Goal: Task Accomplishment & Management: Manage account settings

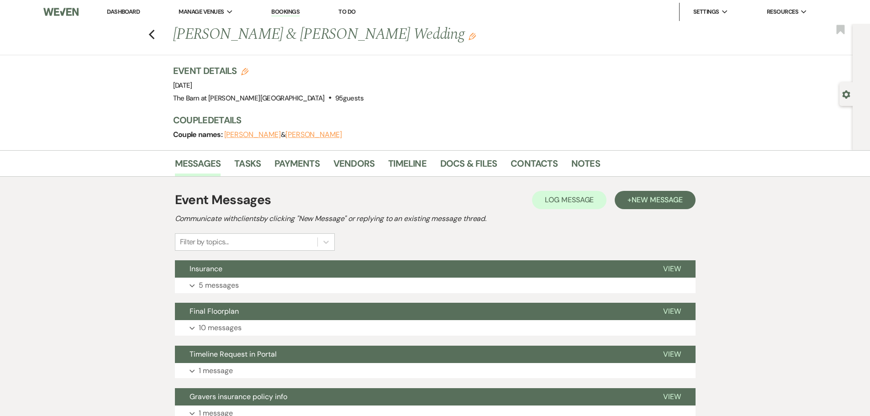
click at [127, 11] on link "Dashboard" at bounding box center [123, 12] width 33 height 8
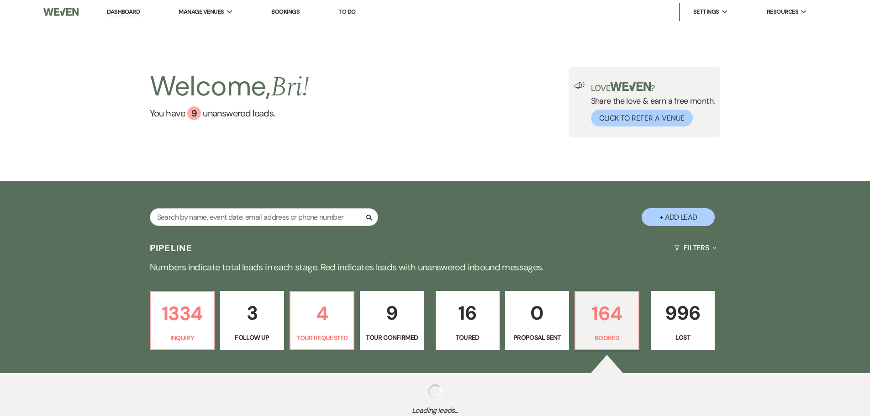
click at [249, 208] on div "Search + Add Lead" at bounding box center [434, 210] width 657 height 48
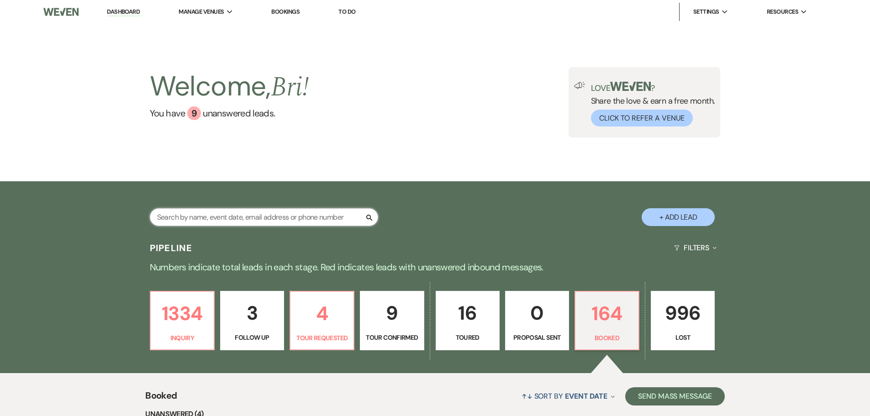
click at [238, 218] on input "text" at bounding box center [264, 217] width 228 height 18
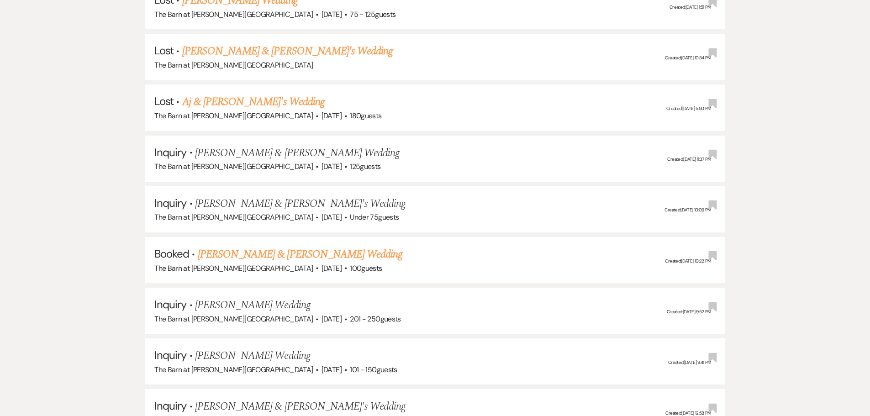
scroll to position [730, 0]
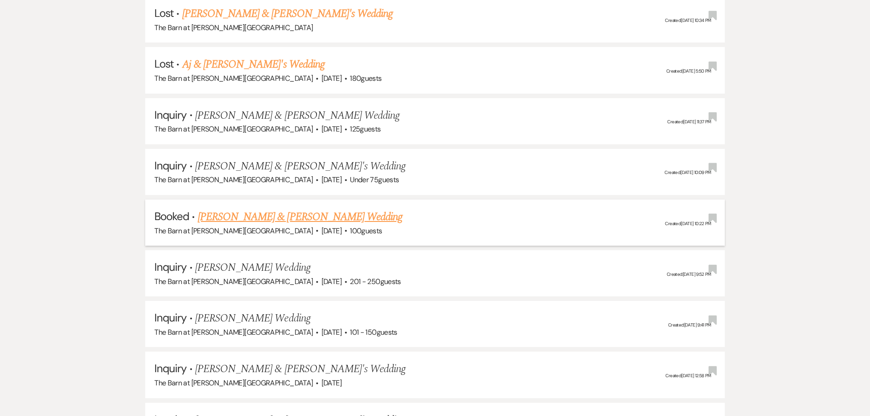
type input "megan"
click at [347, 215] on link "[PERSON_NAME] & [PERSON_NAME] Wedding" at bounding box center [300, 217] width 205 height 16
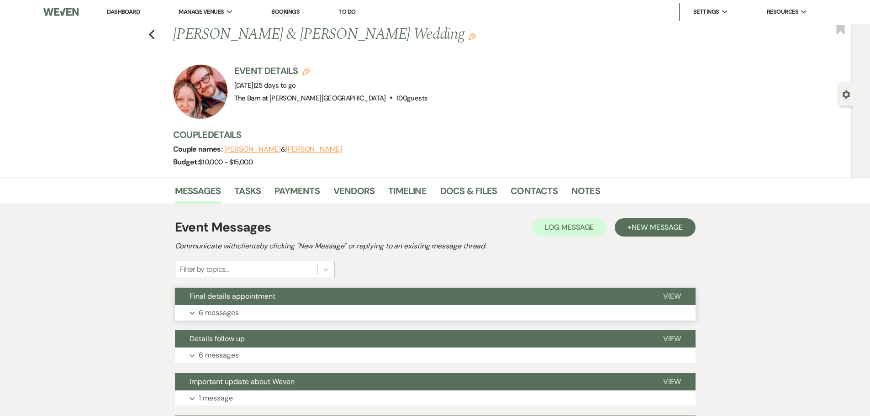
click at [336, 300] on button "Final details appointment" at bounding box center [411, 296] width 473 height 17
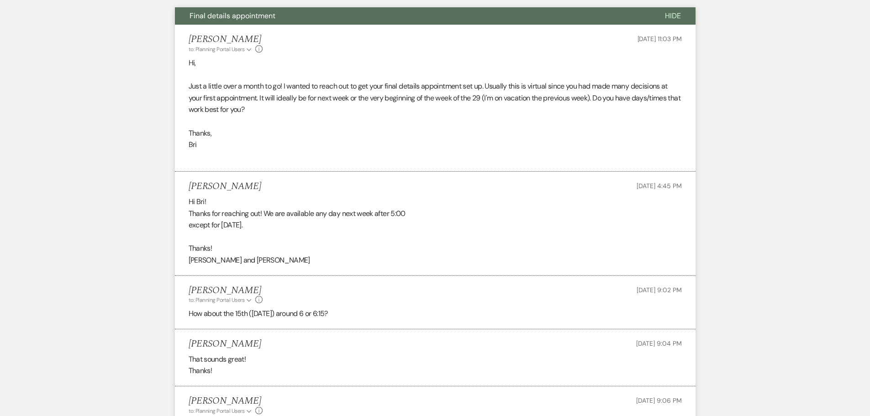
scroll to position [320, 0]
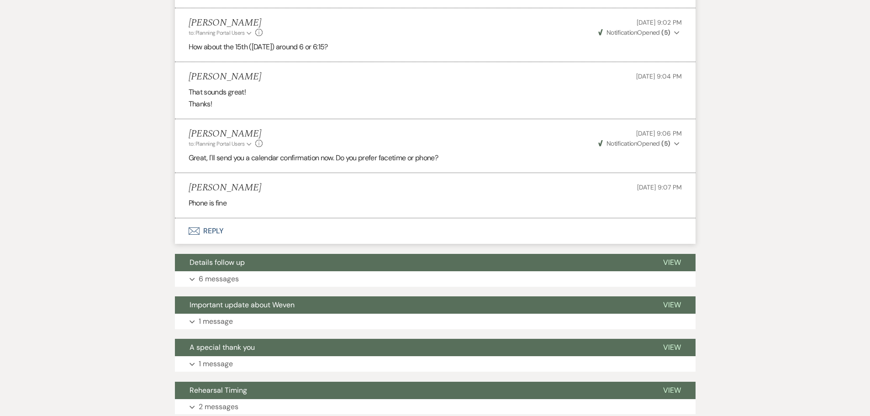
click at [208, 231] on button "Envelope Reply" at bounding box center [435, 231] width 520 height 26
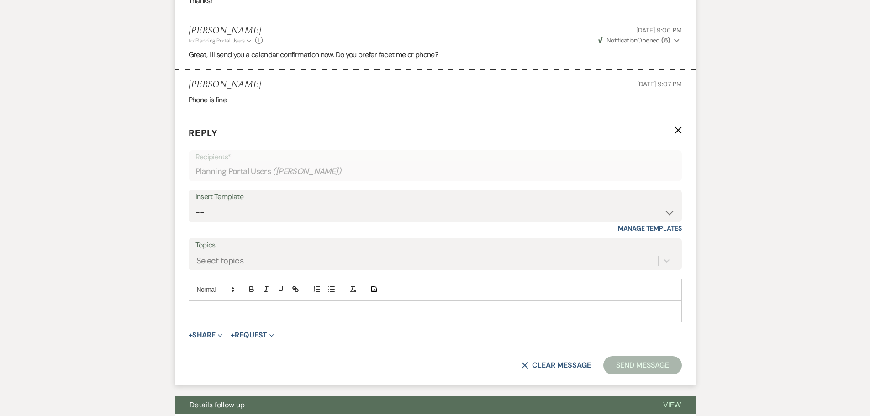
scroll to position [653, 0]
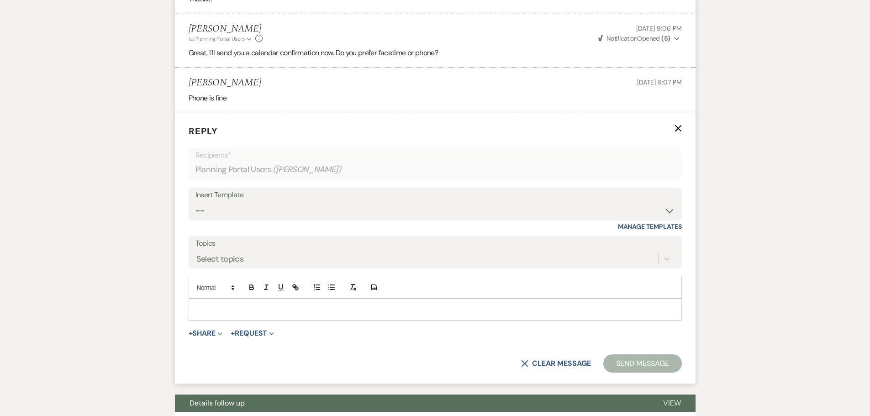
click at [268, 311] on p at bounding box center [435, 309] width 478 height 10
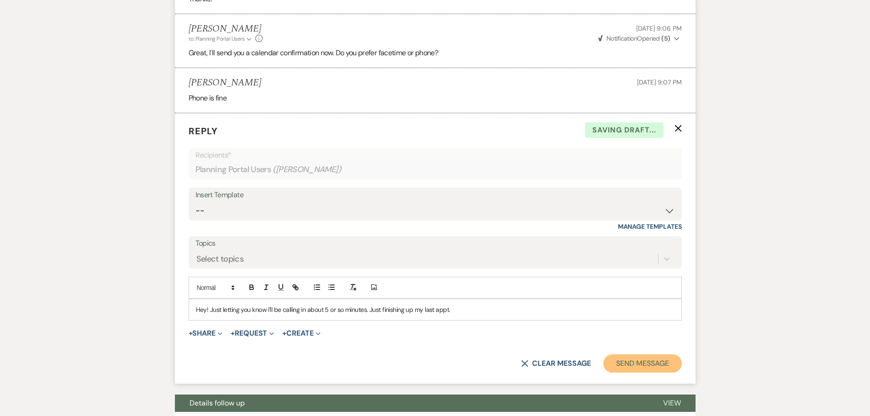
click at [652, 358] on button "Send Message" at bounding box center [642, 363] width 78 height 18
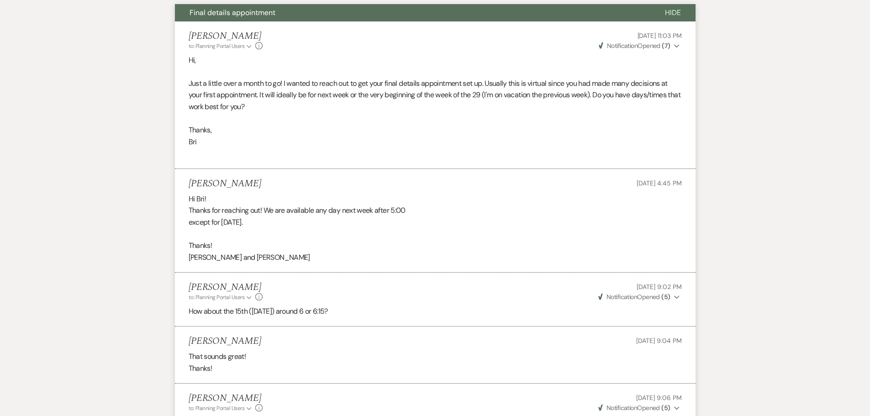
scroll to position [0, 0]
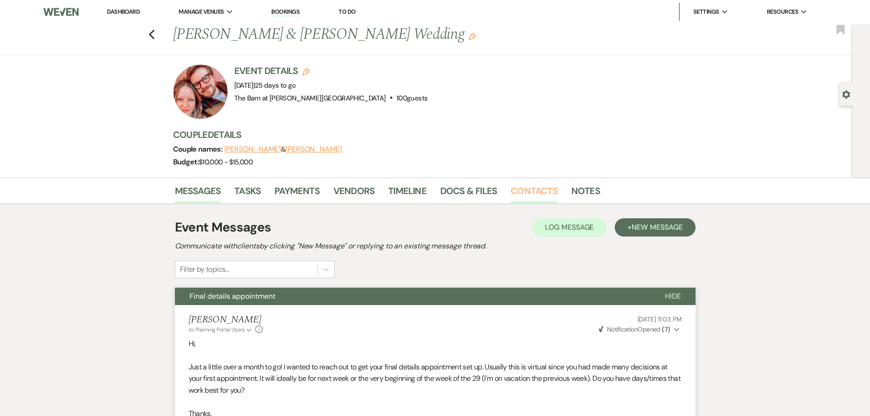
click at [535, 192] on link "Contacts" at bounding box center [533, 194] width 47 height 20
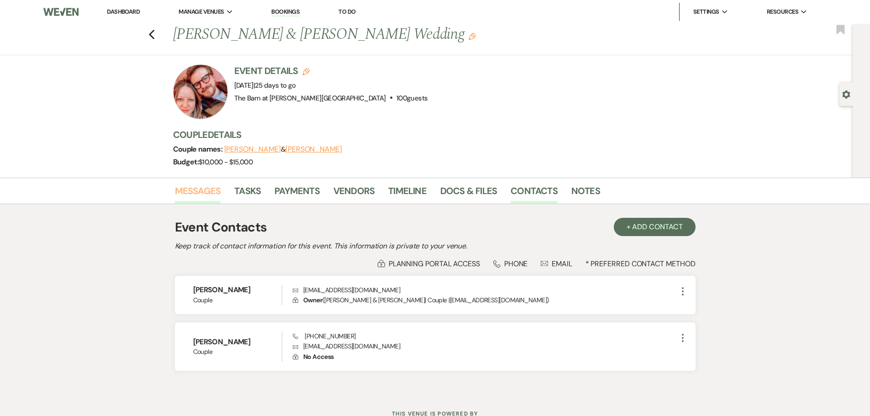
click at [204, 194] on link "Messages" at bounding box center [198, 194] width 46 height 20
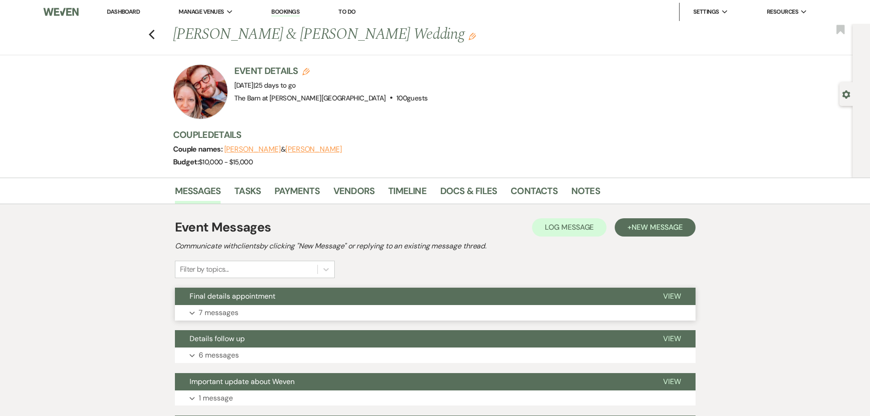
click at [314, 297] on button "Final details appointment" at bounding box center [411, 296] width 473 height 17
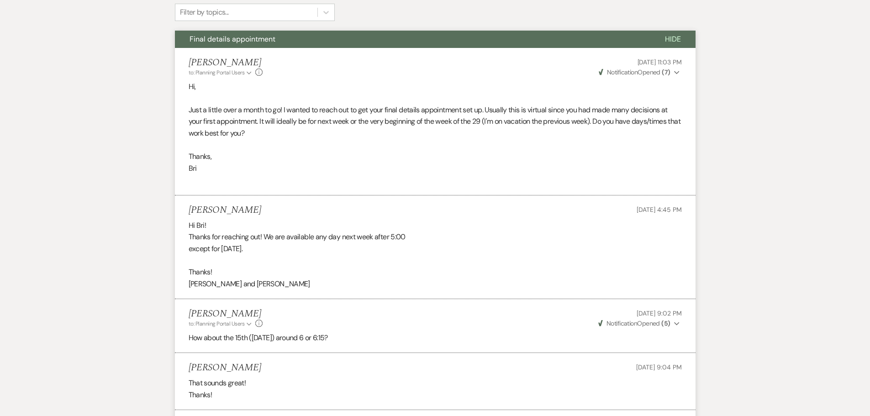
scroll to position [91, 0]
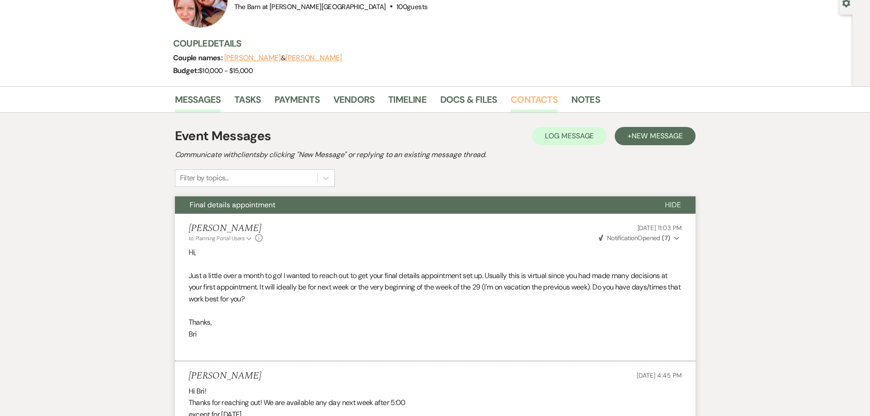
click at [532, 101] on link "Contacts" at bounding box center [533, 102] width 47 height 20
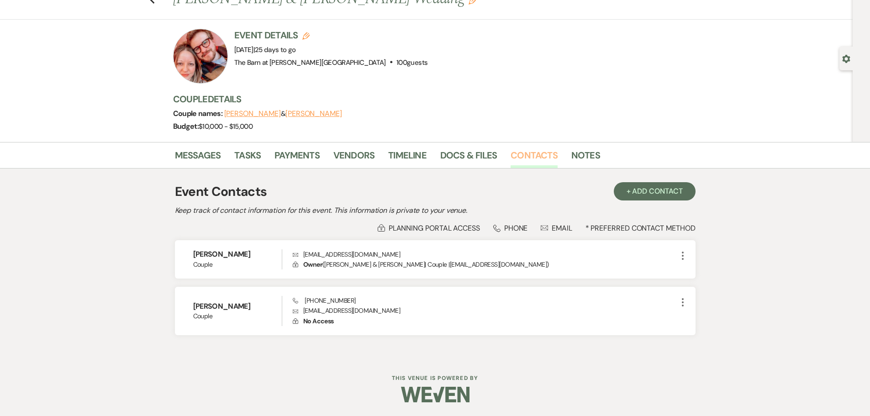
scroll to position [36, 0]
click at [211, 155] on link "Messages" at bounding box center [198, 158] width 46 height 20
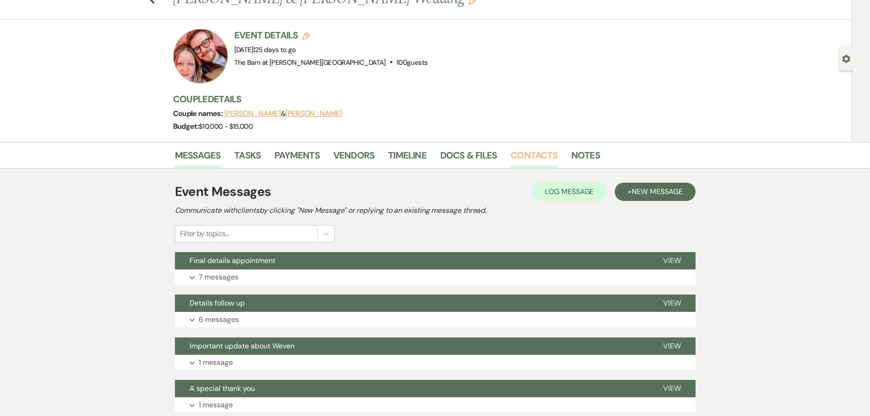
click at [540, 150] on link "Contacts" at bounding box center [533, 158] width 47 height 20
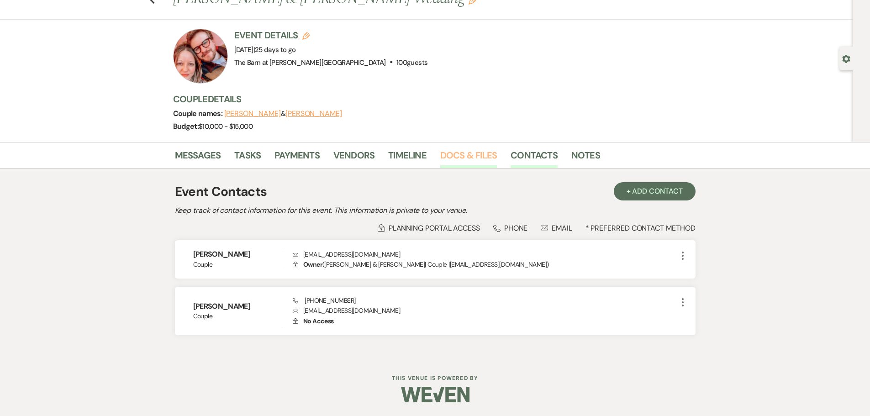
click at [473, 158] on link "Docs & Files" at bounding box center [468, 158] width 57 height 20
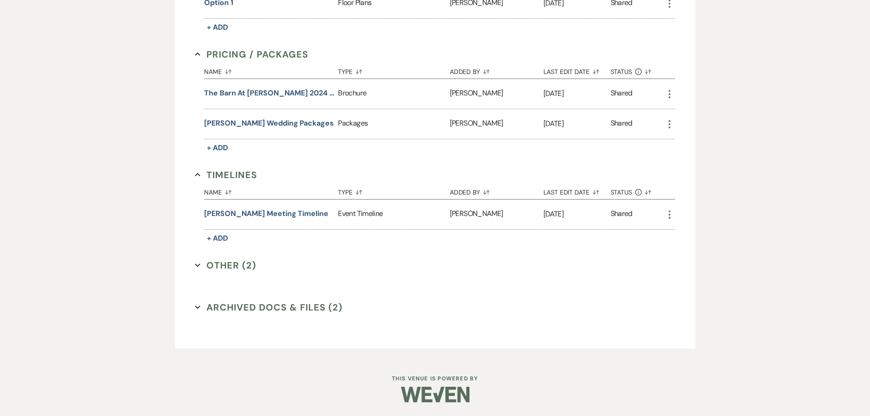
click at [229, 264] on button "Other (2) Expand" at bounding box center [225, 265] width 61 height 14
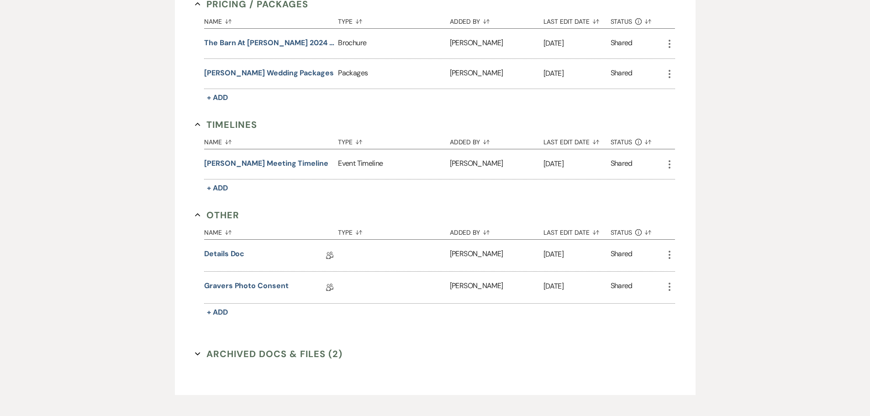
scroll to position [711, 0]
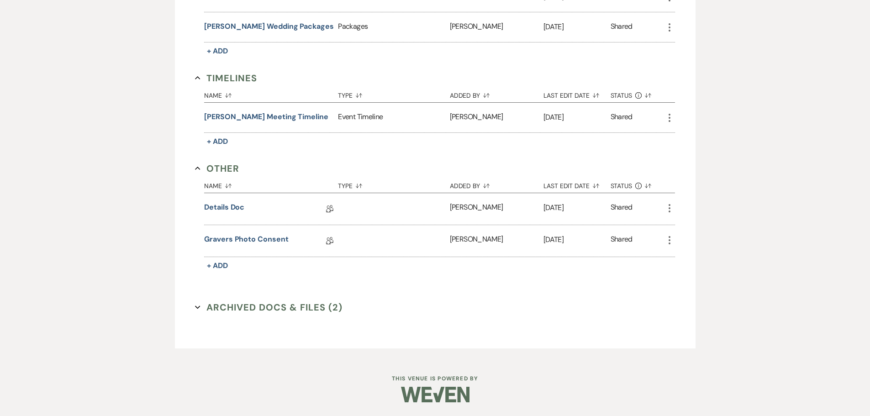
click at [670, 210] on icon "More" at bounding box center [669, 208] width 11 height 11
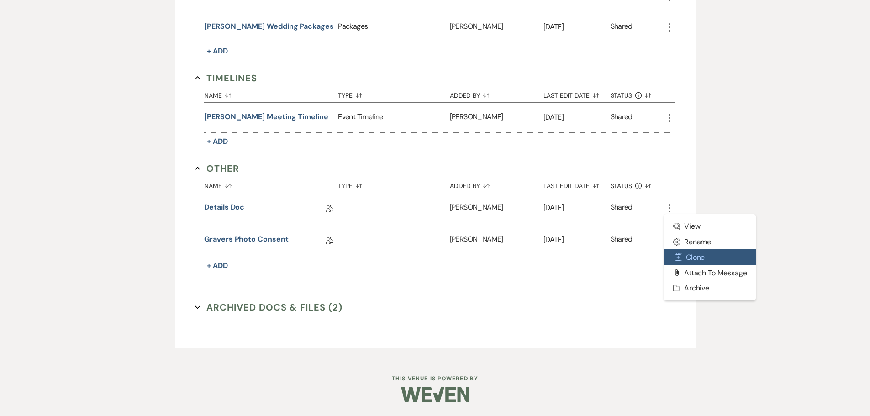
click at [693, 262] on button "Duplicate Clone" at bounding box center [710, 257] width 92 height 16
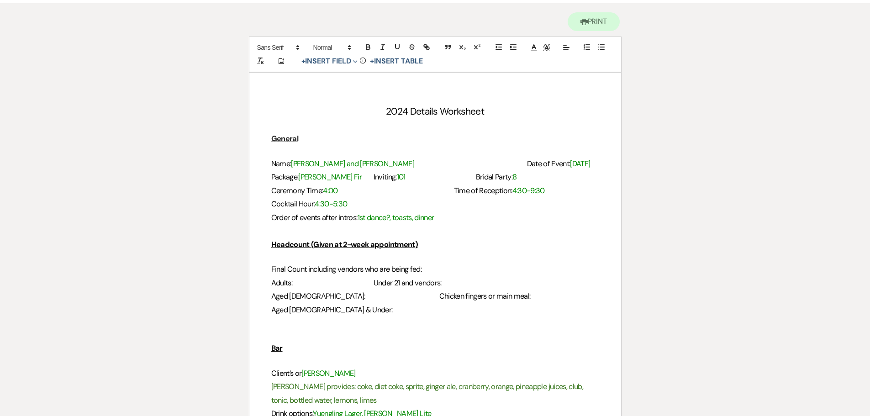
scroll to position [91, 0]
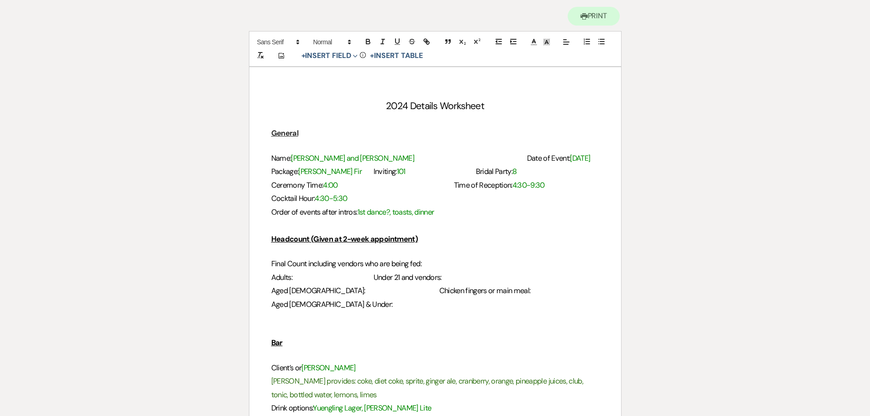
click at [392, 214] on span "1st dance?, toasts, dinner" at bounding box center [395, 212] width 77 height 10
click at [483, 215] on h3 "Order of events after intros: 1st dance, toasts, dinner" at bounding box center [435, 211] width 328 height 13
click at [451, 159] on h3 "Name: Megan and Eric Date of Event: 10/11/25" at bounding box center [435, 158] width 328 height 13
click at [454, 186] on span "Time of Reception:" at bounding box center [483, 185] width 58 height 10
click at [383, 278] on h3 "Adults: Under 21 and vendors:" at bounding box center [435, 277] width 328 height 13
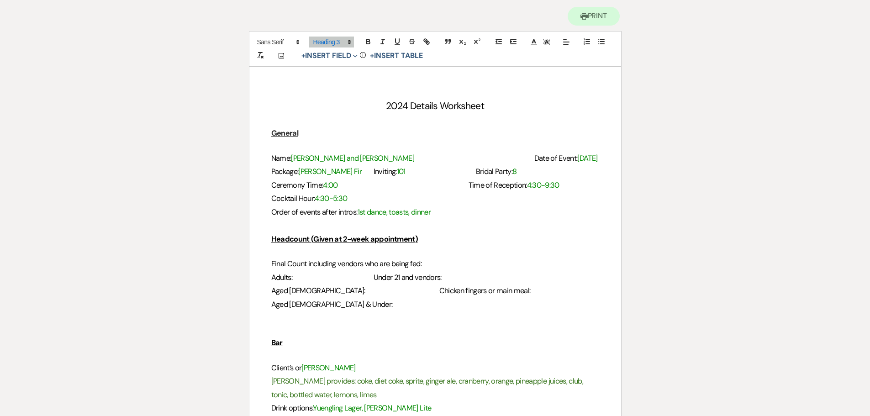
click at [391, 214] on span "1st dance, toasts, dinner" at bounding box center [393, 212] width 73 height 10
click at [390, 211] on span "1st dance, toasts, dinner" at bounding box center [393, 212] width 73 height 10
click at [436, 210] on h3 "Order of events after intros: 1st dance, toasts, dinner" at bounding box center [435, 211] width 328 height 13
click at [530, 231] on h3 at bounding box center [435, 225] width 328 height 13
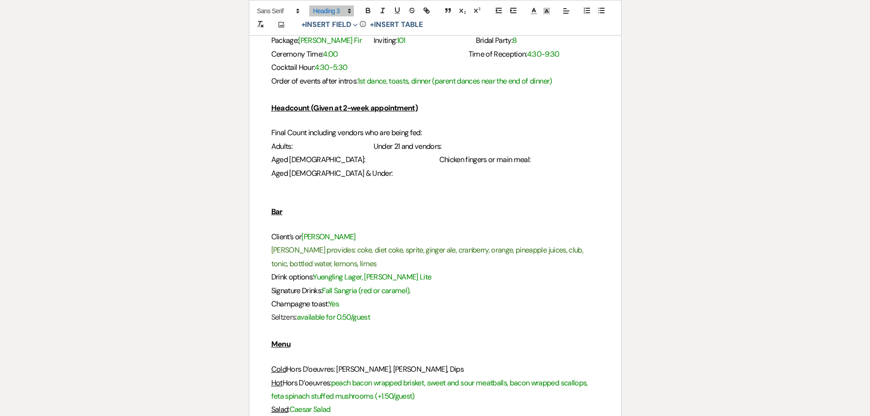
scroll to position [274, 0]
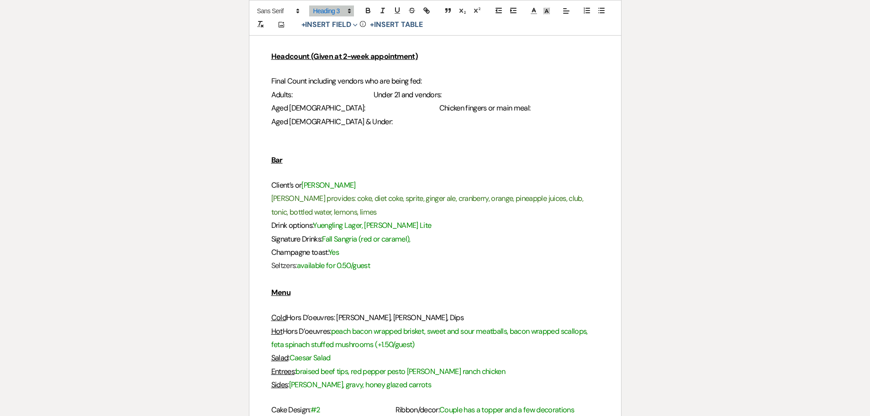
click at [437, 80] on h3 "Final Count including vendors who are being fed:" at bounding box center [435, 80] width 328 height 13
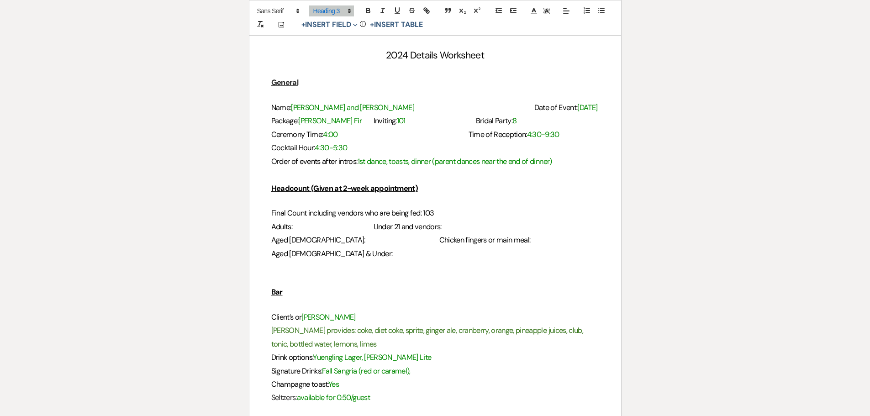
scroll to position [137, 0]
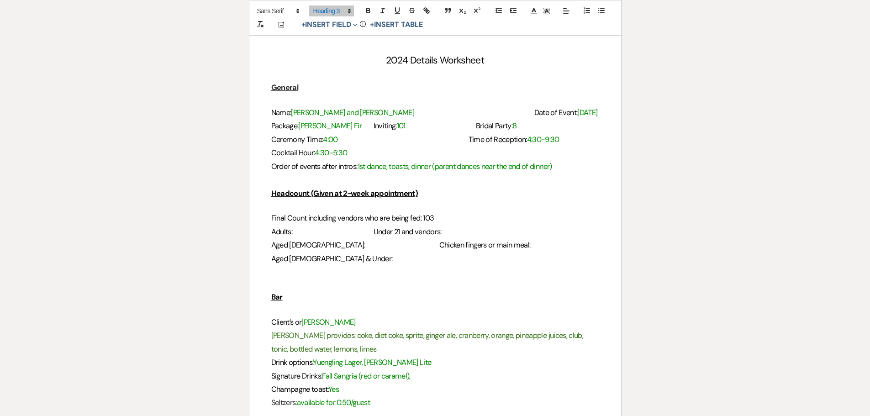
click at [329, 260] on h3 "Aged 3 & Under:" at bounding box center [435, 258] width 328 height 13
click at [310, 247] on span "Aged 4-10:" at bounding box center [318, 245] width 94 height 10
click at [505, 249] on h3 "Aged 4-10: 3 Chicken fingers or main meal:" at bounding box center [435, 244] width 328 height 13
click at [395, 231] on span "Under 21 and vendors:" at bounding box center [407, 232] width 68 height 10
click at [391, 234] on h3 "Adults: Under 21 and vendors:" at bounding box center [435, 231] width 328 height 13
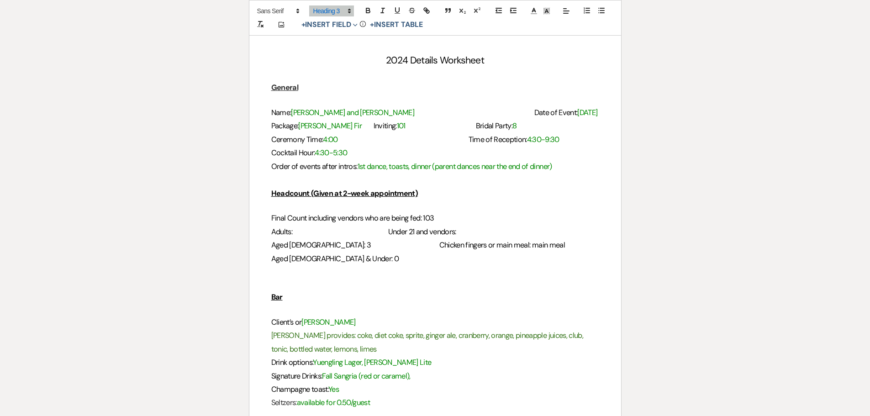
click at [333, 322] on span "Capriotti’s" at bounding box center [328, 322] width 54 height 10
click at [347, 323] on h3 "Client’s or Capriotti’s" at bounding box center [435, 321] width 328 height 13
click at [456, 232] on span "Under 21 and vendors:" at bounding box center [422, 232] width 68 height 10
click at [480, 232] on h3 "Adults: Under 21 and vendors:" at bounding box center [435, 231] width 328 height 13
click at [493, 289] on p at bounding box center [435, 284] width 328 height 11
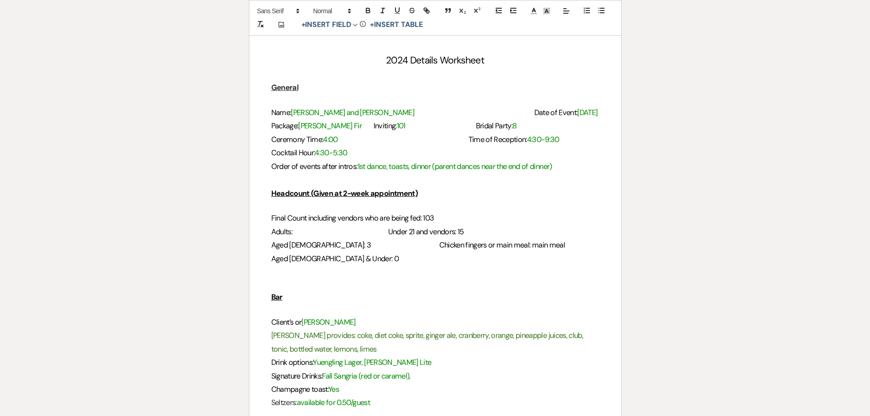
click at [290, 230] on span "Adults:" at bounding box center [281, 232] width 21 height 10
click at [292, 227] on span "Adults:" at bounding box center [281, 232] width 21 height 10
click at [292, 234] on span "Adults:" at bounding box center [281, 232] width 21 height 10
click at [405, 244] on h3 "Aged 4-10: 3 Chicken fingers or main meal: main meal" at bounding box center [435, 244] width 328 height 13
click at [443, 285] on p at bounding box center [435, 284] width 328 height 11
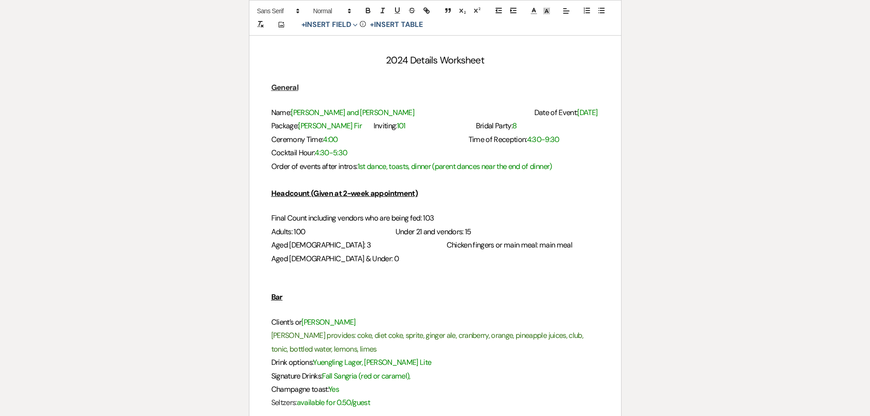
click at [410, 245] on h3 "Aged 4-10: 3 Chicken fingers or main meal: main meal" at bounding box center [435, 244] width 328 height 13
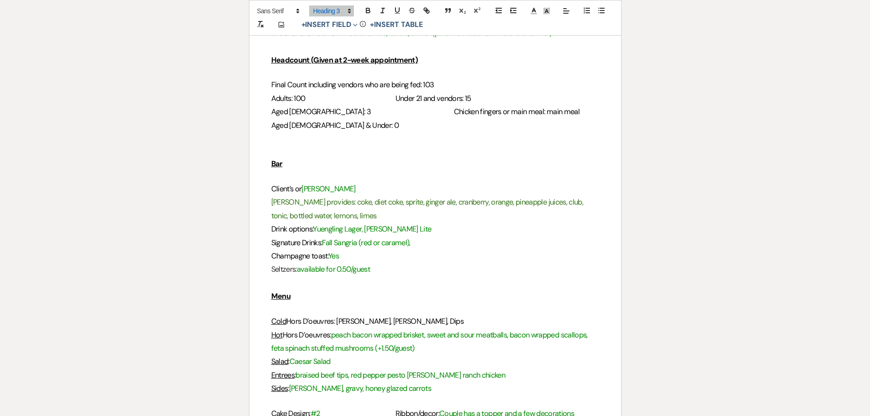
scroll to position [274, 0]
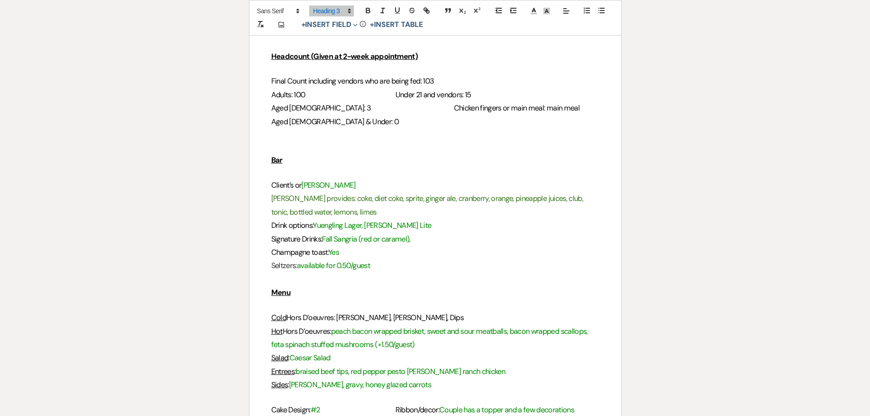
click at [410, 241] on span "Fall Sangria (red or caramel)," at bounding box center [366, 239] width 88 height 10
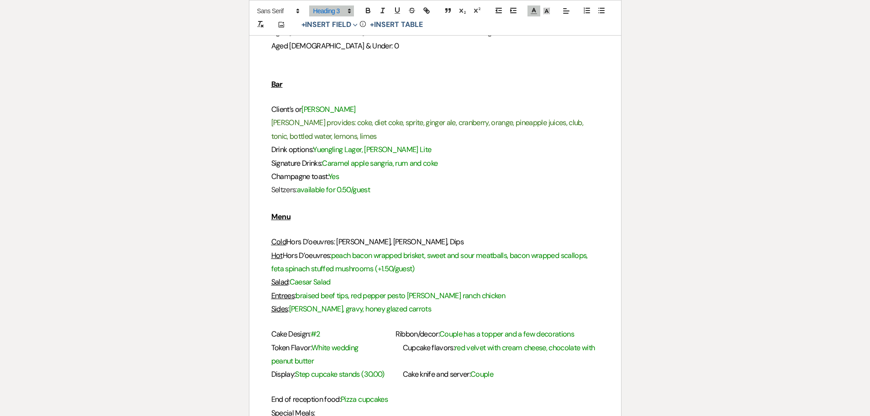
scroll to position [365, 0]
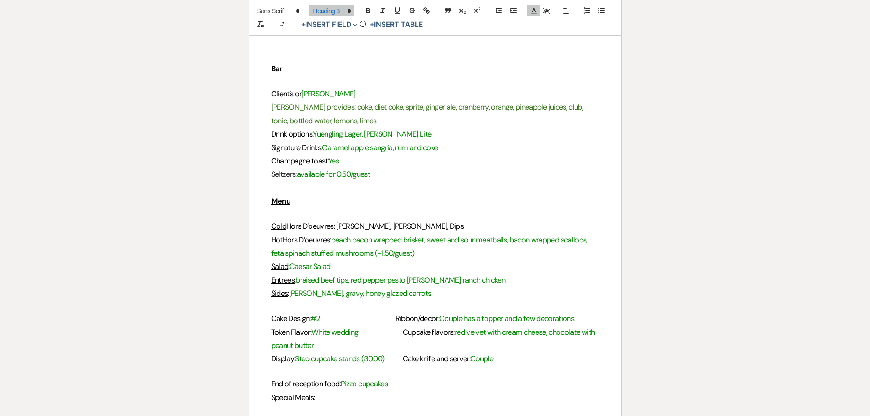
drag, startPoint x: 375, startPoint y: 174, endPoint x: 301, endPoint y: 175, distance: 74.4
click at [301, 175] on h3 "Seltzers: available for 0.50/guest" at bounding box center [435, 174] width 328 height 13
click at [388, 185] on h3 at bounding box center [435, 187] width 328 height 13
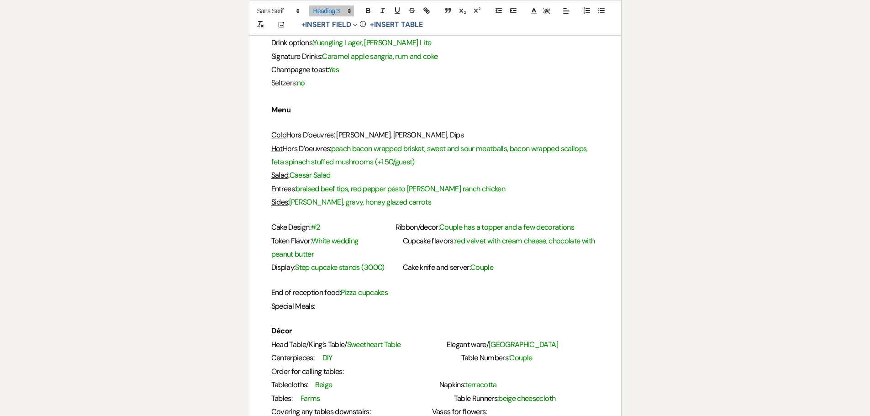
scroll to position [502, 0]
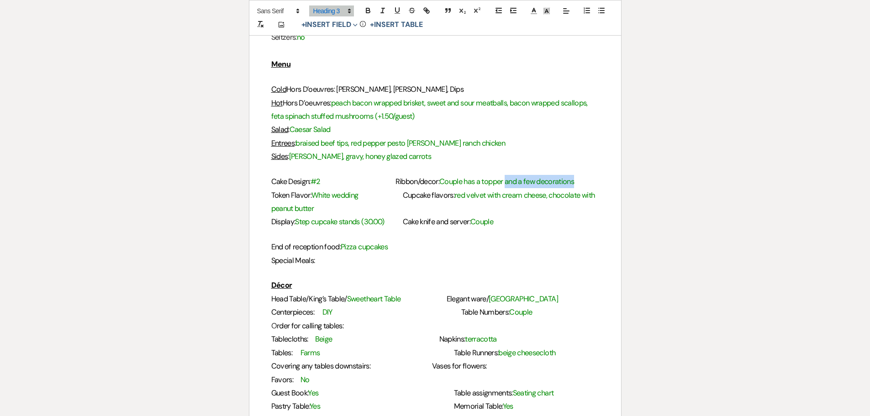
drag, startPoint x: 582, startPoint y: 179, endPoint x: 514, endPoint y: 186, distance: 69.2
click at [514, 186] on span "Couple has a topper and a few decorations" at bounding box center [506, 182] width 135 height 10
click at [399, 186] on span "Ribbon/decor:" at bounding box center [417, 182] width 44 height 10
drag, startPoint x: 297, startPoint y: 221, endPoint x: 391, endPoint y: 222, distance: 94.5
click at [391, 222] on h3 "Display: Step cupcake stands (30.00) Cake knife and server: Couple" at bounding box center [435, 221] width 328 height 13
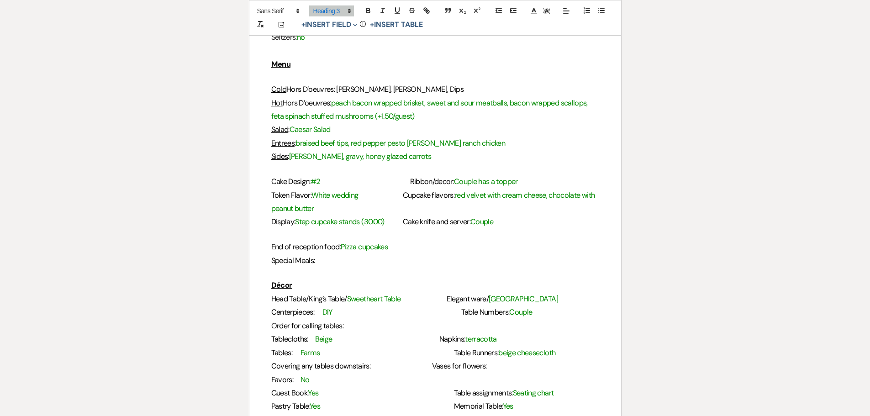
click at [396, 214] on h3 "Token Flavor: White wedding Cupcake flavors: red velvet with cream cheese, choc…" at bounding box center [435, 202] width 328 height 27
click at [391, 223] on span at bounding box center [389, 222] width 11 height 10
click at [503, 223] on h3 "Display: Step cupcake stands (30.00) Cake knife and server: Couple" at bounding box center [435, 221] width 328 height 13
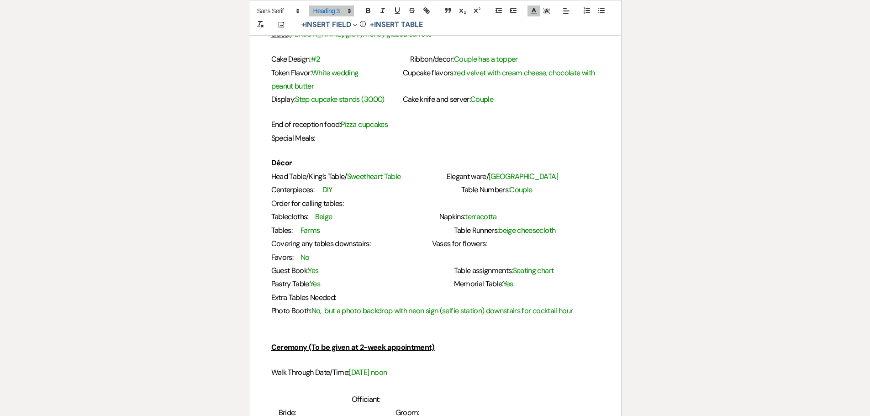
scroll to position [639, 0]
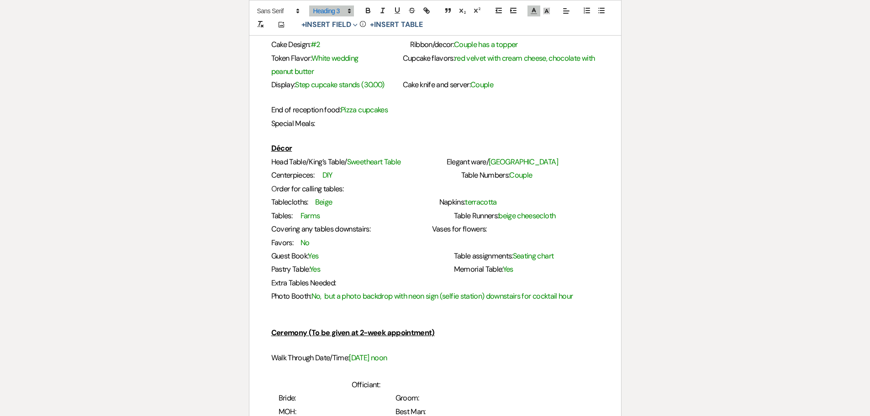
click at [388, 114] on span "Pizza cupcakes" at bounding box center [364, 110] width 47 height 10
click at [316, 116] on h3 "End of reception food: Pizza cupcakes (+1.25/guest)" at bounding box center [435, 109] width 328 height 13
click at [322, 124] on h3 "Special Meals:" at bounding box center [435, 123] width 328 height 13
click at [354, 142] on h3 "Décor" at bounding box center [435, 148] width 328 height 13
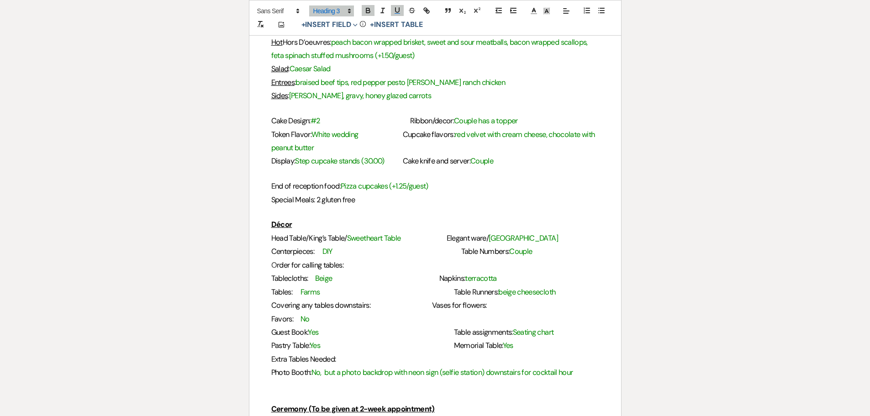
scroll to position [593, 0]
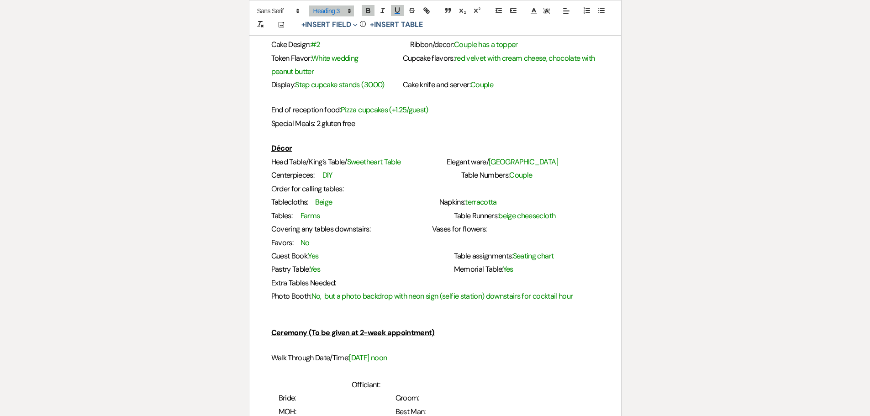
click at [461, 177] on span "Table Numbers:" at bounding box center [485, 175] width 48 height 10
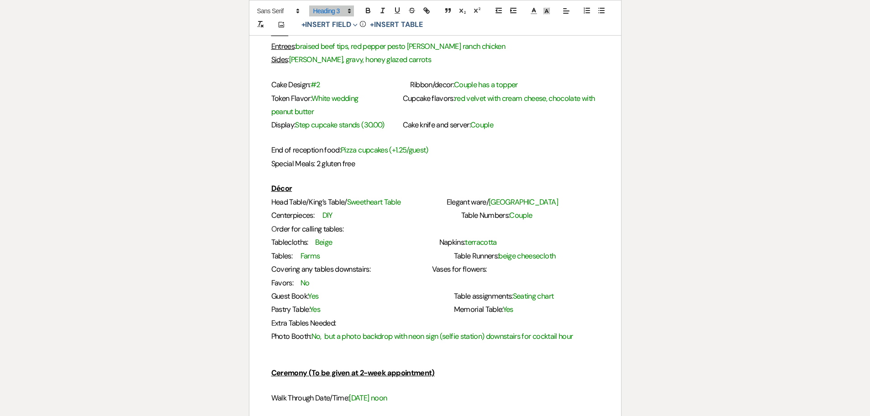
scroll to position [548, 0]
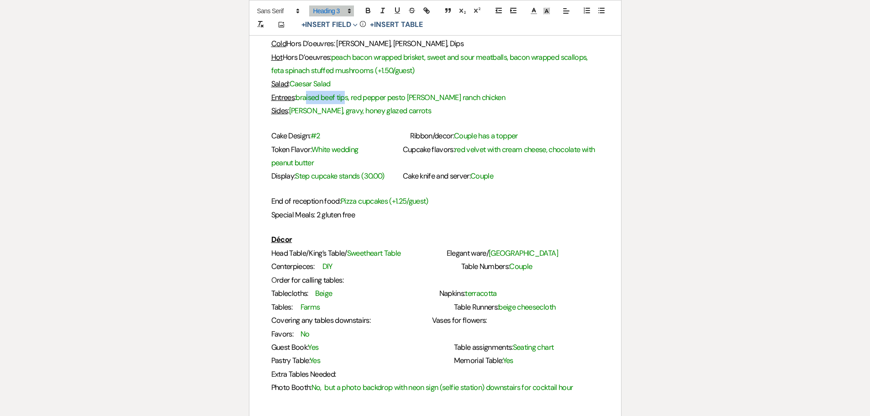
drag, startPoint x: 350, startPoint y: 96, endPoint x: 309, endPoint y: 98, distance: 40.7
click at [309, 98] on span "braised beef tips, red pepper pesto penne, rosemary ranch chicken" at bounding box center [400, 98] width 210 height 10
click at [309, 100] on span "braised beef tips, red pepper pesto penne, rosemary ranch chicken" at bounding box center [400, 98] width 210 height 10
click at [326, 101] on span "braised beef tips, red pepper pesto penne, rosemary ranch chicken" at bounding box center [400, 98] width 210 height 10
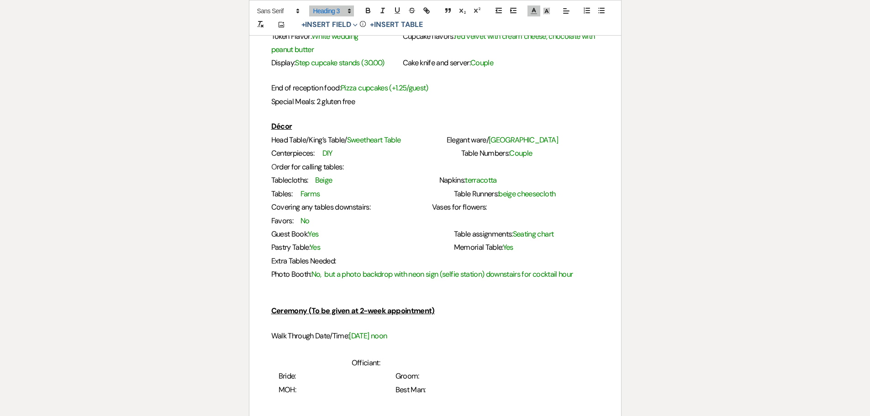
scroll to position [639, 0]
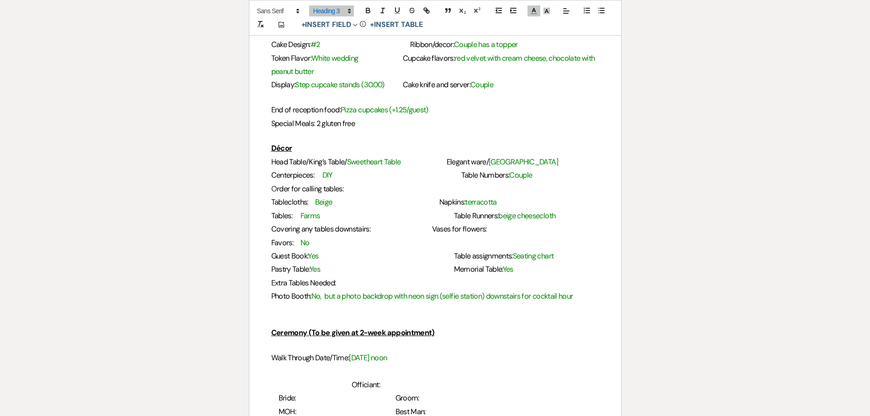
click at [360, 122] on h3 "Special Meals: 2 gluten free" at bounding box center [435, 123] width 328 height 13
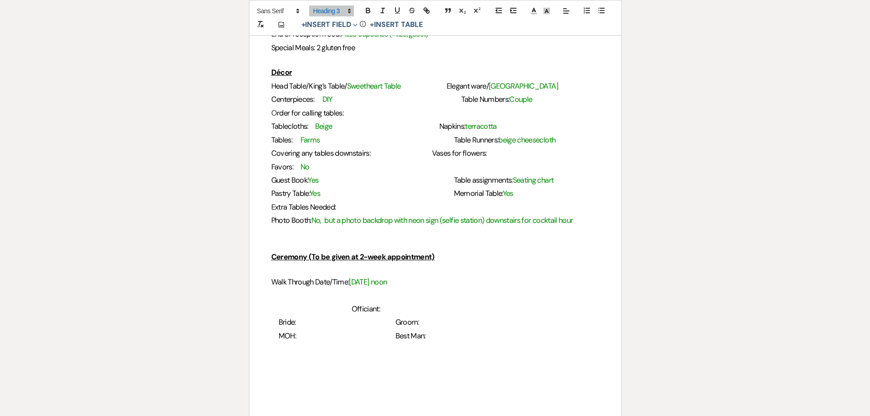
scroll to position [730, 0]
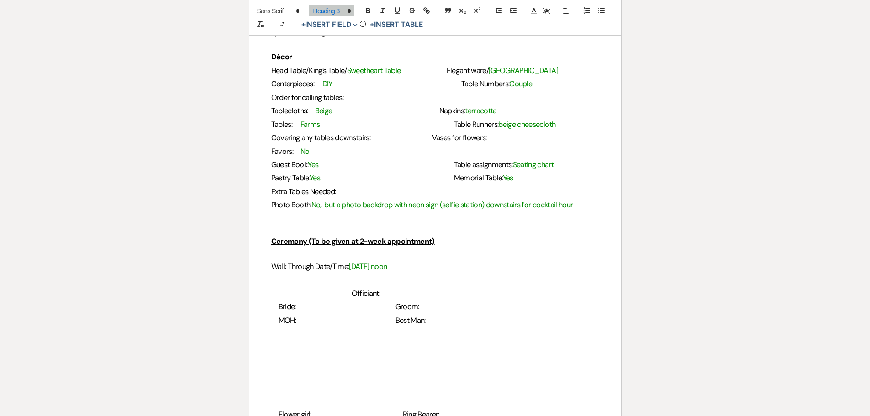
click at [447, 84] on h3 "Centerpieces: DIY Table Numbers: Couple" at bounding box center [435, 83] width 328 height 13
click at [453, 70] on h3 "Head Table/King’s Table/ Sweetheart Table Elegant ware/ China" at bounding box center [435, 70] width 328 height 13
drag, startPoint x: 331, startPoint y: 81, endPoint x: 318, endPoint y: 81, distance: 12.3
click at [318, 81] on h3 "Centerpieces: DIY Table Numbers: Couple" at bounding box center [435, 83] width 328 height 13
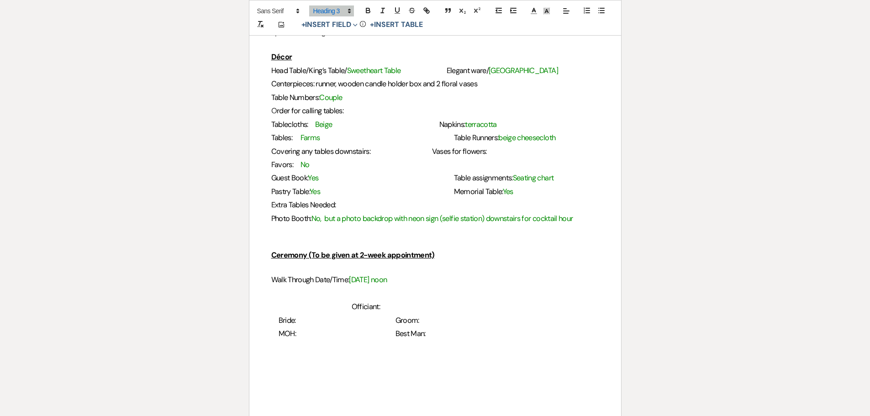
click at [353, 115] on h3 "O rder for calling tables:" at bounding box center [435, 110] width 328 height 13
click at [441, 121] on span "Napkins:" at bounding box center [452, 125] width 26 height 10
click at [460, 153] on span "Vases for flowers:" at bounding box center [459, 152] width 55 height 10
click at [349, 109] on h3 "O rder for calling tables:" at bounding box center [435, 110] width 328 height 13
drag, startPoint x: 473, startPoint y: 112, endPoint x: 381, endPoint y: 113, distance: 92.2
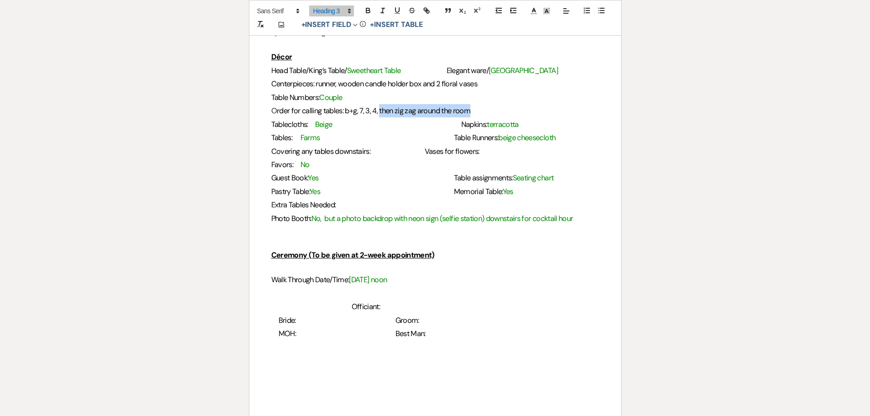
click at [381, 113] on h3 "O rder for calling tables: b+g, 7, 3, 4, then zig zag around the room" at bounding box center [435, 110] width 328 height 13
click at [401, 111] on span "rder for calling tables: b+g, 7, 3, 4, 8, 9, 13,14,12,11,5,6,1,2" at bounding box center [357, 111] width 160 height 10
click at [411, 110] on span "rder for calling tables: b+g, 7, 3, 4, 8, 9, 13, 14,12,11,5,6,1,2" at bounding box center [358, 111] width 162 height 10
click at [420, 110] on span "rder for calling tables: b+g, 7, 3, 4, 8, 9, 13, 14, 12,11,5,6,1,2" at bounding box center [358, 111] width 163 height 10
click at [428, 112] on span "rder for calling tables: b+g, 7, 3, 4, 8, 9, 13, 14, 12, 11,5,6,1,2" at bounding box center [359, 111] width 165 height 10
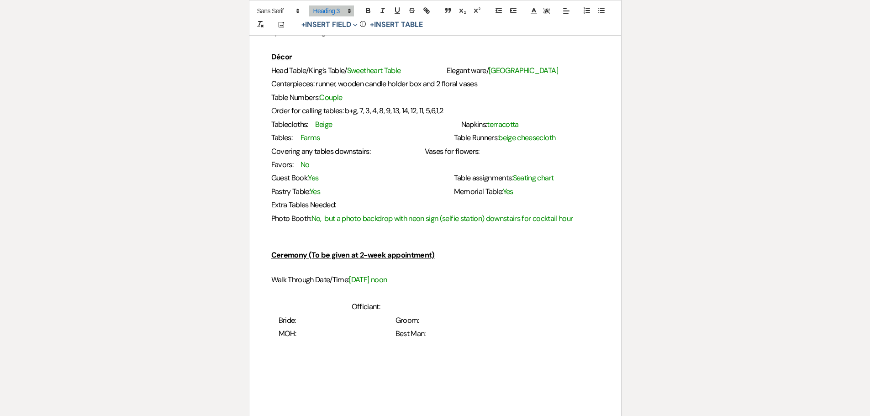
click at [434, 110] on span "rder for calling tables: b+g, 7, 3, 4, 8, 9, 13, 14, 12, 11, 5,6,1,2" at bounding box center [360, 111] width 166 height 10
click at [441, 109] on span "rder for calling tables: b+g, 7, 3, 4, 8, 9, 13, 14, 12, 11, 5, 6,1,2" at bounding box center [361, 111] width 168 height 10
click at [446, 111] on span "rder for calling tables: b+g, 7, 3, 4, 8, 9, 13, 14, 12, 11, 5, 6, 1,2" at bounding box center [361, 111] width 169 height 10
click at [333, 126] on h3 "Tablecloths: Beige Napkins: terracotta" at bounding box center [435, 124] width 328 height 13
click at [371, 154] on span "Covering any tables downstairs:" at bounding box center [321, 152] width 100 height 10
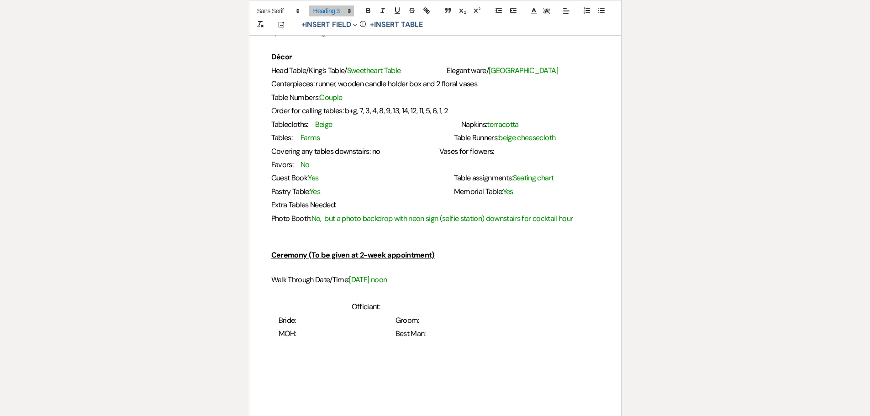
click at [443, 178] on h3 "Guest Book: Yes Table assignments: Seating chart" at bounding box center [435, 177] width 328 height 13
click at [443, 192] on h3 "Pastry Table: Yes Memorial Table: Yes" at bounding box center [435, 191] width 328 height 13
click at [510, 150] on h3 "Covering any tables downstairs: no Vases for flowers:" at bounding box center [435, 151] width 328 height 13
drag, startPoint x: 350, startPoint y: 112, endPoint x: 341, endPoint y: 127, distance: 17.9
click at [341, 127] on h3 "Tablecloths: Beige Napkins: terracotta" at bounding box center [435, 124] width 328 height 13
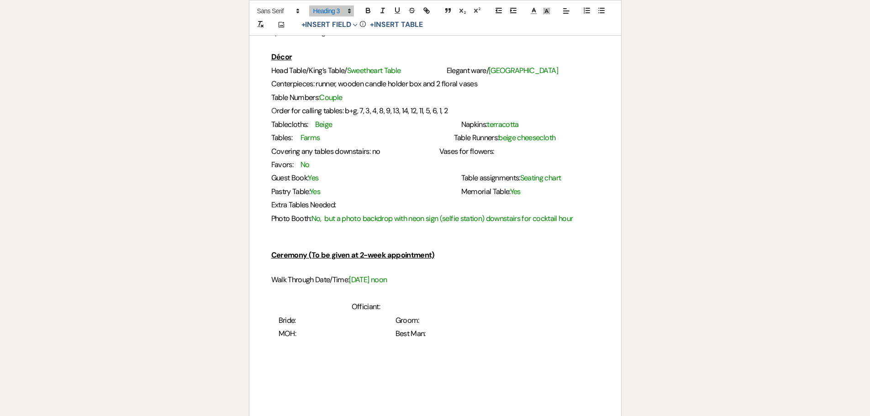
click at [379, 147] on span "Covering any tables downstairs: no" at bounding box center [325, 152] width 109 height 10
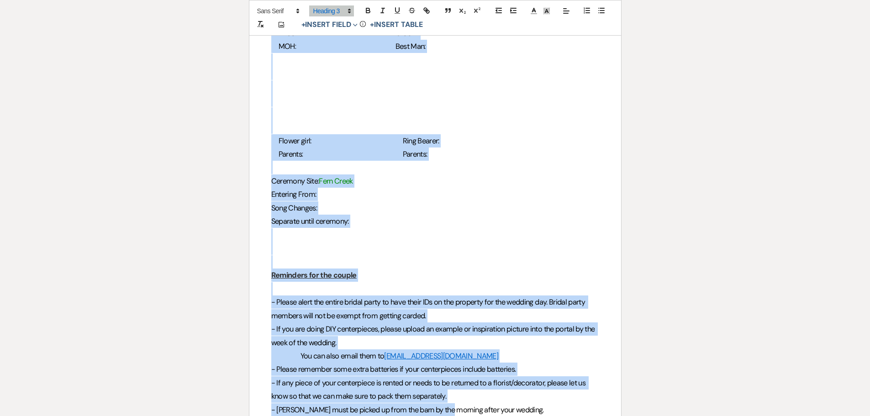
scroll to position [1232, 0]
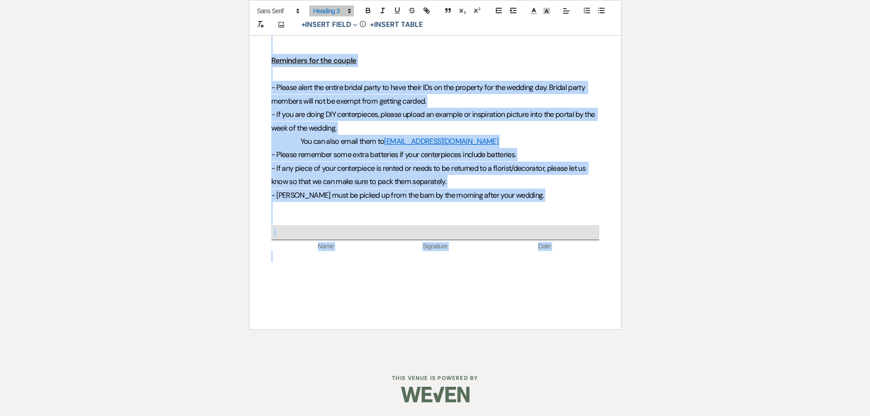
drag, startPoint x: 271, startPoint y: 135, endPoint x: 453, endPoint y: 255, distance: 218.8
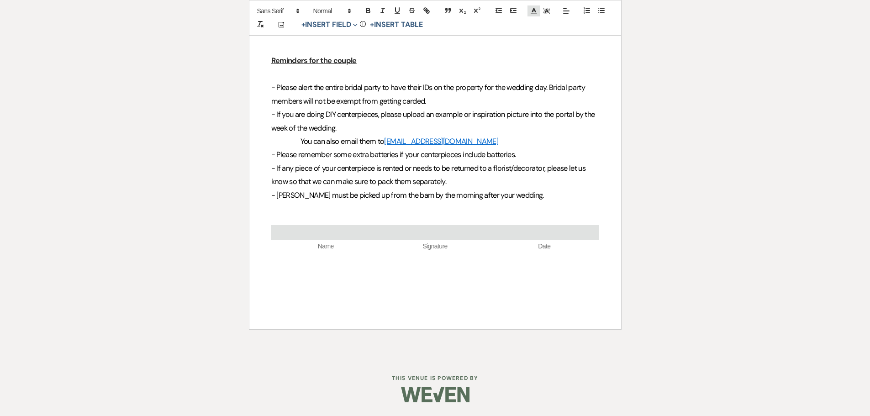
click at [537, 12] on icon at bounding box center [534, 11] width 8 height 8
click at [535, 21] on span at bounding box center [534, 22] width 7 height 7
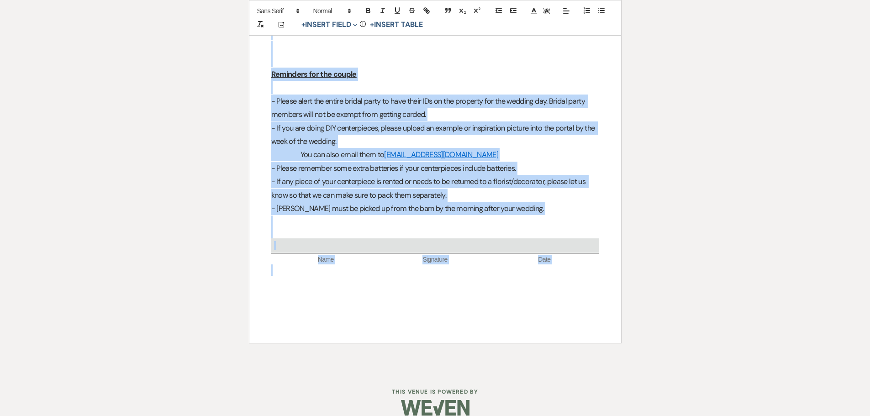
click at [522, 129] on h3 "- If you are doing DIY centerpieces, please upload an example or inspiration pi…" at bounding box center [435, 134] width 328 height 27
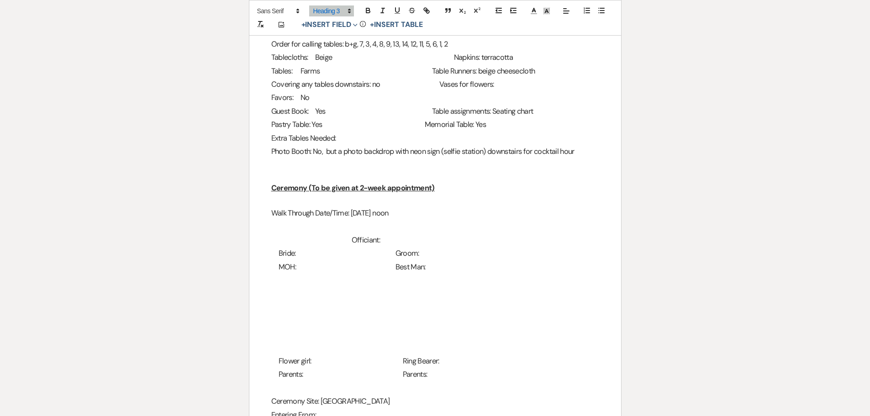
scroll to position [639, 0]
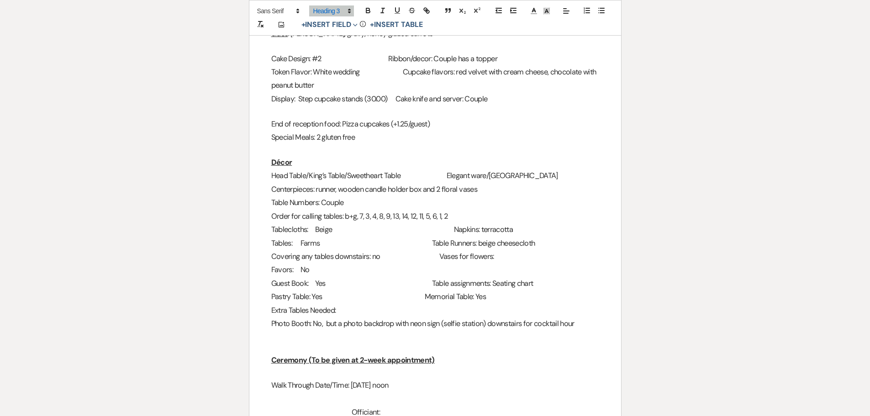
drag, startPoint x: 405, startPoint y: 164, endPoint x: 350, endPoint y: 162, distance: 55.7
click at [350, 171] on span "Head Table/King’s Table/Sweetheart Table" at bounding box center [336, 176] width 130 height 10
click at [435, 236] on h3 "Tables: Farms Table Runners: beige cheesecloth" at bounding box center [435, 242] width 328 height 13
click at [447, 211] on span "rder for calling tables: b+g, 7, 3, 4, 8, 9, 13, 14, 12, 11, 5, 6, 1, 2" at bounding box center [362, 216] width 171 height 10
click at [455, 210] on h3 "O rder for calling tables: b+g, 7, 3, 4, 8, 9, 13, 14, 12, 11, 5, 6, 1, 2" at bounding box center [435, 216] width 328 height 13
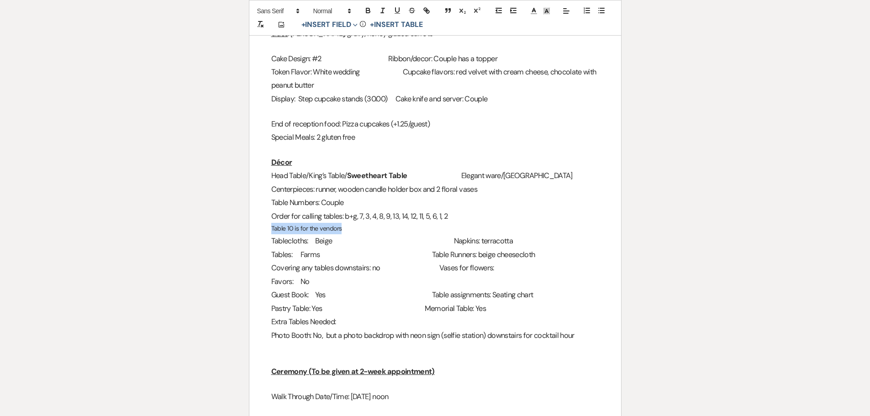
drag, startPoint x: 285, startPoint y: 215, endPoint x: 345, endPoint y: 217, distance: 59.4
click at [345, 223] on p "Table 10 is for the vendors" at bounding box center [435, 228] width 328 height 11
click at [328, 7] on span at bounding box center [331, 10] width 45 height 11
click at [342, 66] on span at bounding box center [341, 69] width 56 height 16
click at [407, 250] on h3 "Tables: Farms Table Runners: beige cheesecloth" at bounding box center [435, 256] width 328 height 13
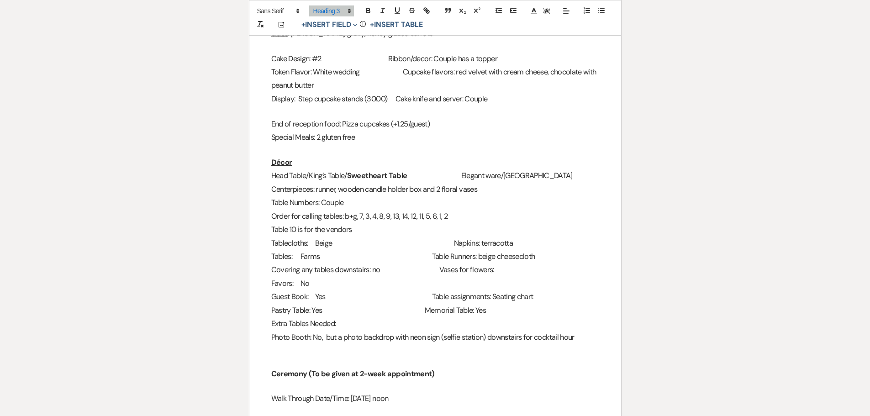
click at [374, 263] on h3 "Covering any tables downstairs: no Vases for flowers:" at bounding box center [435, 269] width 328 height 13
click at [306, 277] on h3 "Favors: No" at bounding box center [435, 283] width 328 height 13
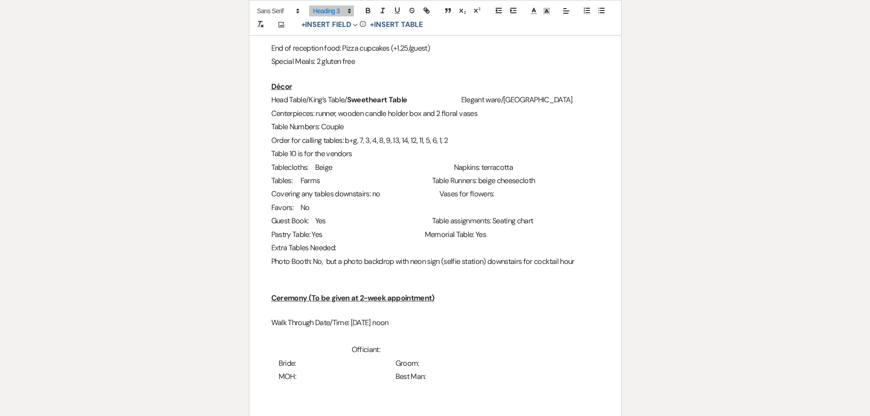
scroll to position [730, 0]
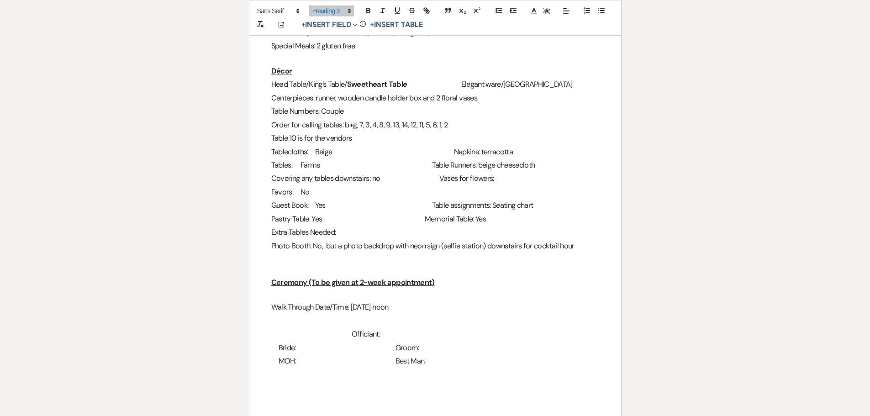
drag, startPoint x: 513, startPoint y: 165, endPoint x: 455, endPoint y: 165, distance: 57.5
click at [455, 172] on h3 "Covering any tables downstairs: no Vases for flowers:" at bounding box center [435, 178] width 328 height 13
click at [522, 172] on h3 "Covering any tables downstairs: no Vases for flowers:" at bounding box center [435, 178] width 328 height 13
click at [300, 187] on span "Favors: No" at bounding box center [290, 192] width 38 height 10
click at [323, 200] on span "Guest Book: Yes" at bounding box center [298, 205] width 54 height 10
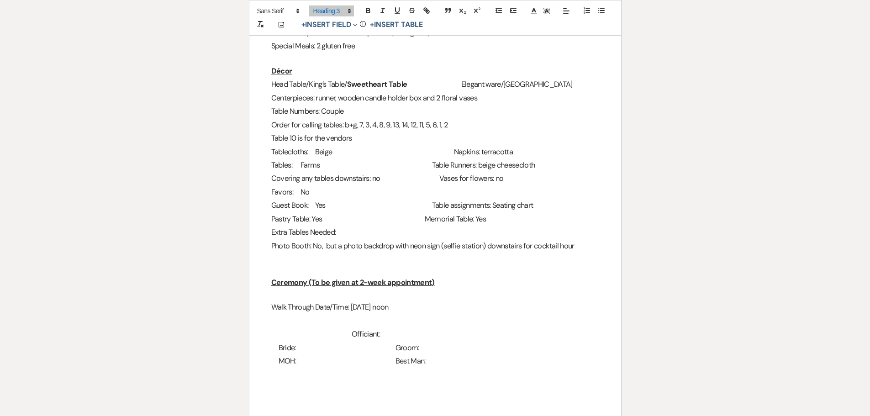
click at [322, 214] on span "Pastry Table: Yes" at bounding box center [296, 219] width 51 height 10
click at [336, 227] on span "Extra Tables Needed:" at bounding box center [303, 232] width 65 height 10
click at [517, 79] on span "Elegant ware/China" at bounding box center [516, 84] width 111 height 10
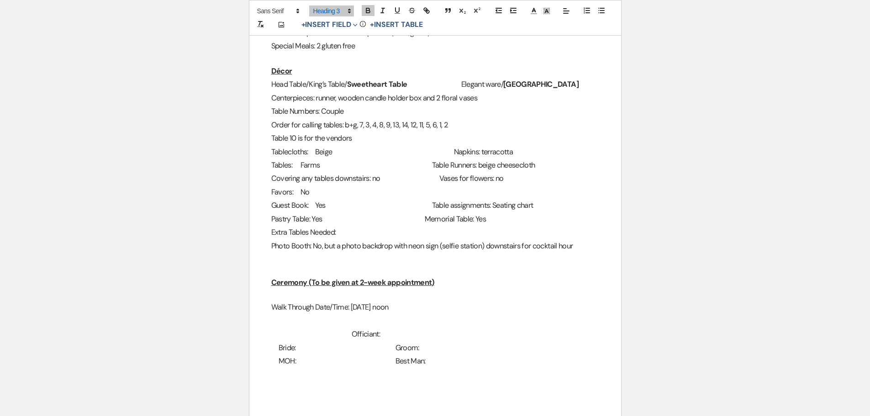
drag, startPoint x: 336, startPoint y: 240, endPoint x: 332, endPoint y: 231, distance: 9.0
click at [336, 252] on p at bounding box center [435, 257] width 328 height 11
click at [334, 227] on span "Extra Tables Needed:" at bounding box center [303, 232] width 65 height 10
click at [336, 227] on span "Extra Tables Needed:" at bounding box center [303, 232] width 65 height 10
click at [414, 300] on h3 "Walk Through Date/Time: 10/10 @ noon" at bounding box center [435, 306] width 328 height 13
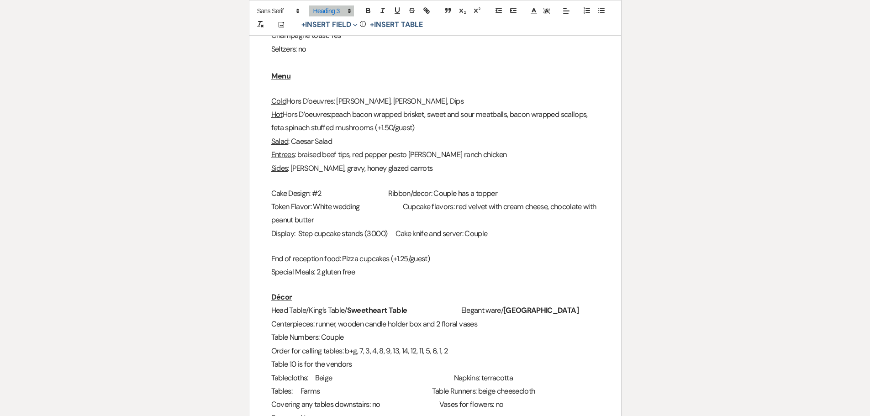
scroll to position [502, 0]
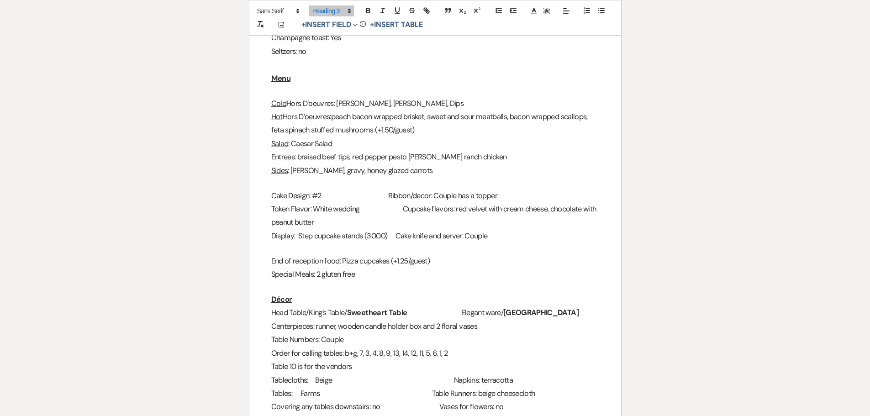
click at [425, 122] on h3 "Hot Hors D’oeuvres: peach bacon wrapped brisket, sweet and sour meatballs, baco…" at bounding box center [435, 123] width 328 height 27
click at [424, 166] on span ": Garlic Mashed, gravy, honey glazed carrots" at bounding box center [360, 171] width 145 height 10
click at [433, 164] on h3 "Sides : Garlic Mashed, gravy, honey glazed carrots" at bounding box center [435, 170] width 328 height 13
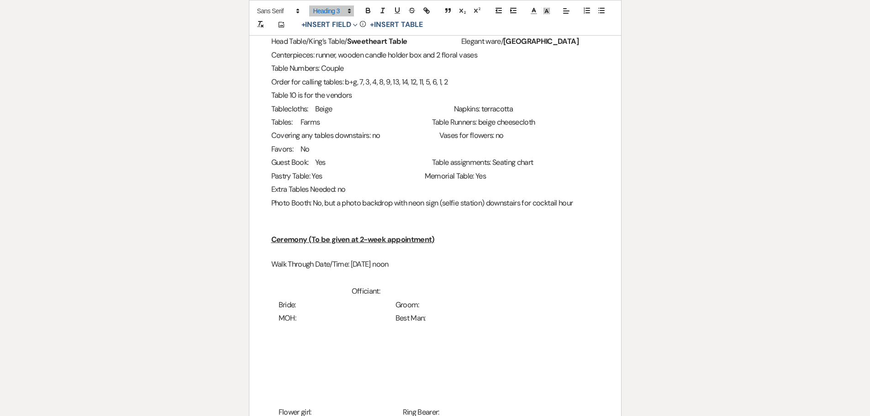
scroll to position [684, 0]
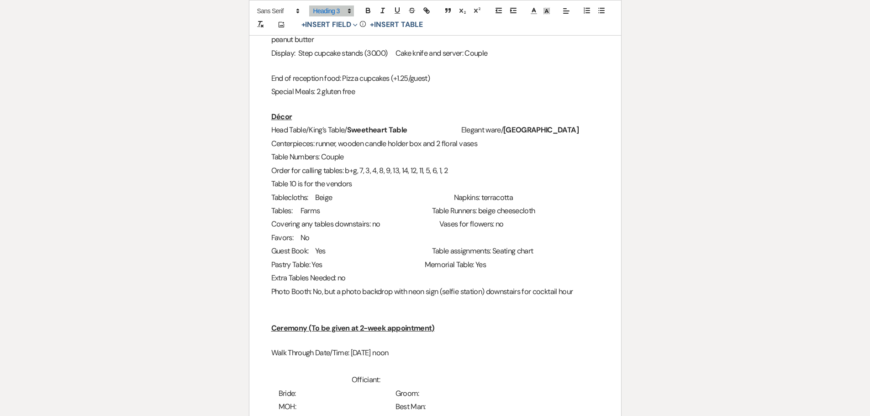
click at [536, 191] on h3 "Tablecloths: Beige Napkins: terracotta" at bounding box center [435, 197] width 328 height 13
click at [284, 298] on p at bounding box center [435, 303] width 328 height 11
click at [512, 193] on span "Napkins: terracotta" at bounding box center [483, 198] width 59 height 10
click at [527, 191] on h3 "Tablecloths: Beige Napkins: terracotta" at bounding box center [435, 197] width 328 height 13
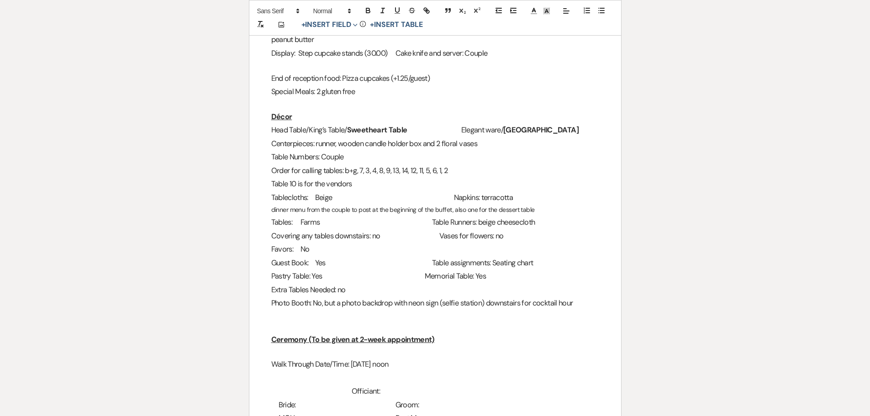
click at [529, 204] on p "dinner menu from the couple to post at the beginning of the buffet, also one fo…" at bounding box center [435, 209] width 328 height 11
click at [345, 10] on icon at bounding box center [349, 11] width 8 height 8
click at [336, 70] on span at bounding box center [341, 69] width 56 height 16
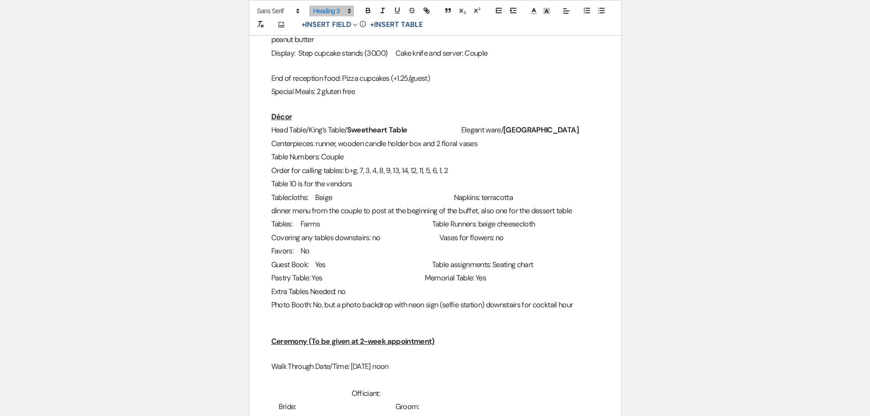
click at [551, 271] on h3 "Pastry Table: Yes Memorial Table: Yes" at bounding box center [435, 277] width 328 height 13
click at [272, 204] on h3 "dinner menu from the couple to post at the beginning of the buffet, also one fo…" at bounding box center [435, 210] width 328 height 13
click at [393, 231] on h3 "Covering any tables downstairs: no Vases for flowers: no" at bounding box center [435, 237] width 328 height 13
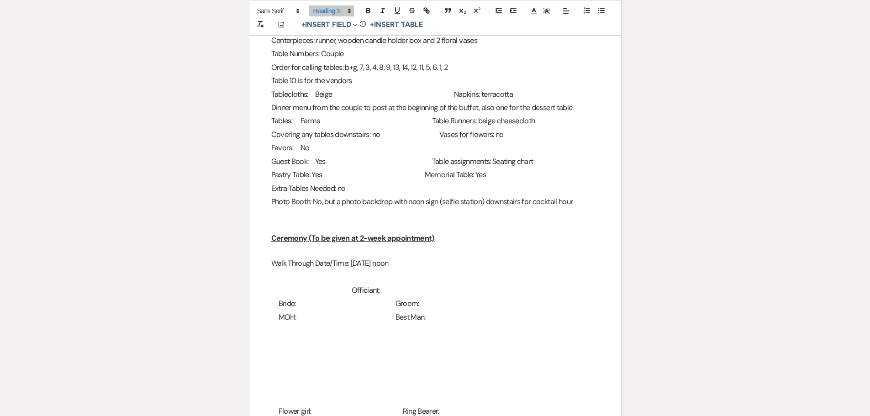
scroll to position [730, 0]
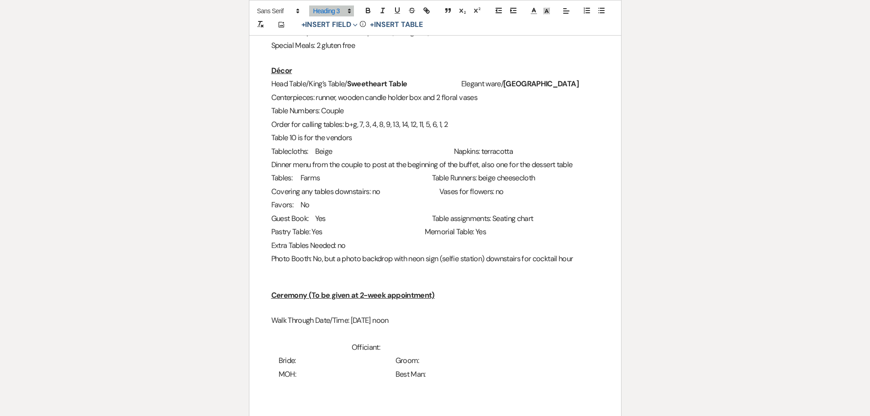
click at [455, 266] on p at bounding box center [435, 271] width 328 height 11
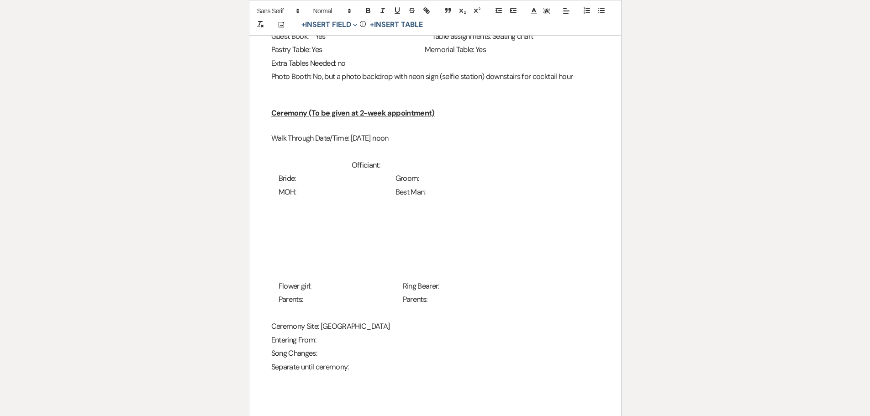
scroll to position [913, 0]
drag, startPoint x: 398, startPoint y: 125, endPoint x: 350, endPoint y: 120, distance: 48.6
click at [350, 131] on h3 "Walk Through Date/Time: 10/10 @ noon" at bounding box center [435, 137] width 328 height 13
click at [397, 131] on h3 "Walk Through Date/Time: 10/10 @ noon" at bounding box center [435, 137] width 328 height 13
click at [383, 158] on h3 "Officiant:" at bounding box center [435, 164] width 328 height 13
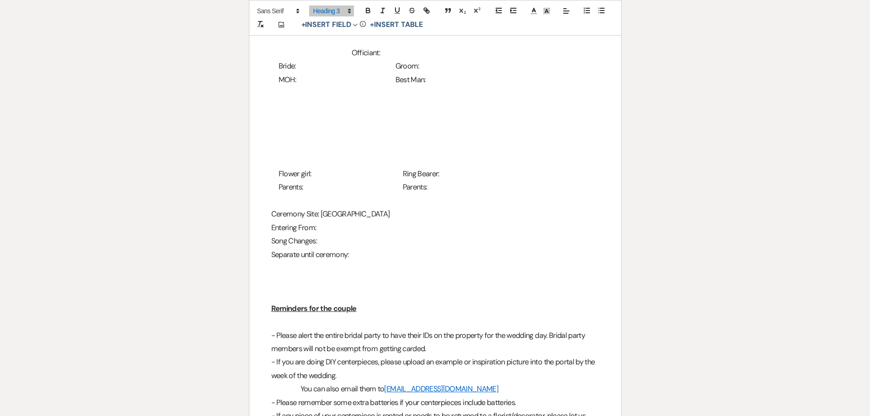
scroll to position [894, 0]
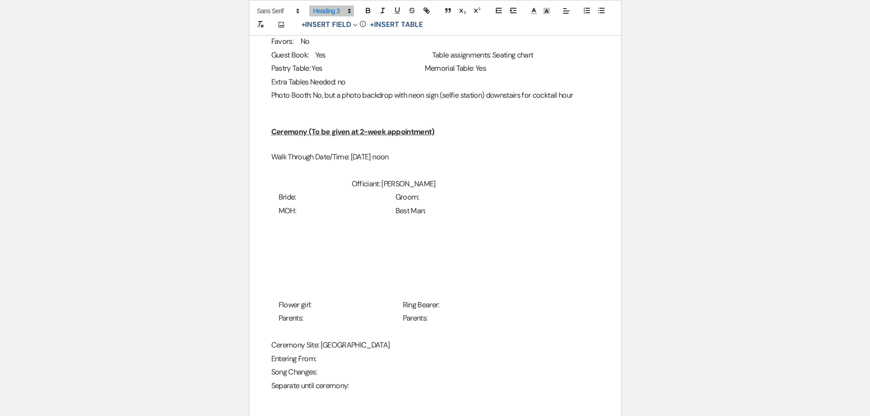
click at [296, 192] on span "Bride:" at bounding box center [286, 197] width 17 height 10
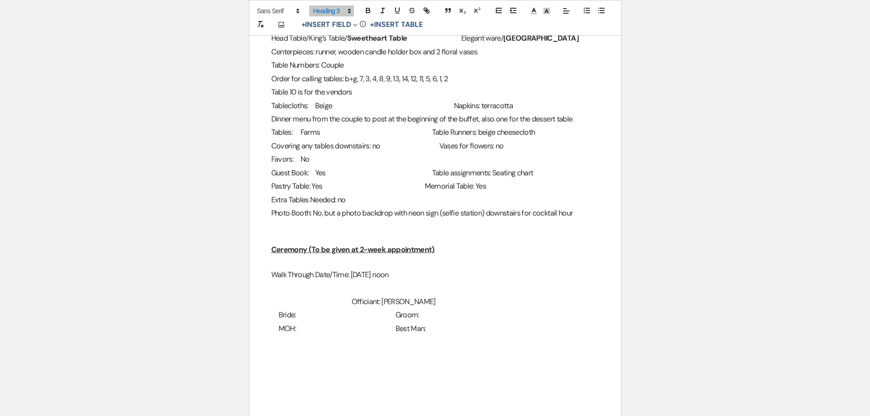
scroll to position [867, 0]
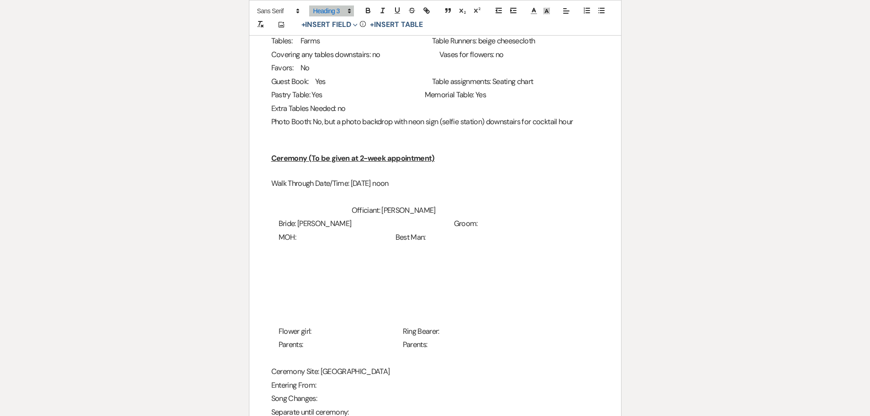
click at [498, 204] on h3 "Officiant: Barry Krammes" at bounding box center [435, 210] width 328 height 13
click at [499, 217] on h3 "Bride: Megan Groom:" at bounding box center [435, 223] width 328 height 13
click at [296, 232] on span "MOH:" at bounding box center [286, 237] width 17 height 10
click at [432, 231] on h3 "MOH: Best Man:" at bounding box center [435, 237] width 328 height 13
click at [296, 232] on span "MOH:" at bounding box center [286, 237] width 17 height 10
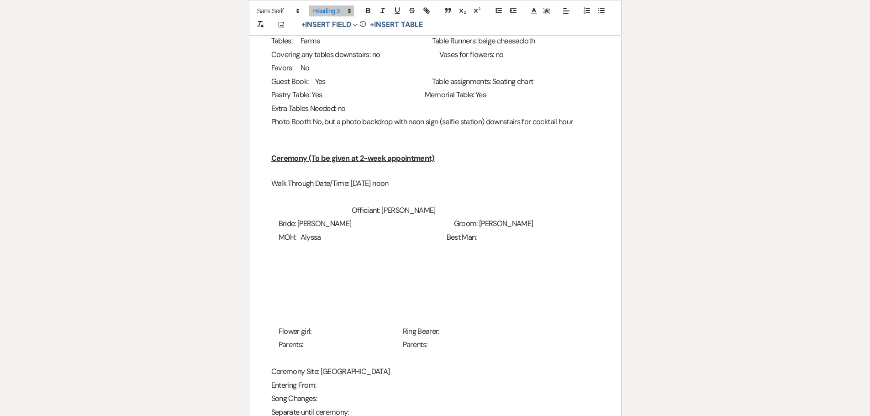
click at [284, 244] on h3 at bounding box center [435, 250] width 328 height 13
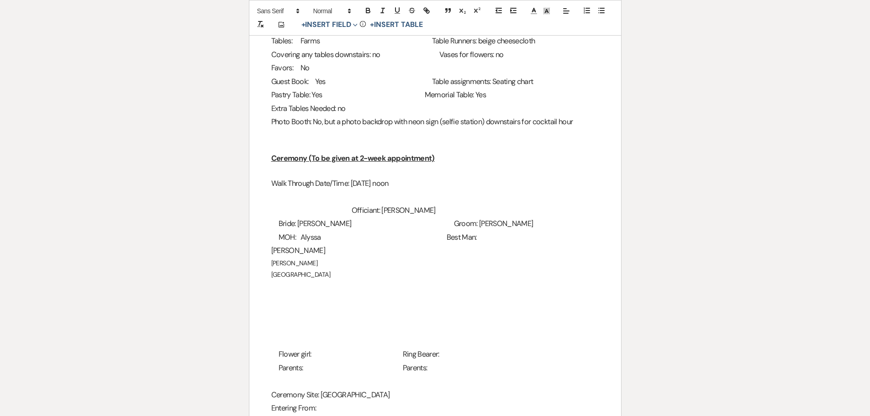
click at [278, 232] on span "MOH: Alyssa" at bounding box center [299, 237] width 42 height 10
click at [278, 219] on span "Bride: Megan" at bounding box center [314, 224] width 73 height 10
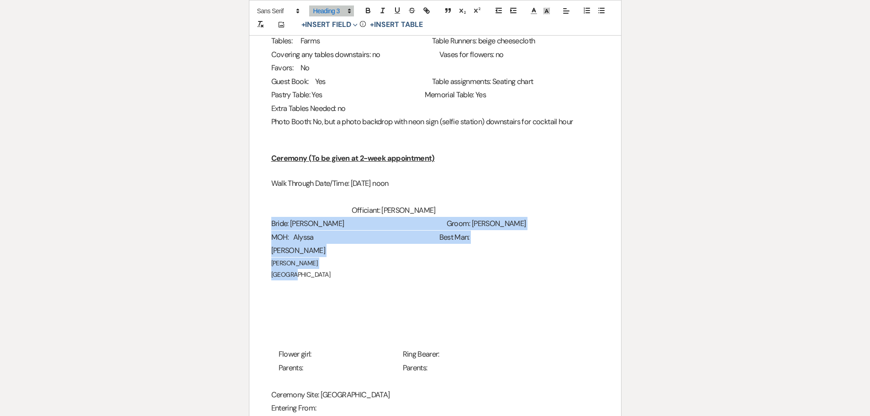
drag, startPoint x: 271, startPoint y: 213, endPoint x: 305, endPoint y: 264, distance: 61.9
click at [305, 264] on div "2024 Details Worksheet General Name: Megan and Eric Date of Event: 10/11/25 Pac…" at bounding box center [435, 24] width 372 height 1466
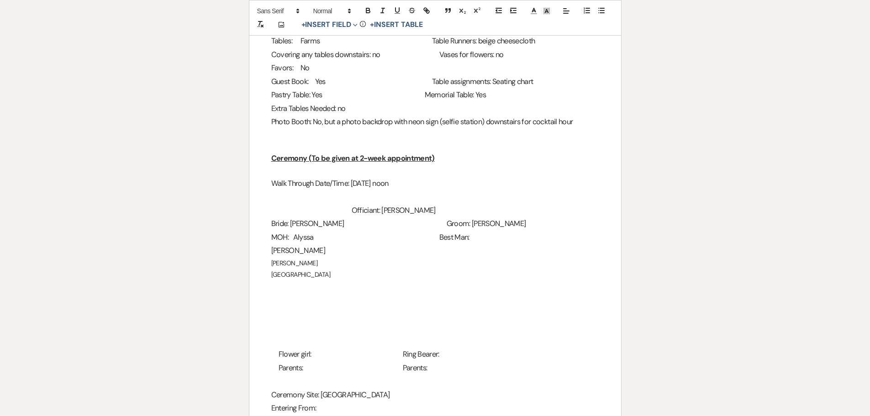
click at [340, 2] on div "This tool is not available when a table is selected. Add Photo + Insert Field E…" at bounding box center [435, 18] width 373 height 36
drag, startPoint x: 283, startPoint y: 234, endPoint x: 283, endPoint y: 228, distance: 6.0
click at [283, 244] on h3 "Bobbi" at bounding box center [435, 250] width 328 height 13
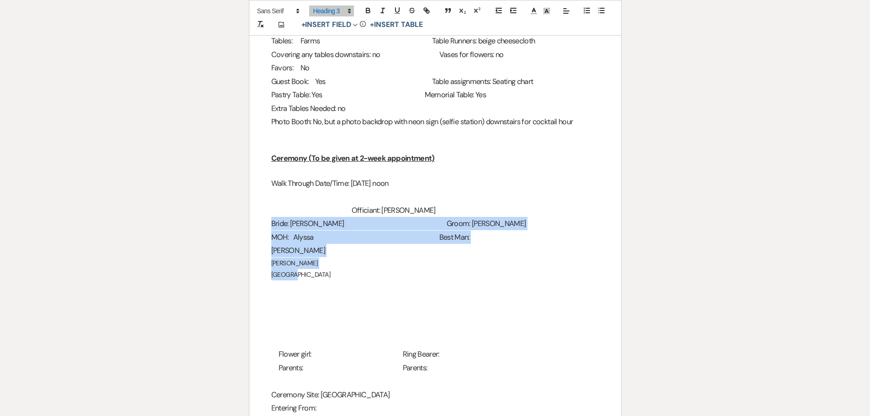
drag, startPoint x: 268, startPoint y: 205, endPoint x: 330, endPoint y: 256, distance: 80.5
click at [328, 265] on div "2024 Details Worksheet General Name: Megan and Eric Date of Event: 10/11/25 Pac…" at bounding box center [435, 24] width 372 height 1466
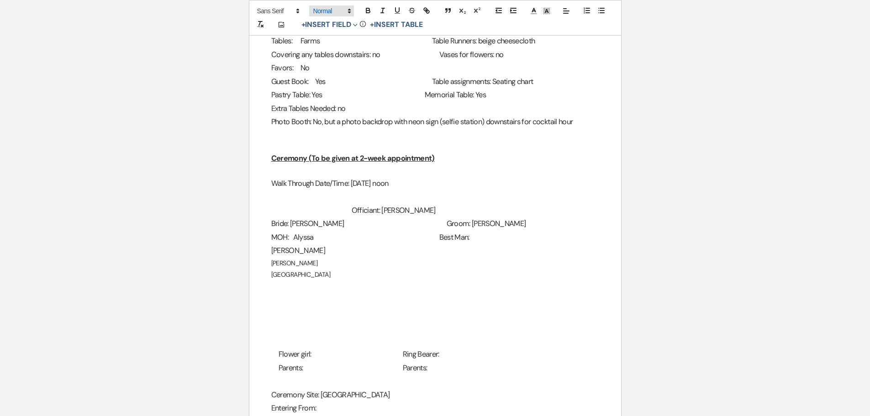
click at [343, 11] on span at bounding box center [331, 10] width 45 height 11
click at [347, 68] on span at bounding box center [341, 69] width 56 height 16
click at [305, 244] on h3 "Bobbi" at bounding box center [435, 250] width 328 height 13
click at [492, 231] on h3 "MOH: Alyssa Best Man:" at bounding box center [435, 237] width 328 height 13
click at [318, 244] on h3 "Bobbi" at bounding box center [435, 250] width 328 height 13
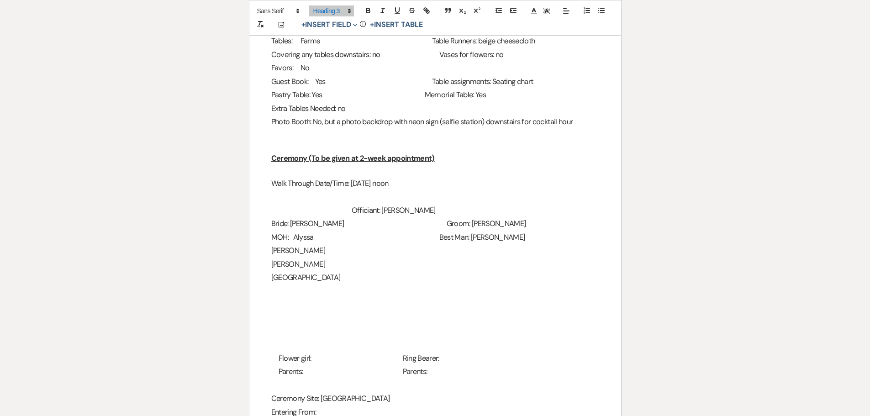
click at [331, 257] on h3 "Tina" at bounding box center [435, 263] width 328 height 13
click at [315, 271] on h3 "Madison" at bounding box center [435, 277] width 328 height 13
click at [352, 244] on h3 "Bobbi Travis" at bounding box center [435, 250] width 328 height 13
click at [481, 257] on h3 "Tina Andrew" at bounding box center [435, 263] width 328 height 13
click at [368, 271] on h3 "Madison Gage" at bounding box center [435, 277] width 328 height 13
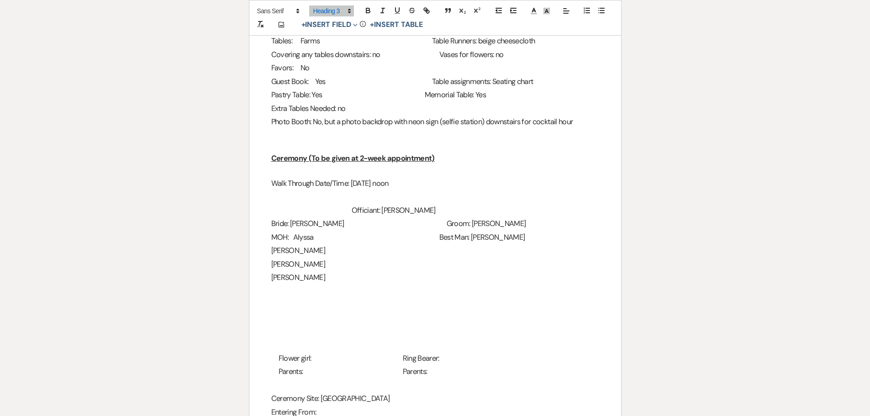
click at [365, 298] on h3 at bounding box center [435, 304] width 328 height 13
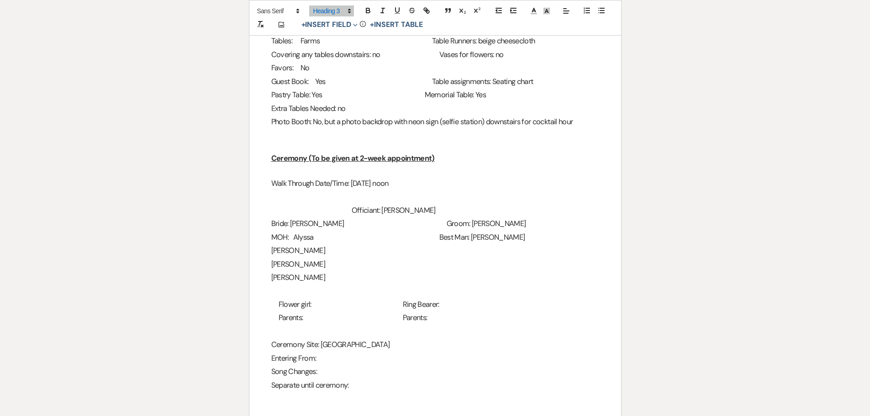
click at [311, 299] on span "Flower girl:" at bounding box center [294, 304] width 33 height 10
click at [446, 299] on span "Ring Bearer:" at bounding box center [428, 304] width 37 height 10
click at [275, 325] on h3 at bounding box center [435, 331] width 328 height 13
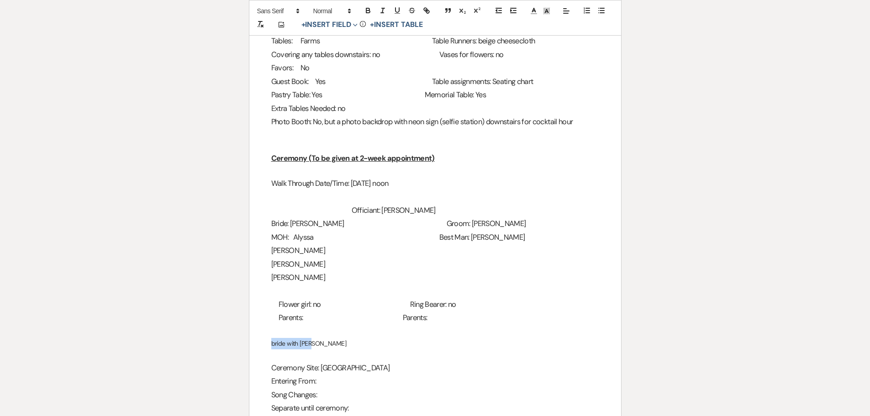
drag, startPoint x: 279, startPoint y: 327, endPoint x: 357, endPoint y: 332, distance: 77.3
click at [357, 332] on div "2024 Details Worksheet General Name: Megan and Eric Date of Event: 10/11/25 Pac…" at bounding box center [435, 10] width 372 height 1439
click at [325, 2] on div "Add Photo + Insert Field Expand Standard Field Smart Field Signature Field Init…" at bounding box center [435, 18] width 373 height 36
click at [297, 338] on p "bride with Dave" at bounding box center [435, 343] width 328 height 11
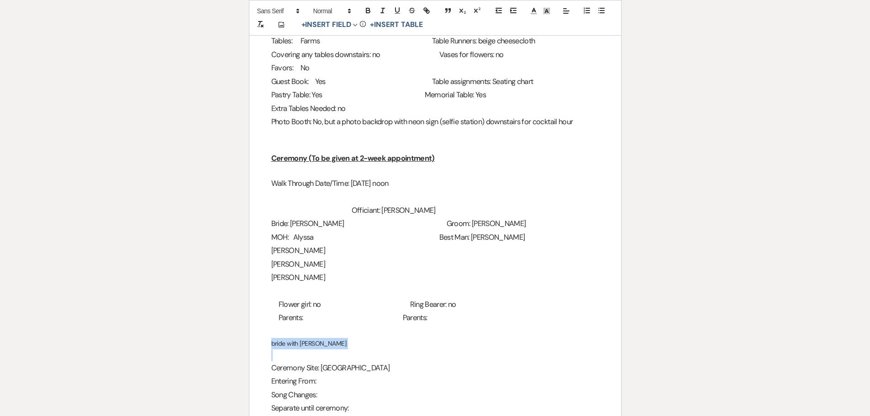
click at [297, 338] on p "bride with Dave" at bounding box center [435, 343] width 328 height 11
click at [341, 16] on span at bounding box center [331, 10] width 45 height 11
click at [346, 67] on span at bounding box center [341, 69] width 56 height 16
click at [384, 338] on h3 "bride with Dave" at bounding box center [435, 344] width 328 height 13
click at [275, 298] on h3 "Flower girl: no Ring Bearer: no" at bounding box center [435, 304] width 328 height 13
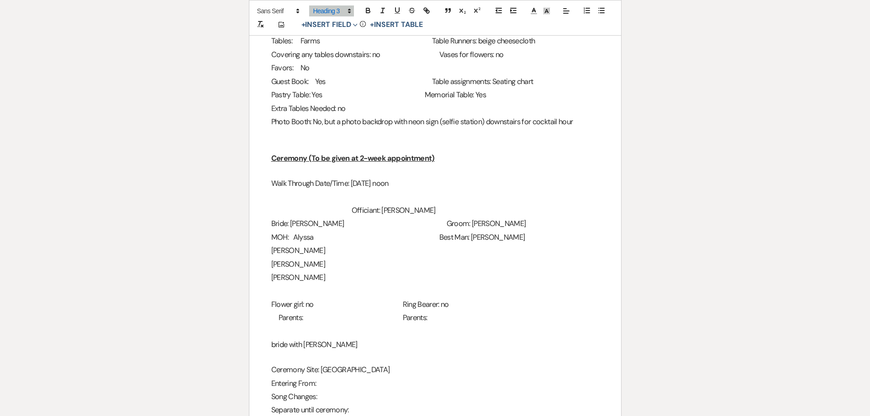
click at [277, 311] on h3 "Parents: Parents:" at bounding box center [435, 317] width 328 height 13
click at [437, 299] on span "Ring Bearer: no" at bounding box center [426, 304] width 46 height 10
click at [420, 313] on span "Parents:" at bounding box center [407, 318] width 25 height 10
click at [296, 313] on span "Parents:" at bounding box center [283, 318] width 25 height 10
click at [485, 311] on h3 "Parents: Parents:" at bounding box center [435, 317] width 328 height 13
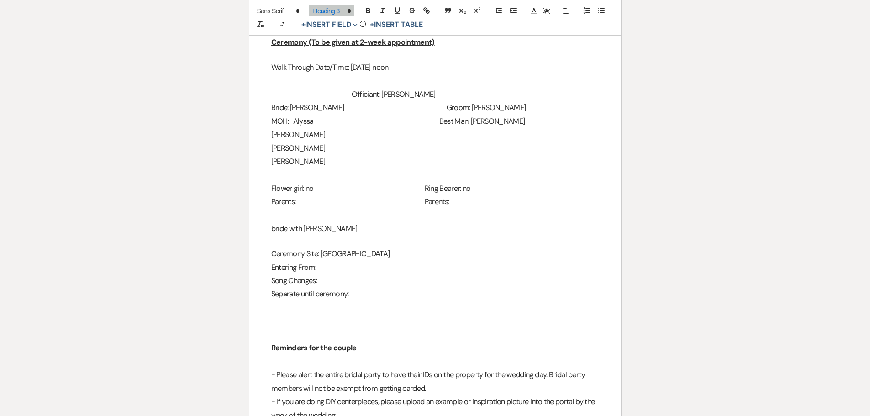
scroll to position [1050, 0]
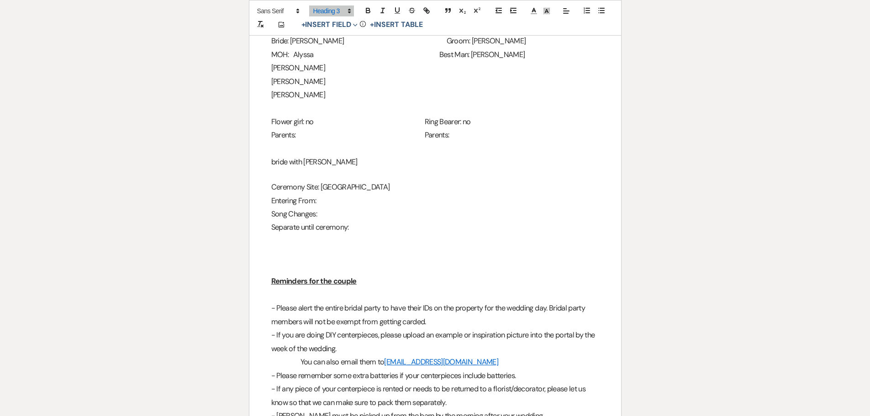
click at [279, 247] on h3 at bounding box center [435, 253] width 328 height 13
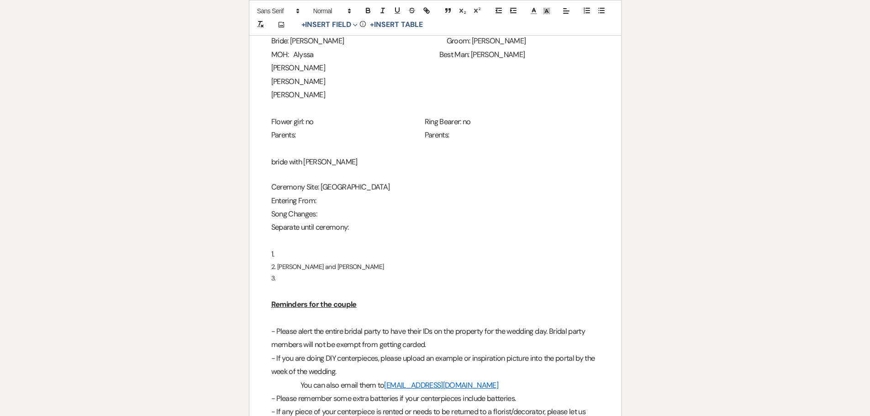
click at [337, 273] on p "3." at bounding box center [435, 278] width 328 height 11
click at [335, 261] on p "2. Debbie and Gage" at bounding box center [435, 266] width 328 height 11
click at [289, 273] on p "3." at bounding box center [435, 278] width 328 height 11
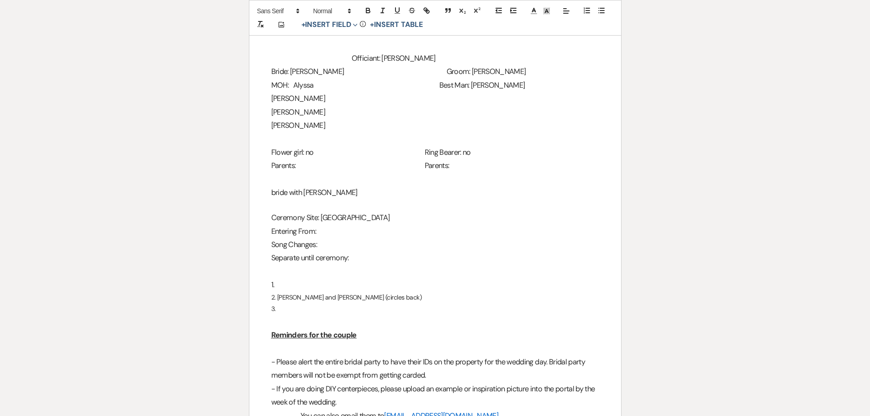
scroll to position [1004, 0]
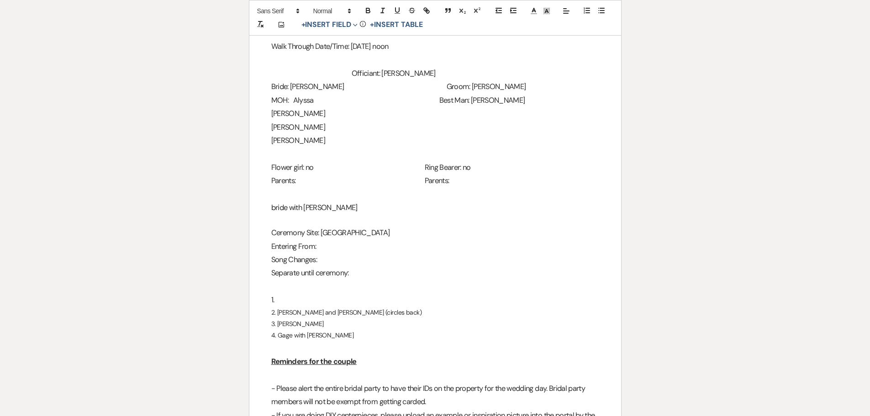
click at [300, 318] on p "3. Eric" at bounding box center [435, 323] width 328 height 11
click at [334, 330] on p "4. Gage with Madison" at bounding box center [435, 335] width 328 height 11
drag, startPoint x: 277, startPoint y: 322, endPoint x: 331, endPoint y: 321, distance: 53.9
click at [331, 330] on p "4. Gage with Madison" at bounding box center [435, 335] width 328 height 11
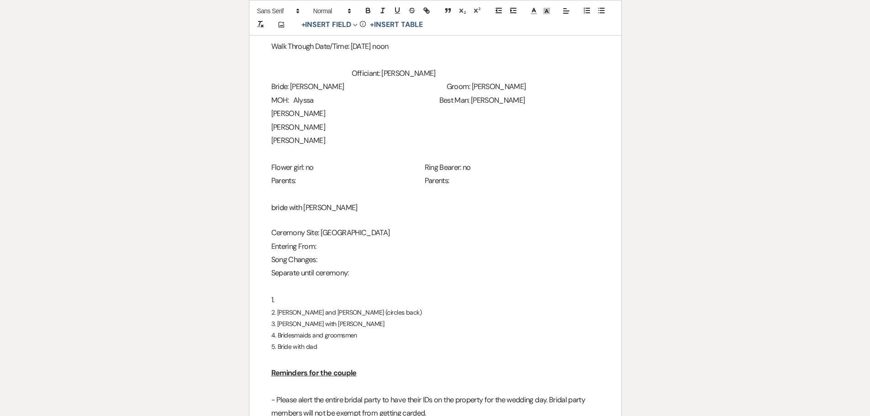
click at [281, 293] on h3 "1." at bounding box center [435, 299] width 328 height 13
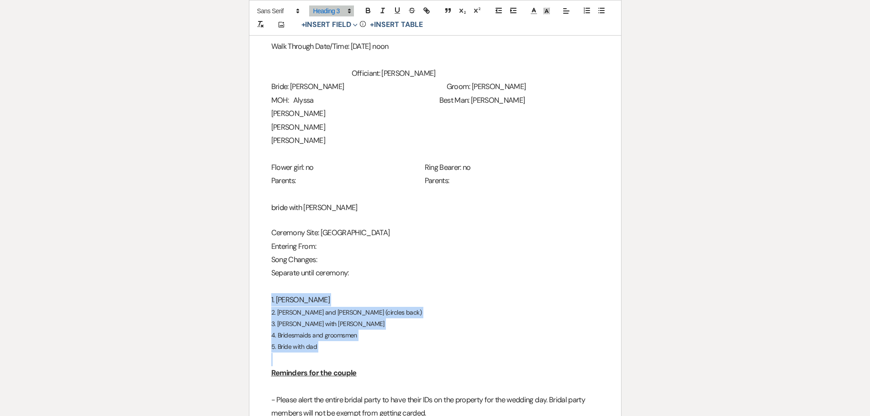
drag, startPoint x: 265, startPoint y: 287, endPoint x: 358, endPoint y: 345, distance: 109.8
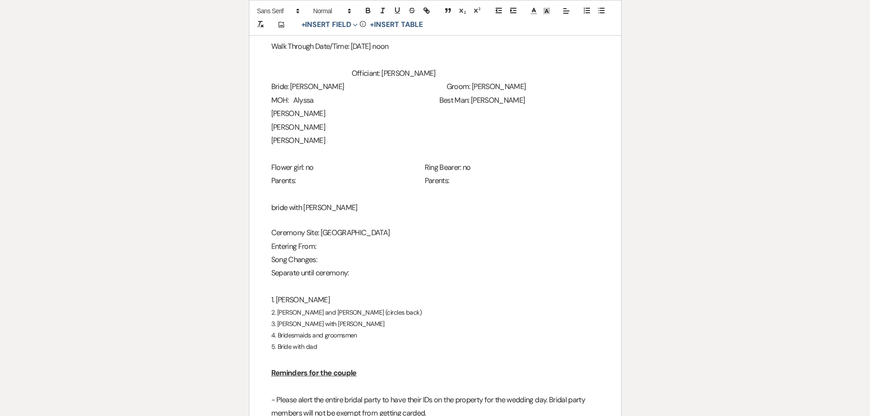
click at [340, 16] on div "Add Photo + Insert Field Expand Standard Field Smart Field Signature Field Init…" at bounding box center [435, 18] width 373 height 36
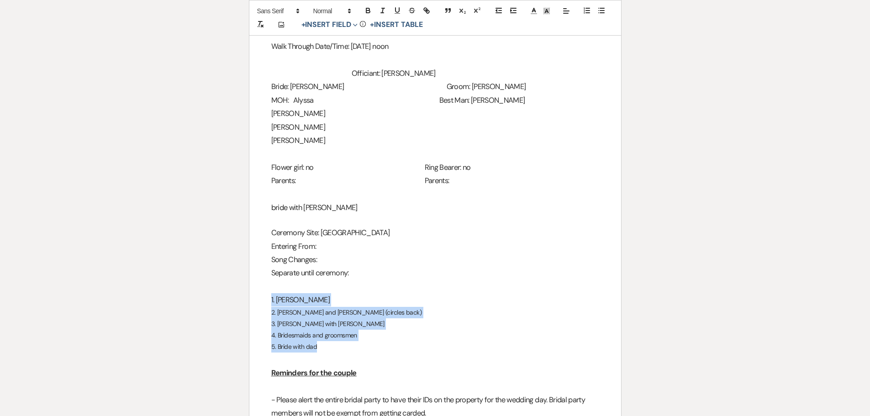
drag, startPoint x: 316, startPoint y: 304, endPoint x: 353, endPoint y: 331, distance: 46.3
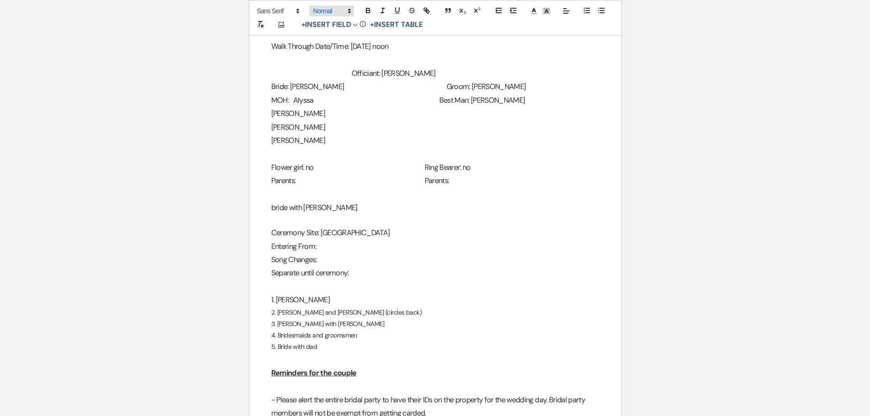
click at [338, 14] on span at bounding box center [331, 10] width 45 height 11
click at [339, 69] on span at bounding box center [341, 69] width 56 height 16
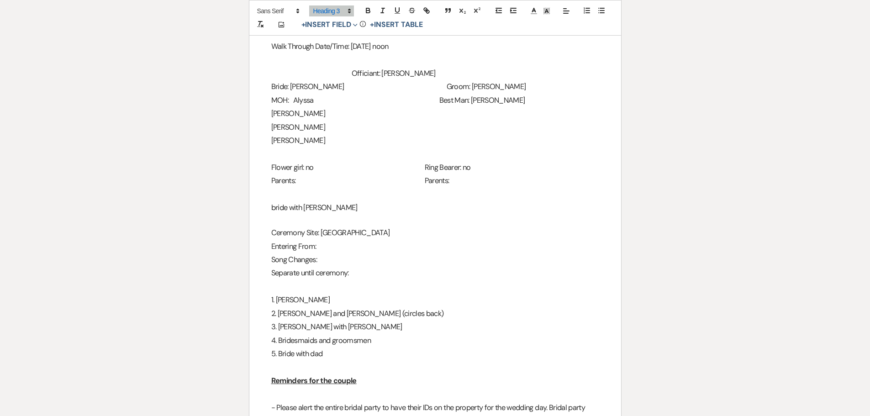
click at [346, 320] on h3 "3. Eric with Bonnie" at bounding box center [435, 326] width 328 height 13
click at [355, 266] on h3 "Separate until ceremony:" at bounding box center [435, 272] width 328 height 13
click at [289, 241] on span "Entering From:" at bounding box center [293, 246] width 45 height 10
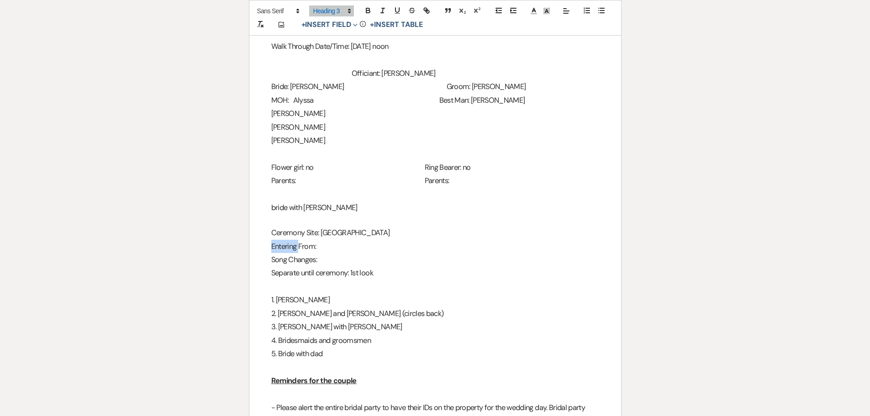
click at [289, 241] on span "Entering From:" at bounding box center [293, 246] width 45 height 10
click at [290, 241] on span "Entering From:" at bounding box center [293, 246] width 45 height 10
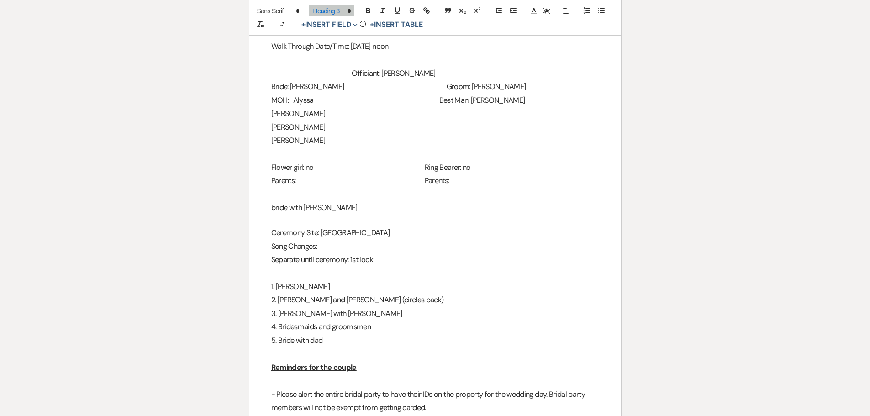
click at [385, 253] on h3 "Separate until ceremony: 1st look" at bounding box center [435, 259] width 328 height 13
click at [327, 240] on h3 "Song Changes:" at bounding box center [435, 246] width 328 height 13
click at [296, 176] on span "Parents:" at bounding box center [283, 181] width 25 height 10
click at [488, 174] on h3 "Parents: Debbie and Dave Parents:" at bounding box center [435, 180] width 328 height 13
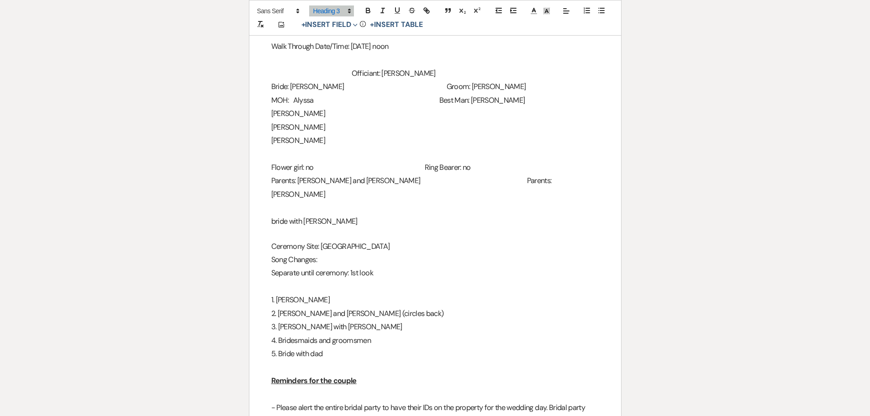
click at [274, 215] on h3 "bride with Dave" at bounding box center [435, 221] width 328 height 13
click at [321, 253] on h3 "Song Changes:" at bounding box center [435, 259] width 328 height 13
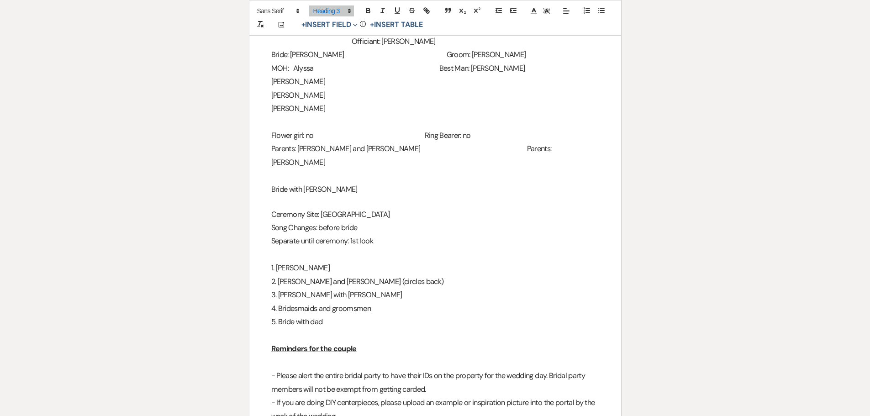
scroll to position [1050, 0]
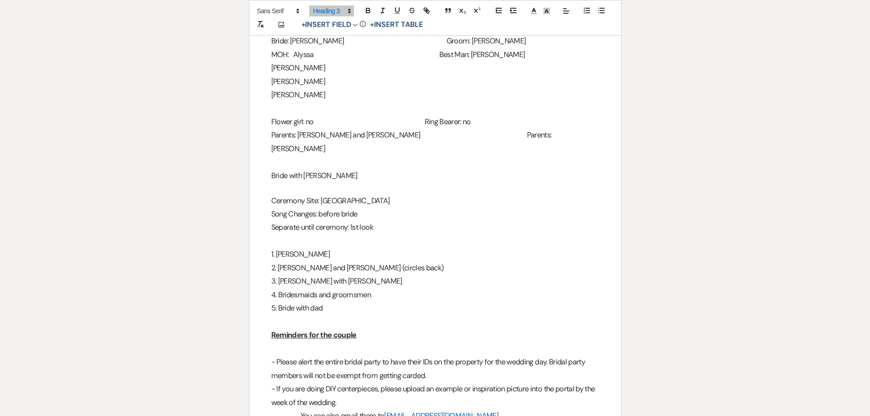
click at [347, 301] on h3 "5. Bride with dad" at bounding box center [435, 307] width 328 height 13
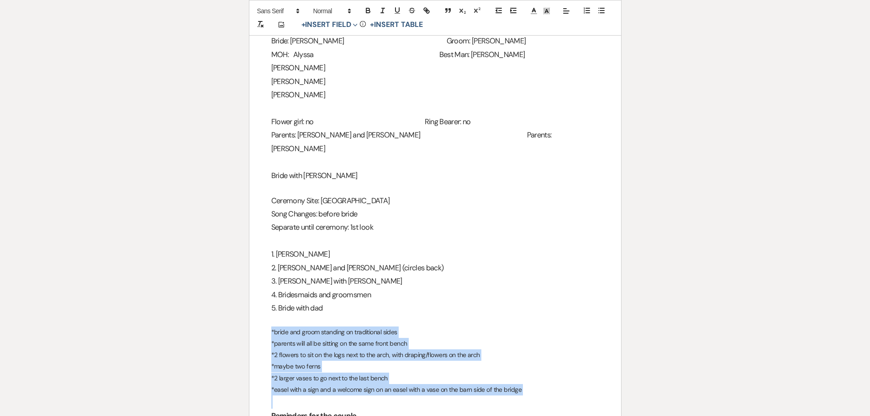
drag, startPoint x: 270, startPoint y: 304, endPoint x: 547, endPoint y: 373, distance: 285.3
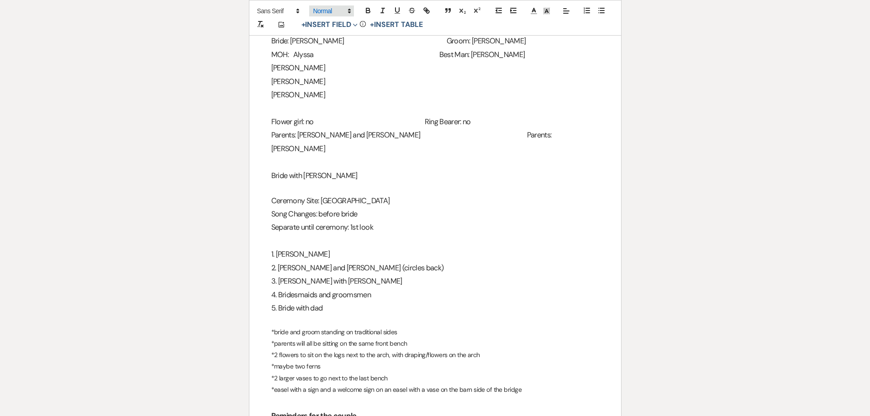
click at [321, 14] on span at bounding box center [331, 10] width 45 height 11
click at [326, 70] on span at bounding box center [341, 69] width 56 height 16
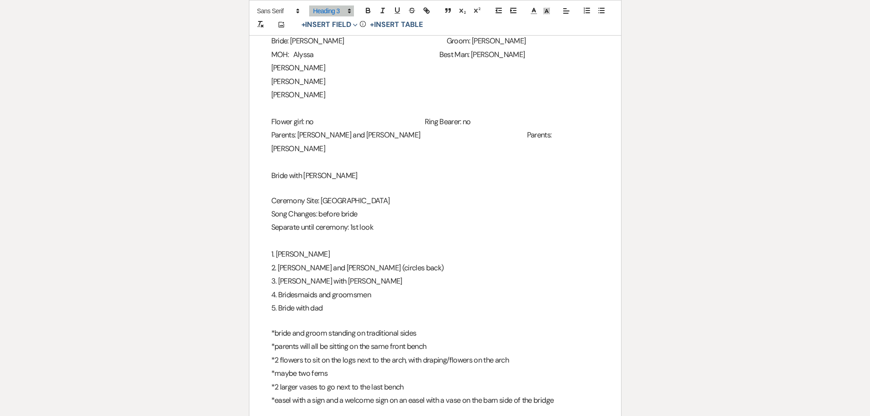
click at [412, 326] on h3 "*bride and groom standing on traditional sides" at bounding box center [435, 332] width 328 height 13
click at [465, 340] on h3 "*parents will all be sitting on the same front bench" at bounding box center [435, 346] width 328 height 13
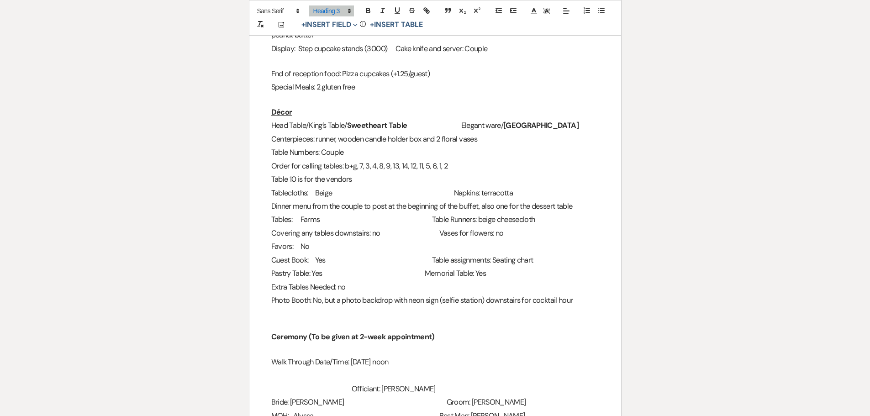
scroll to position [750, 0]
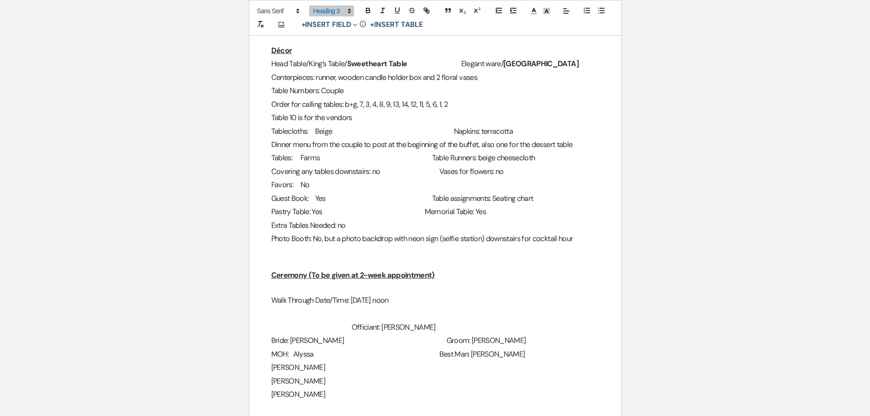
click at [252, 229] on div "2024 Details Worksheet General Name: Megan and Eric Date of Event: 10/11/25 Pac…" at bounding box center [435, 201] width 372 height 1587
click at [288, 246] on p at bounding box center [435, 251] width 328 height 11
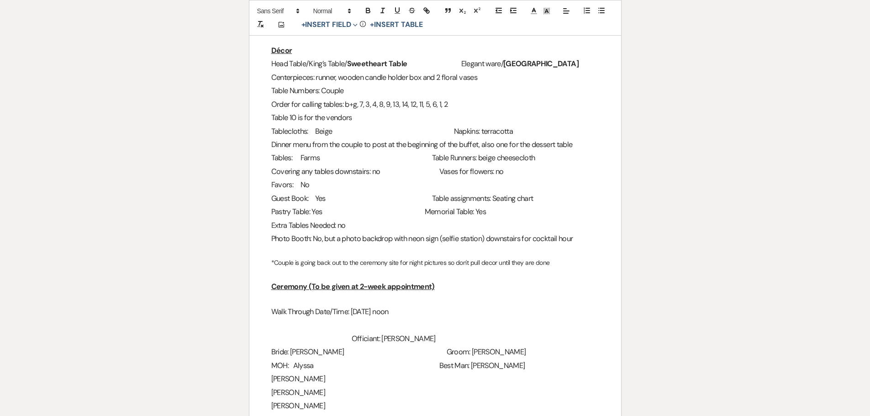
click at [348, 257] on p "*Couple is going back out to the ceremony site for night pictures so don't pull…" at bounding box center [435, 262] width 328 height 11
click at [336, 8] on span at bounding box center [331, 10] width 45 height 11
click at [348, 64] on span at bounding box center [341, 69] width 56 height 16
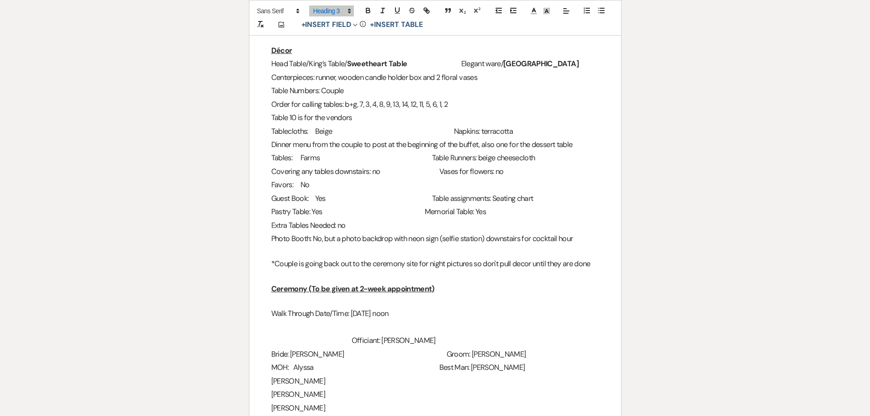
click at [601, 246] on div "2024 Details Worksheet General Name: Megan and Eric Date of Event: 10/11/25 Pac…" at bounding box center [435, 208] width 372 height 1600
click at [597, 257] on h3 "*Couple is going back out to the ceremony site for night pictures so don't pull…" at bounding box center [435, 263] width 328 height 13
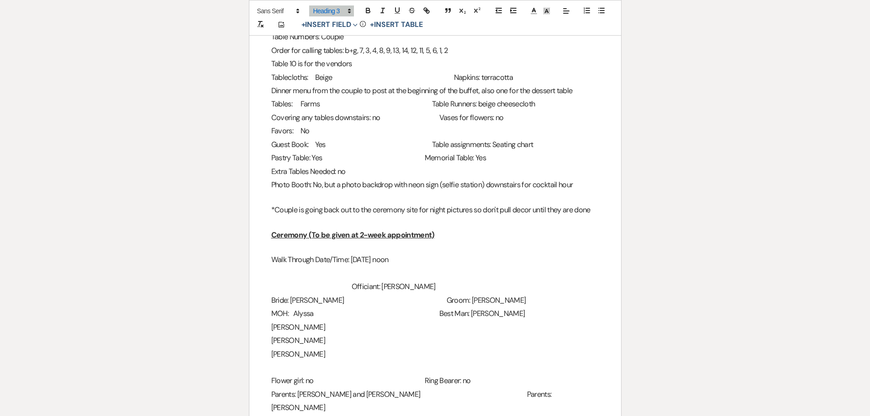
scroll to position [730, 0]
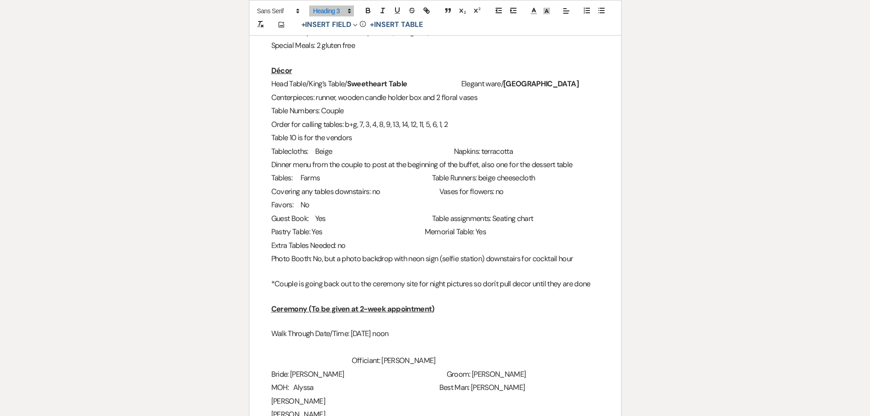
click at [463, 77] on h3 "Head Table/King’s Table/ Sweetheart Table Elegant ware/ China" at bounding box center [435, 83] width 328 height 13
click at [468, 91] on h3 "Centerpieces: runner, wooden candle holder box and 2 floral vases Table Numbers…" at bounding box center [435, 104] width 328 height 27
click at [468, 92] on h3 "Centerpieces: runner, wooden candle holder box and 2 floral vases Table Numbers…" at bounding box center [435, 104] width 328 height 27
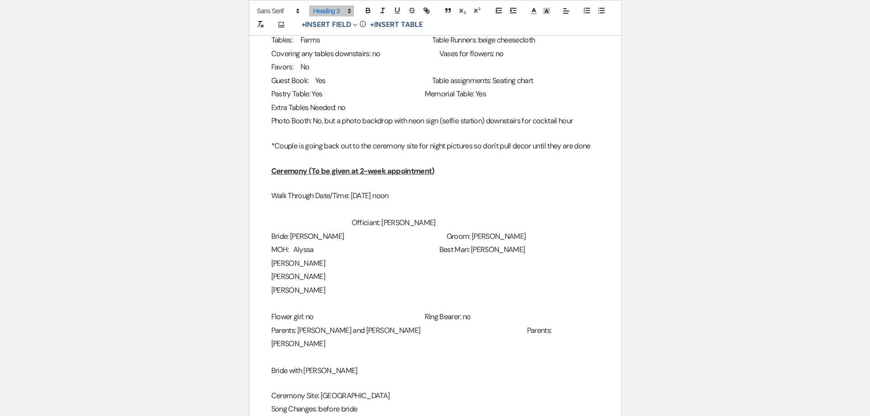
scroll to position [867, 0]
click at [604, 145] on div "2024 Details Worksheet General Name: Megan and Eric Date of Event: 10/11/25 Pac…" at bounding box center [435, 91] width 372 height 1600
click at [604, 137] on div "2024 Details Worksheet General Name: Megan and Eric Date of Event: 10/11/25 Pac…" at bounding box center [435, 91] width 372 height 1600
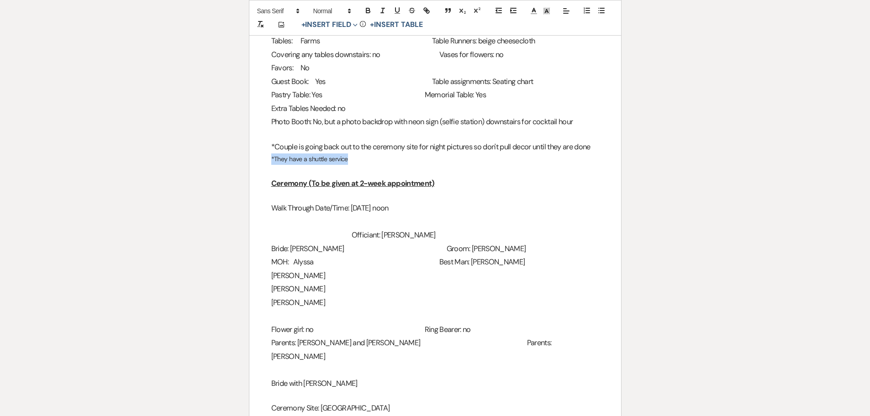
drag, startPoint x: 358, startPoint y: 147, endPoint x: 272, endPoint y: 140, distance: 87.0
click at [272, 153] on p "*They have a shuttle service" at bounding box center [435, 158] width 328 height 11
click at [331, 9] on span at bounding box center [331, 10] width 45 height 11
click at [344, 69] on span at bounding box center [341, 69] width 56 height 16
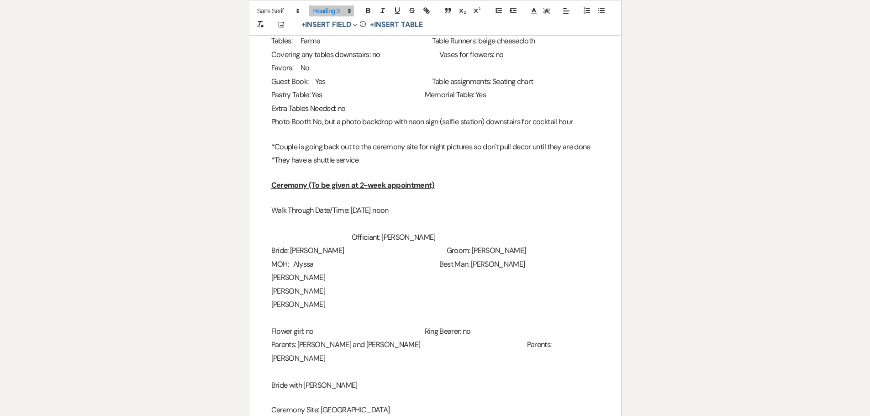
click at [379, 167] on p at bounding box center [435, 172] width 328 height 11
click at [373, 153] on h3 "*They have a shuttle service" at bounding box center [435, 159] width 328 height 13
click at [470, 178] on h3 "Ceremony (To be given at 2-week appointment)" at bounding box center [435, 184] width 328 height 13
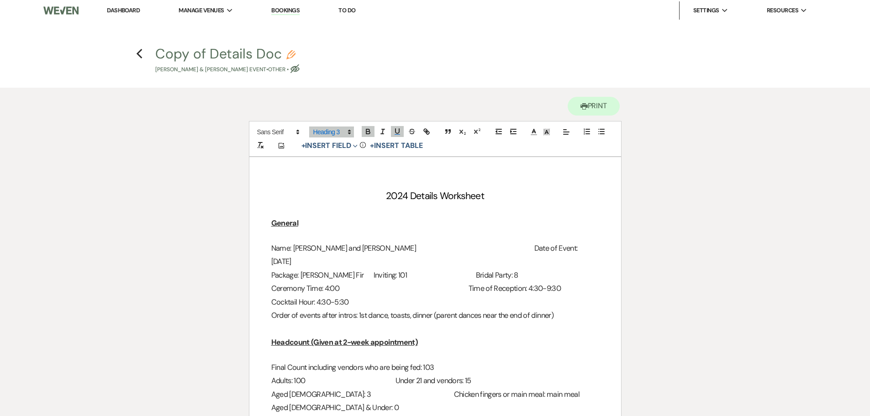
scroll to position [0, 0]
click at [283, 56] on button "Copy of Details Doc Pencil Megan Bowers & Eric Atkinson's Event • Other • Eye B…" at bounding box center [227, 61] width 144 height 27
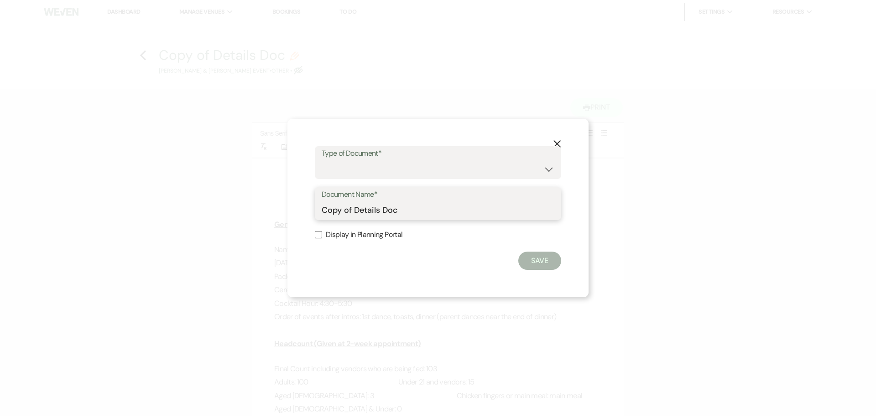
drag, startPoint x: 354, startPoint y: 211, endPoint x: 296, endPoint y: 214, distance: 57.6
click at [296, 214] on div "X Type of Document* Special Event Insurance Vendor Certificate of Insurance Con…" at bounding box center [438, 208] width 301 height 178
type input "Final Details Doc"
click at [354, 163] on select "Special Event Insurance Vendor Certificate of Insurance Contracts / Rental Agre…" at bounding box center [438, 169] width 233 height 18
select select "0"
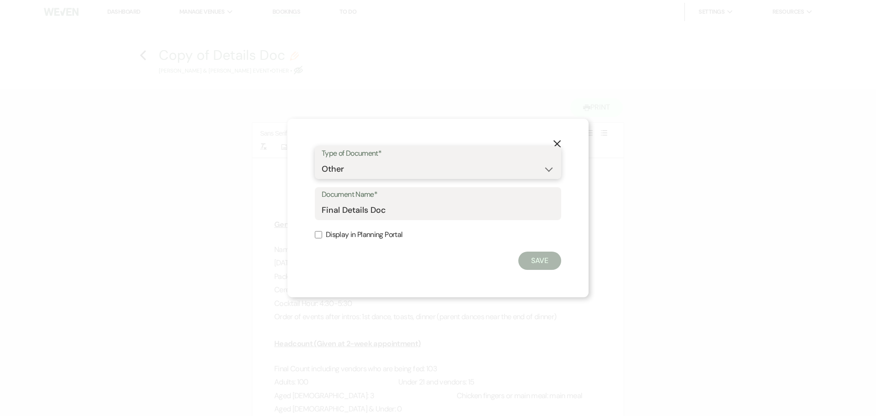
click at [322, 160] on select "Special Event Insurance Vendor Certificate of Insurance Contracts / Rental Agre…" at bounding box center [438, 169] width 233 height 18
click at [317, 234] on input "Display in Planning Portal" at bounding box center [318, 234] width 7 height 7
checkbox input "true"
click at [533, 265] on button "Save" at bounding box center [540, 261] width 43 height 18
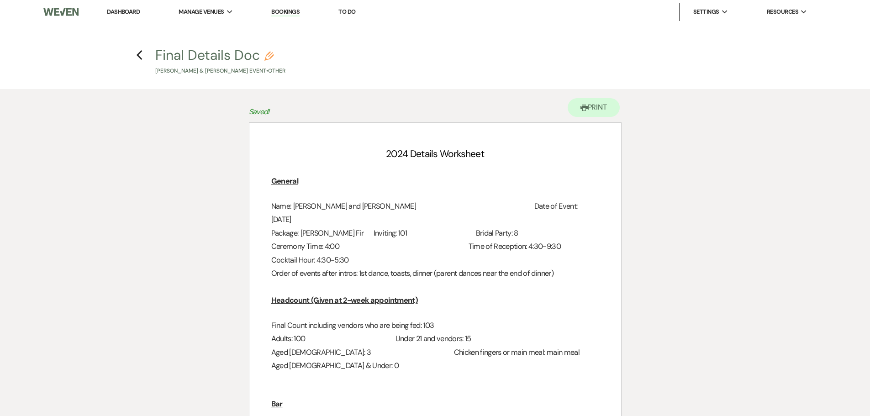
click at [134, 56] on h4 "Previous Final Details Doc Pencil Megan Bowers & Eric Atkinson's Event • Other" at bounding box center [434, 61] width 657 height 30
click at [137, 56] on use "button" at bounding box center [139, 55] width 6 height 10
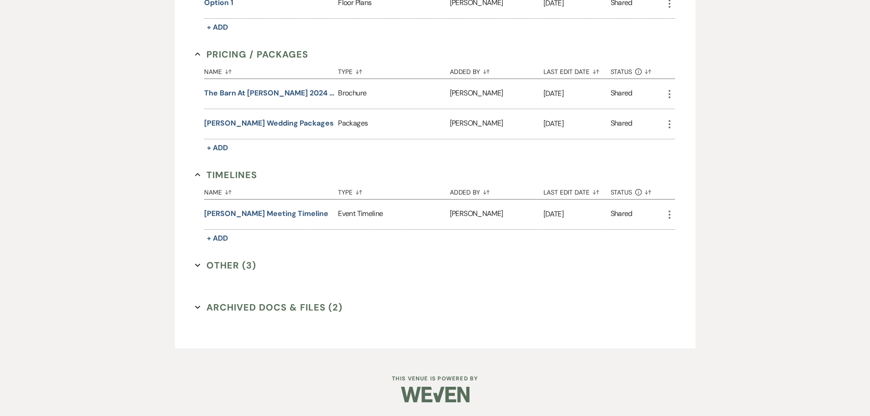
click at [246, 266] on button "Other (3) Expand" at bounding box center [225, 265] width 61 height 14
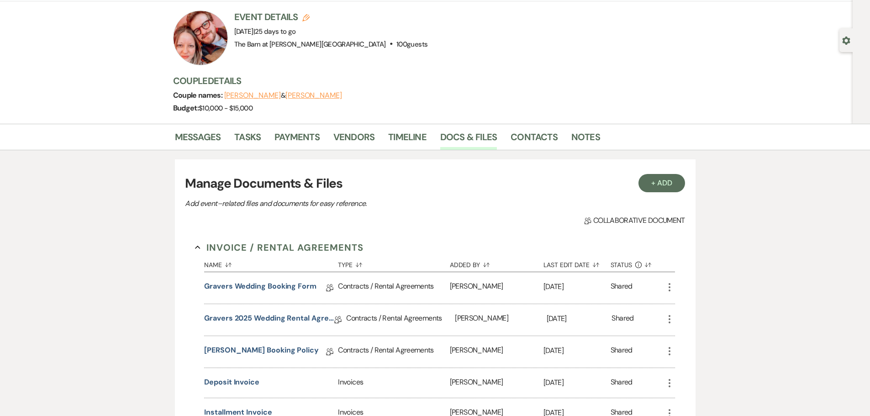
scroll to position [0, 0]
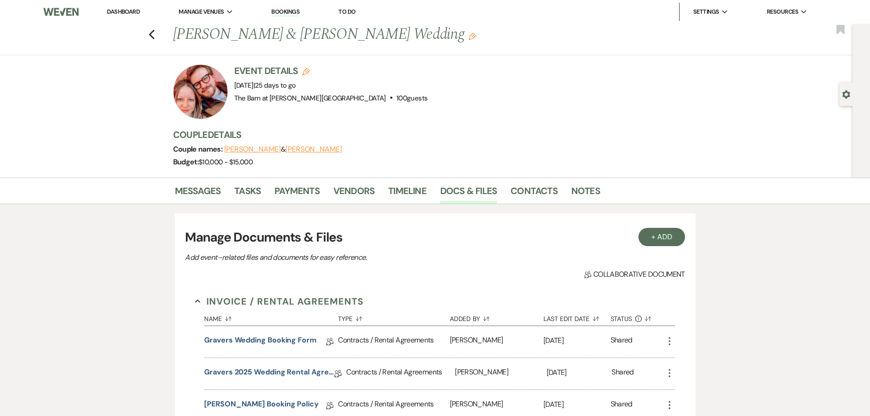
click at [126, 4] on li "Dashboard" at bounding box center [123, 12] width 42 height 18
click at [127, 10] on link "Dashboard" at bounding box center [123, 12] width 33 height 8
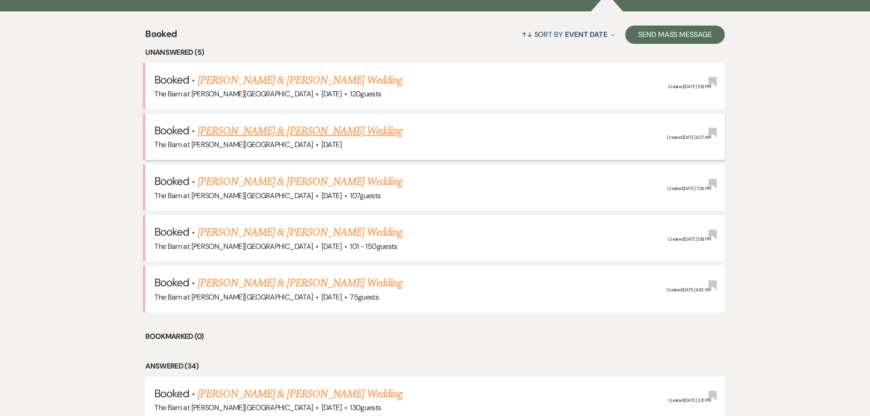
scroll to position [365, 0]
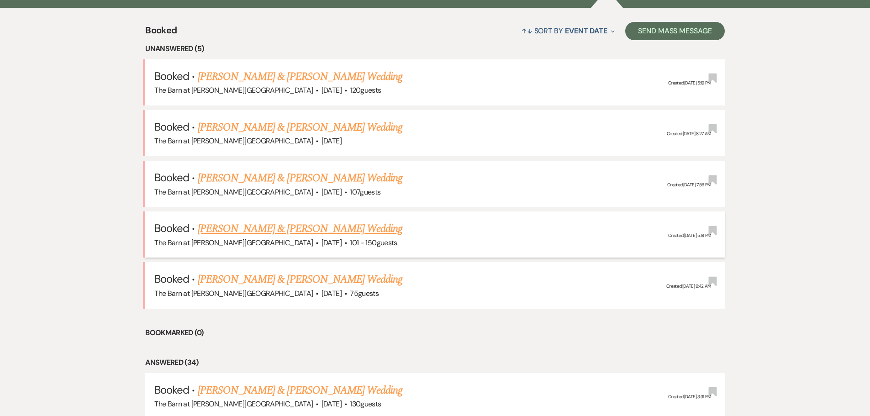
click at [294, 234] on link "[PERSON_NAME] & [PERSON_NAME] Wedding" at bounding box center [300, 228] width 205 height 16
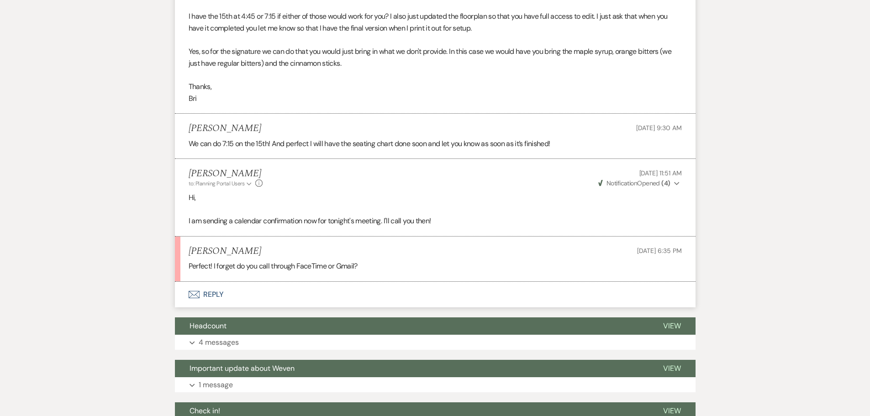
scroll to position [822, 0]
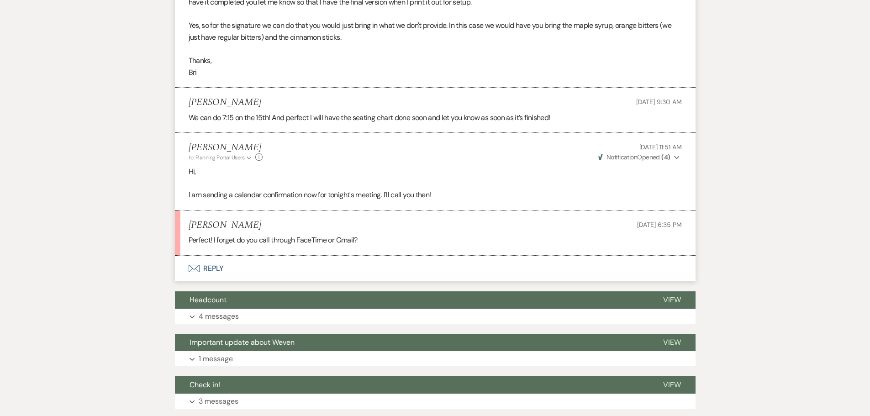
click at [218, 267] on button "Envelope Reply" at bounding box center [435, 269] width 520 height 26
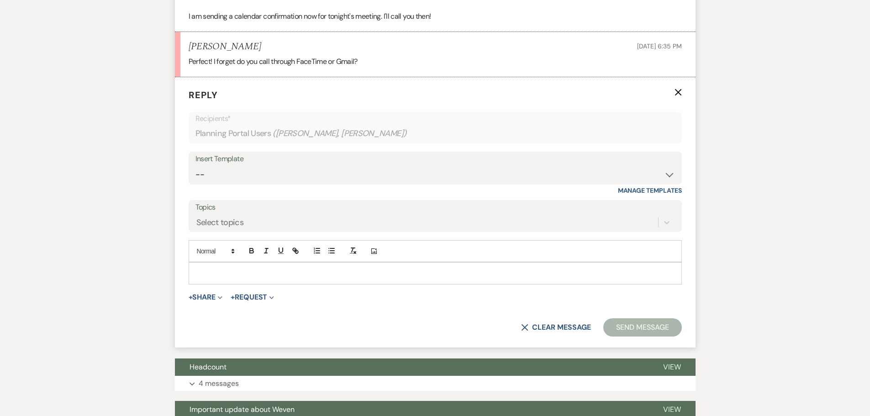
scroll to position [1005, 0]
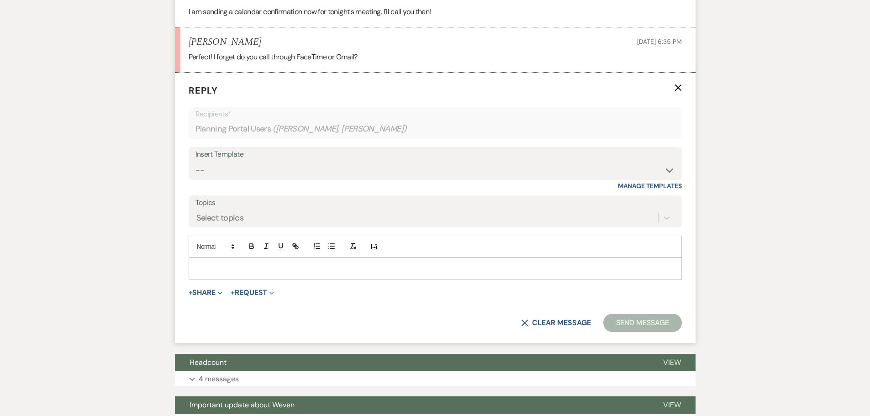
click at [218, 266] on p at bounding box center [435, 268] width 478 height 10
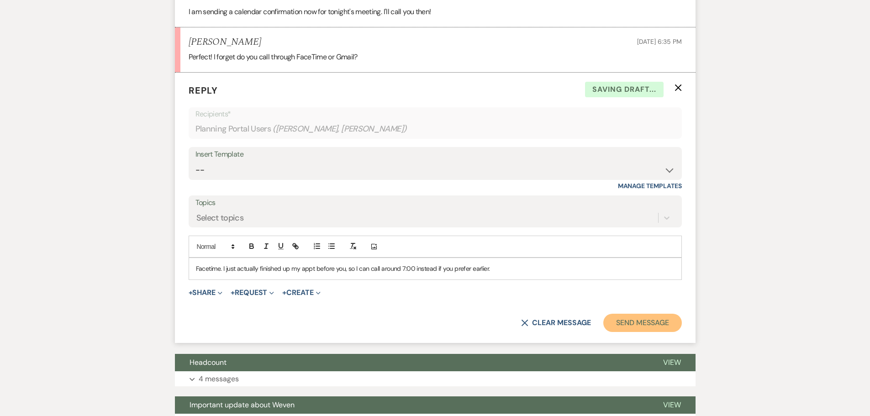
click at [626, 321] on button "Send Message" at bounding box center [642, 323] width 78 height 18
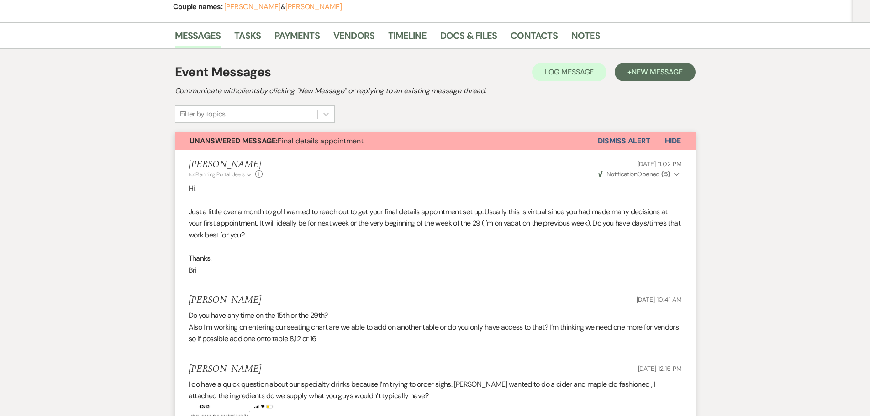
scroll to position [46, 0]
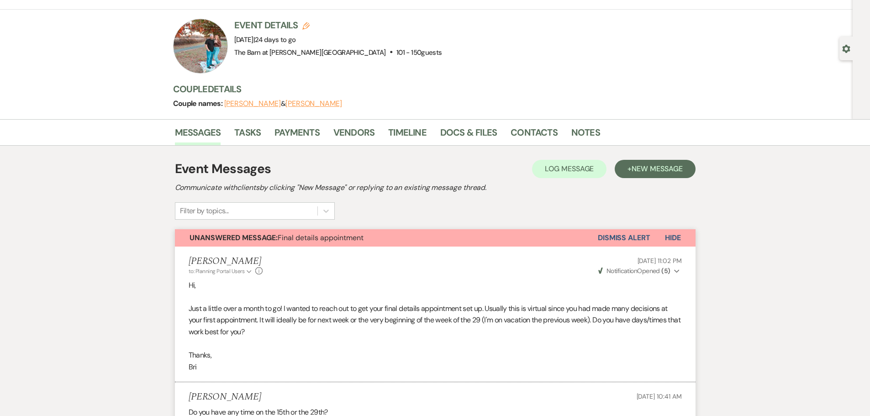
click at [605, 236] on button "Dismiss Alert" at bounding box center [624, 237] width 52 height 17
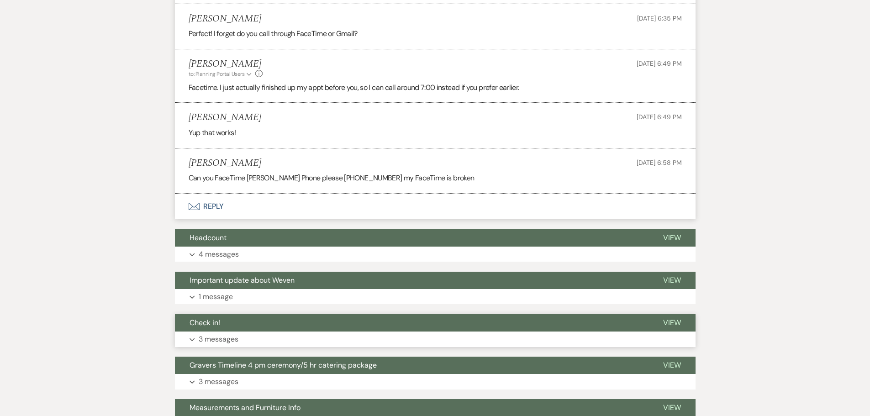
scroll to position [1096, 0]
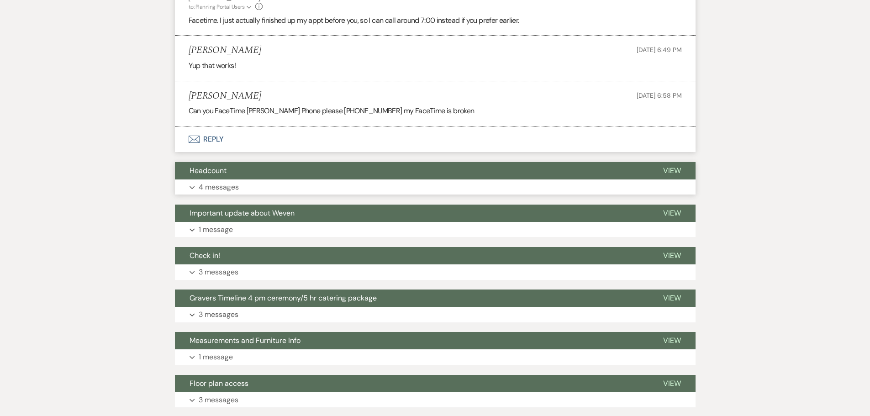
click at [283, 170] on button "Headcount" at bounding box center [411, 170] width 473 height 17
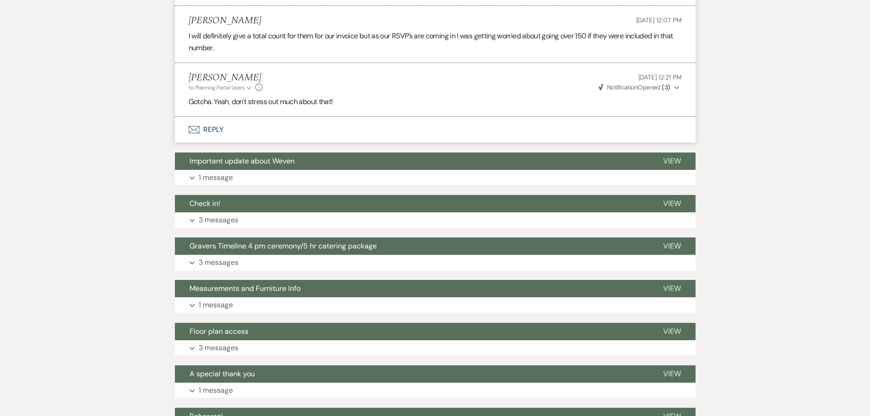
scroll to position [1506, 0]
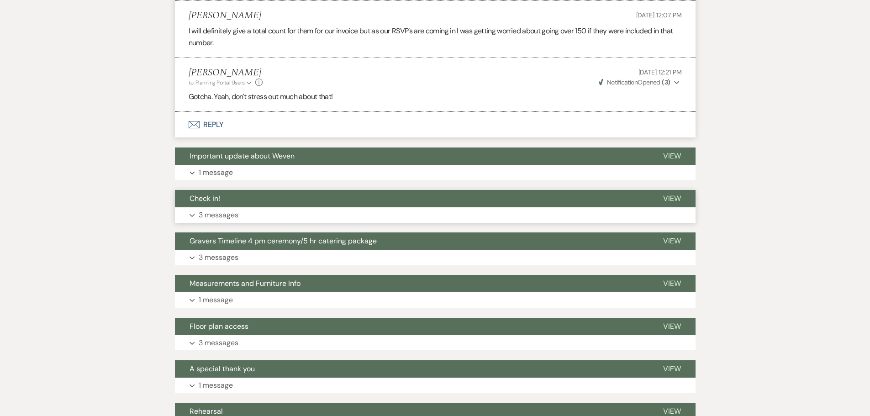
click at [219, 204] on button "Check in!" at bounding box center [411, 198] width 473 height 17
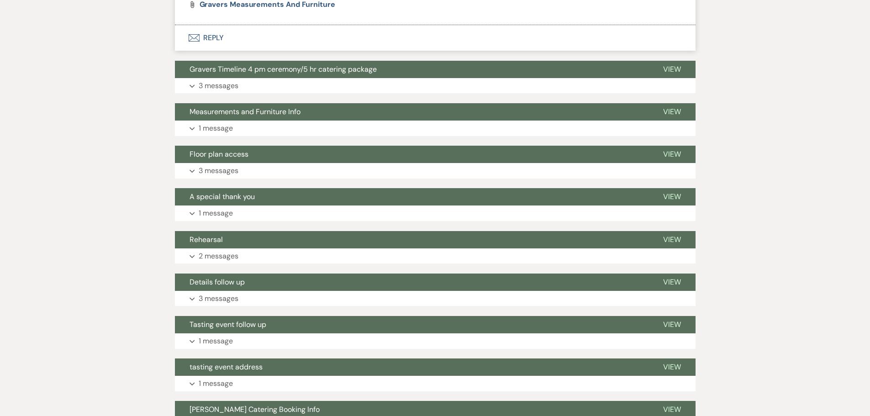
scroll to position [2054, 0]
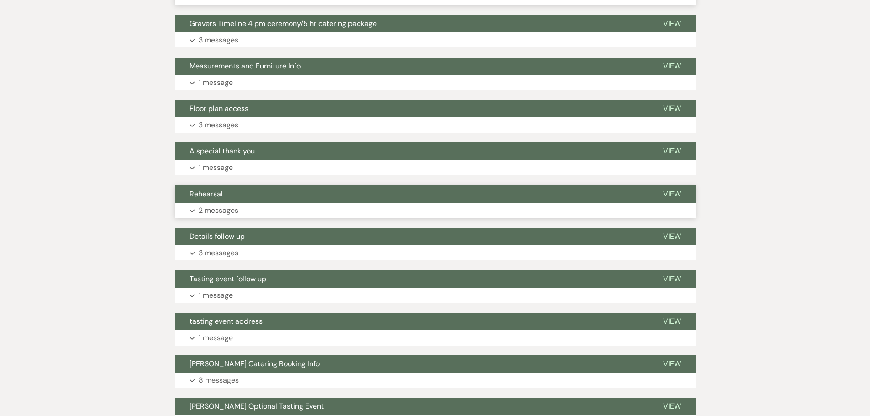
click at [299, 210] on button "Expand 2 messages" at bounding box center [435, 211] width 520 height 16
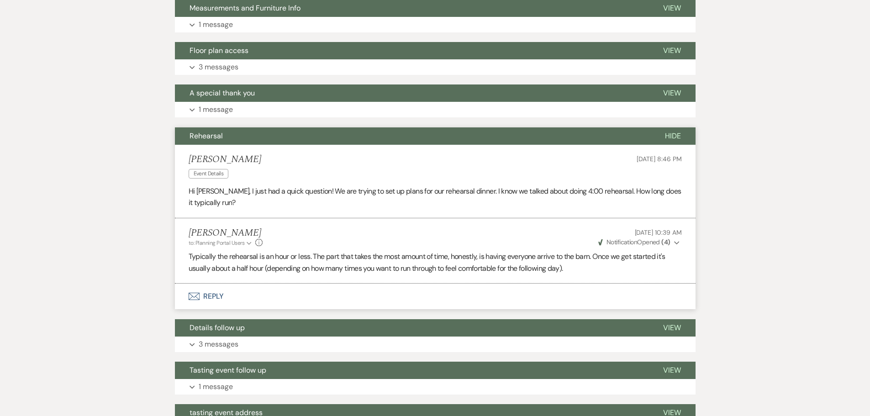
scroll to position [2237, 0]
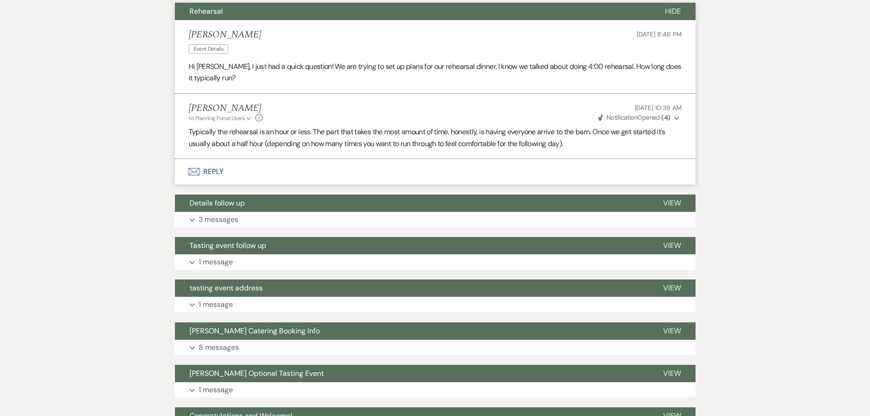
click at [298, 210] on button "Details follow up" at bounding box center [411, 202] width 473 height 17
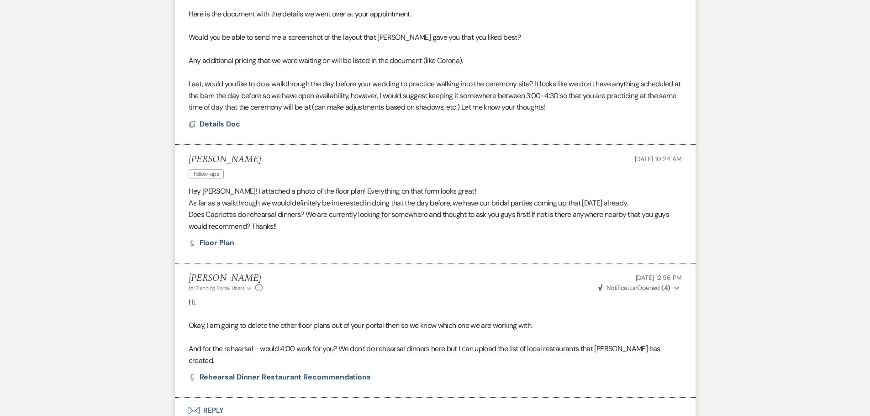
scroll to position [2511, 0]
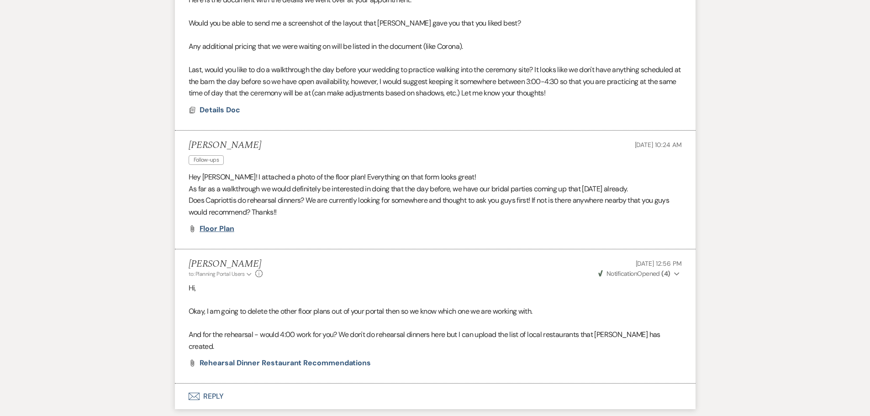
click at [231, 230] on span "Floor plan" at bounding box center [216, 229] width 35 height 10
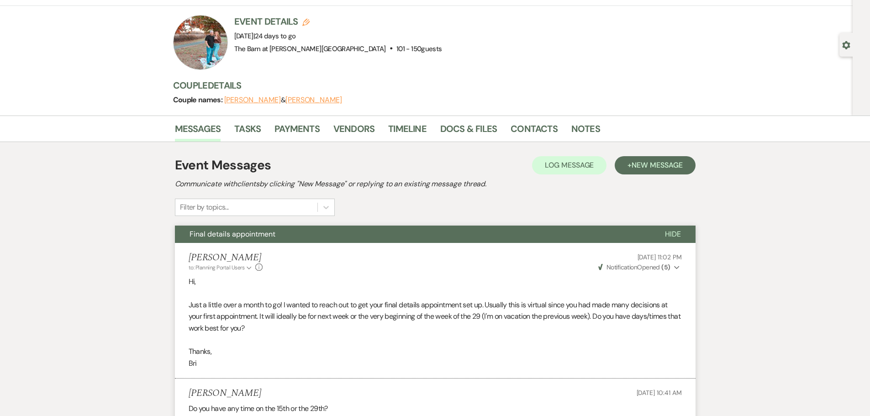
scroll to position [46, 0]
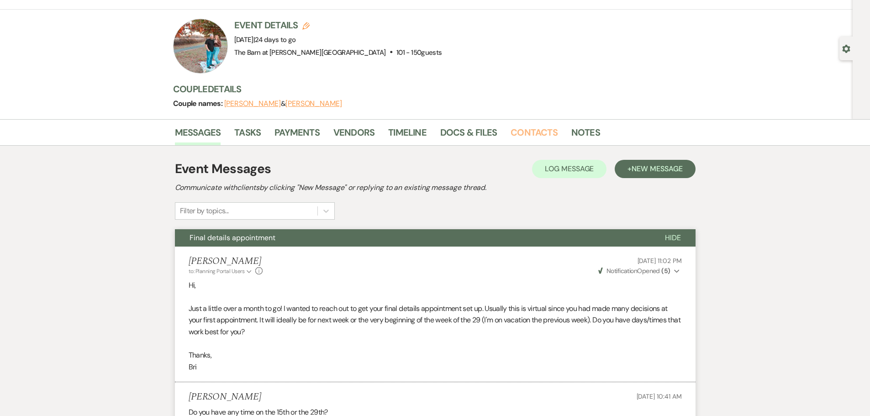
click at [549, 138] on link "Contacts" at bounding box center [533, 135] width 47 height 20
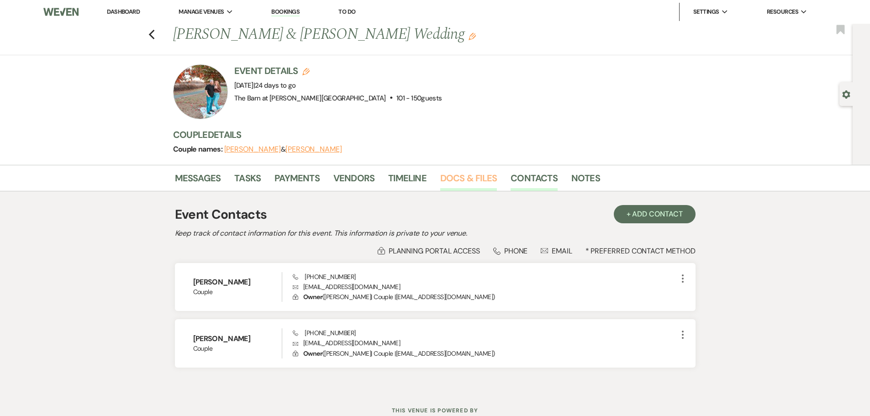
click at [490, 178] on link "Docs & Files" at bounding box center [468, 181] width 57 height 20
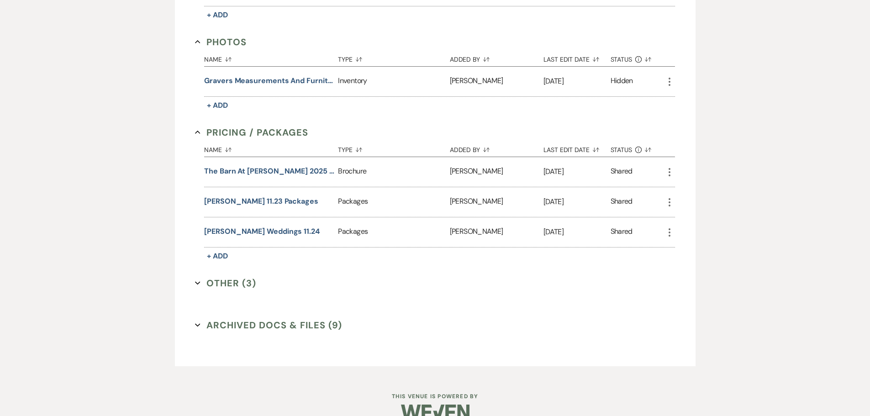
scroll to position [661, 0]
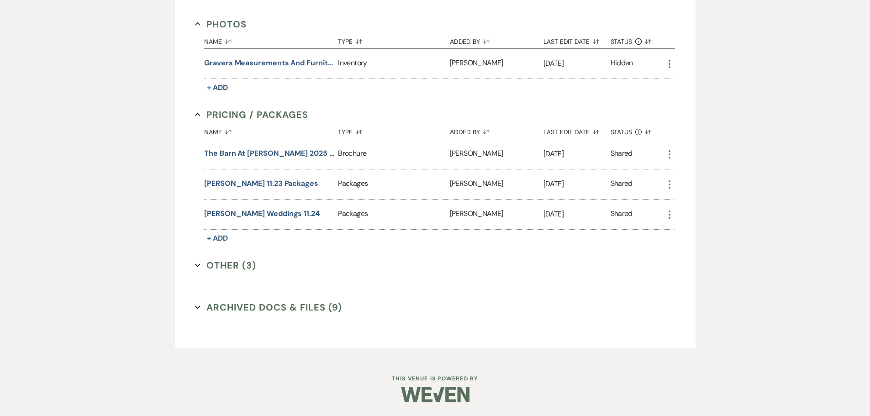
click at [227, 259] on button "Other (3) Expand" at bounding box center [225, 265] width 61 height 14
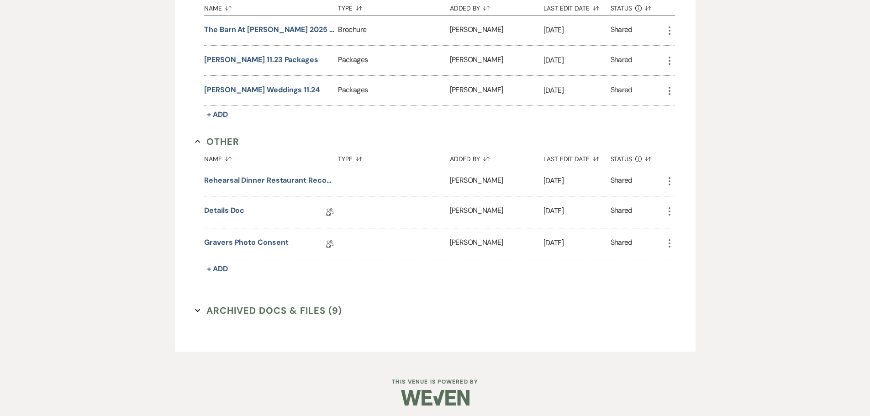
scroll to position [788, 0]
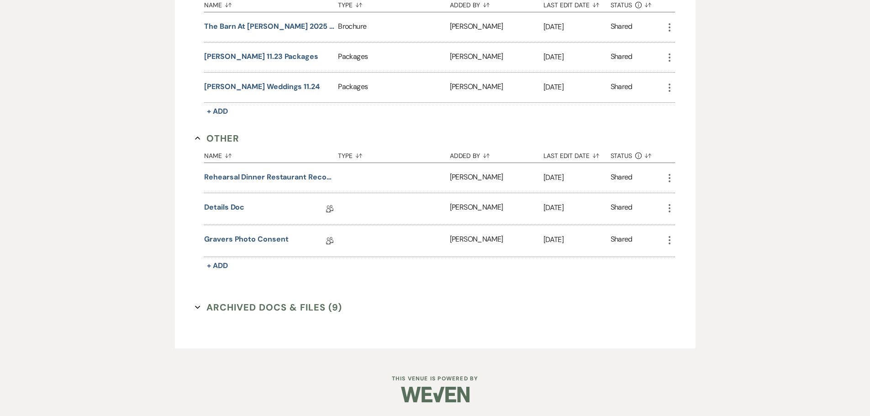
click at [674, 210] on icon "More" at bounding box center [669, 208] width 11 height 11
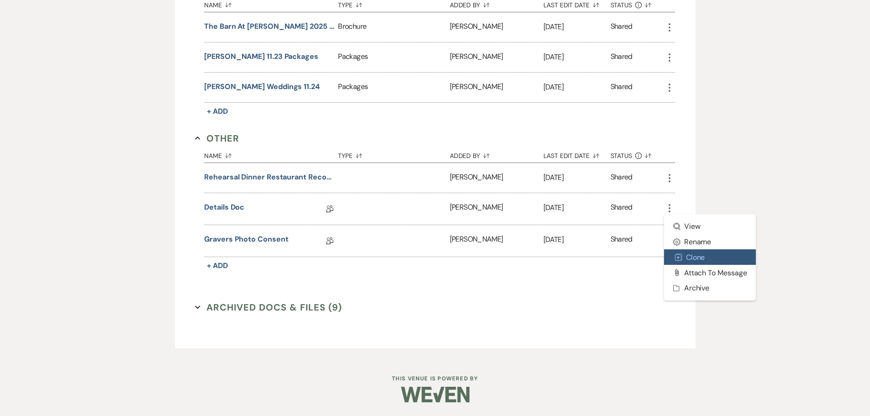
click at [688, 263] on button "Duplicate Clone" at bounding box center [710, 257] width 92 height 16
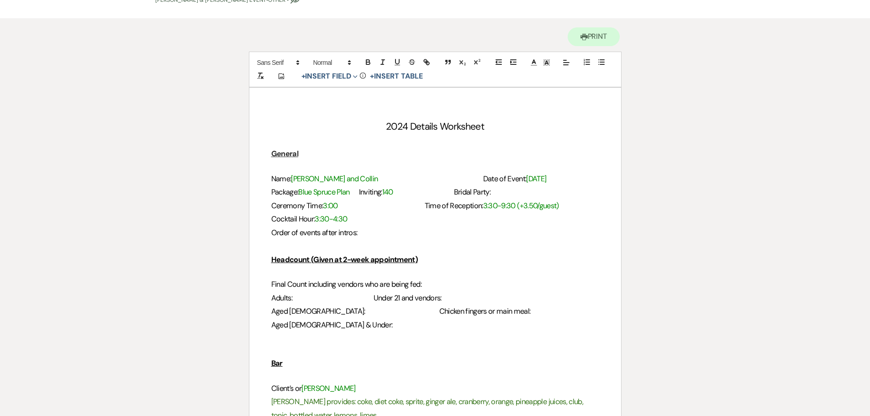
scroll to position [91, 0]
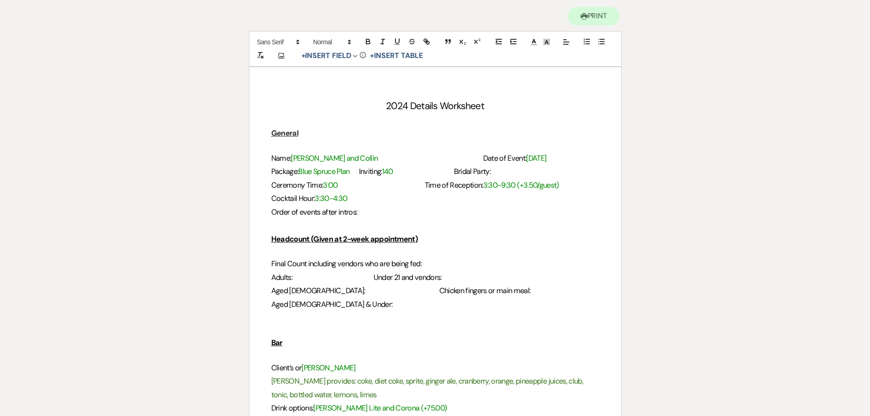
click at [361, 172] on h3 "Package: Blue Spruce Plan Inviting: 140 Bridal Party:" at bounding box center [435, 171] width 328 height 13
click at [469, 175] on span "Bridal Party:" at bounding box center [479, 172] width 37 height 10
click at [456, 157] on h3 "Name: Cayleigh and Collin Date of Event: 10/10/25" at bounding box center [435, 158] width 328 height 13
click at [454, 176] on span "Bridal Party:" at bounding box center [435, 172] width 37 height 10
drag, startPoint x: 467, startPoint y: 177, endPoint x: 424, endPoint y: 171, distance: 43.3
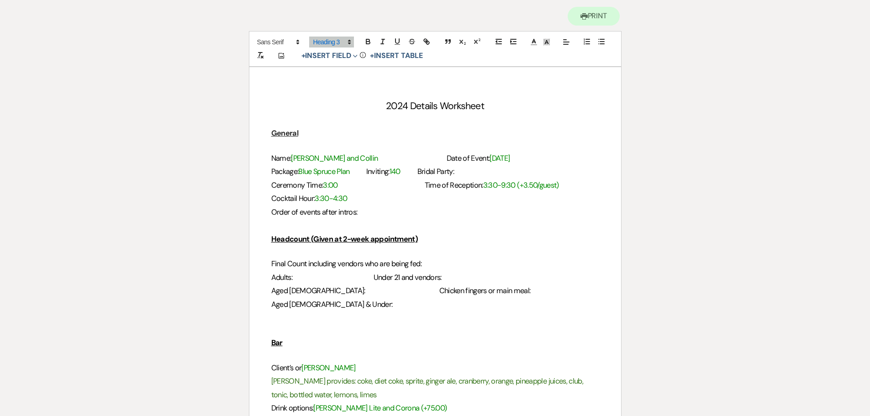
click at [424, 171] on h3 "Package: Blue Spruce Plan Inviting: 140 Bridal Party:" at bounding box center [435, 171] width 328 height 13
click at [420, 195] on h3 "Cocktail Hour: 3:30-4:30" at bounding box center [435, 198] width 328 height 13
click at [363, 215] on h3 "Order of events after intros:" at bounding box center [435, 211] width 328 height 13
click at [393, 215] on span "Order of events after intros: 1st dance, speeches, dinner," at bounding box center [357, 212] width 172 height 10
click at [391, 213] on span "Order of events after intros: 1st dance, parent dances, speeches, dinner," at bounding box center [381, 212] width 220 height 10
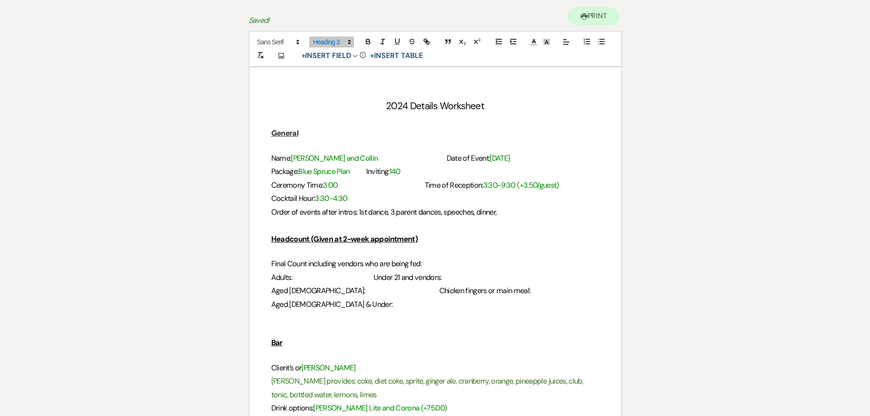
click at [482, 211] on span "Order of events after intros: 1st dance, 3 parent dances, speeches, dinner," at bounding box center [384, 212] width 226 height 10
click at [430, 269] on h3 "Final Count including vendors who are being fed:" at bounding box center [435, 263] width 328 height 13
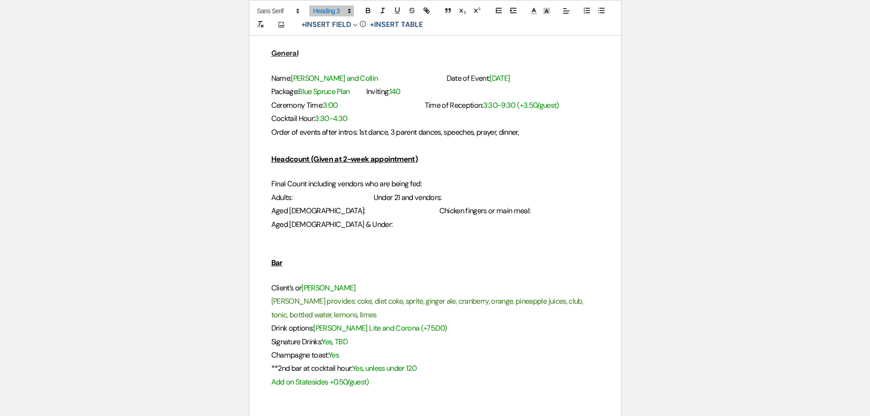
scroll to position [183, 0]
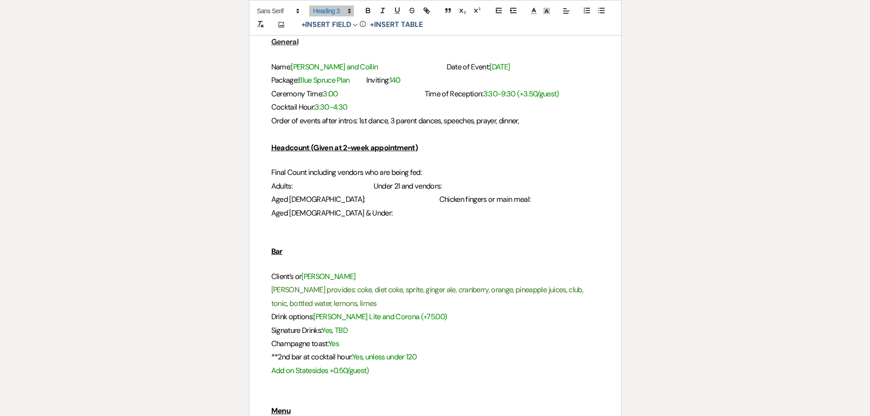
click at [482, 184] on h3 "Adults: Under 21 and vendors:" at bounding box center [435, 185] width 328 height 13
click at [399, 199] on h3 "Aged 4-10: Chicken fingers or main meal:" at bounding box center [435, 199] width 328 height 13
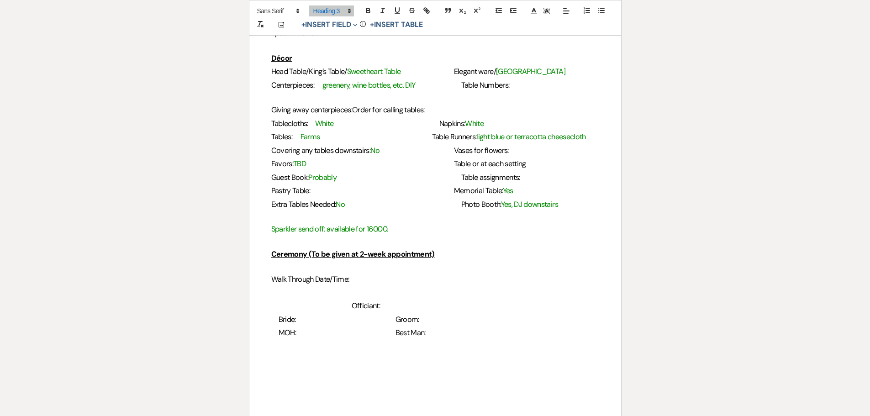
scroll to position [776, 0]
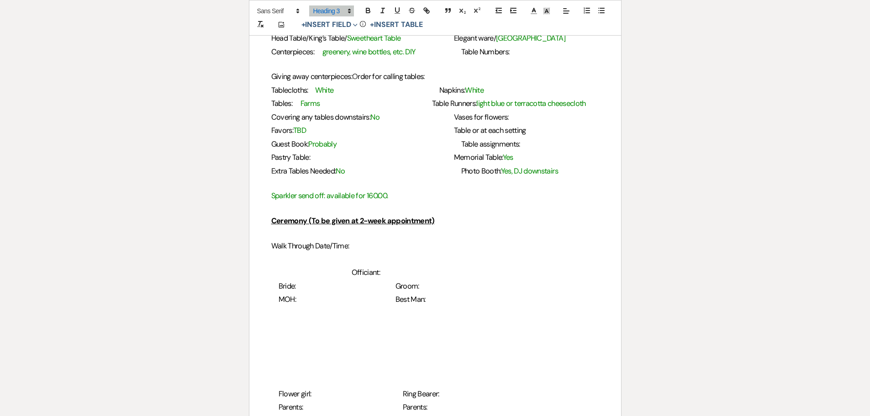
click at [554, 173] on h3 "Extra Tables Needed: No Photo Booth: Yes, DJ downstairs" at bounding box center [435, 170] width 328 height 13
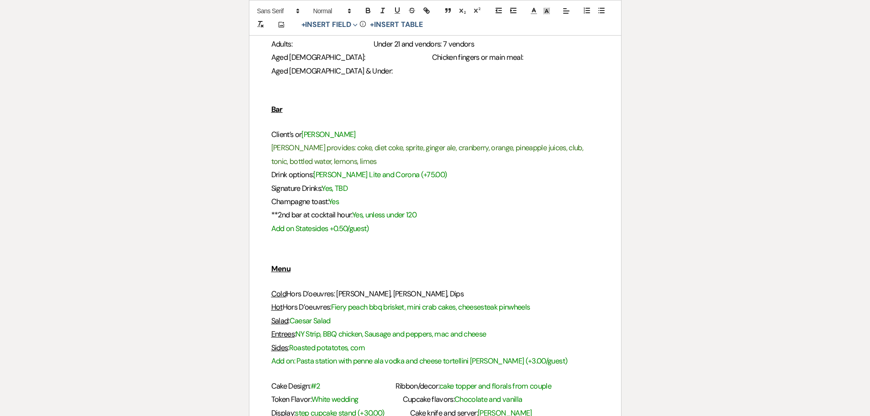
scroll to position [183, 0]
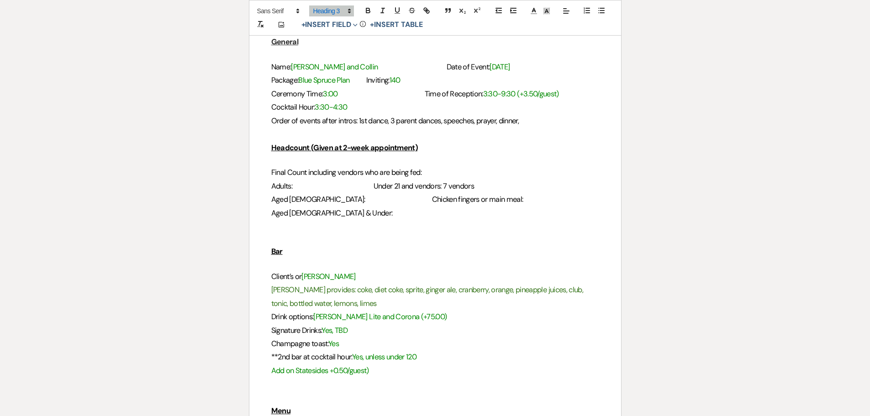
click at [441, 168] on h3 "Final Count including vendors who are being fed:" at bounding box center [435, 172] width 328 height 13
click at [334, 216] on h3 "Aged 3 & Under:" at bounding box center [435, 212] width 328 height 13
click at [431, 170] on span "Final Count including vendors who are being fed: 137" at bounding box center [352, 173] width 162 height 10
click at [438, 172] on h3 "Final Count including vendors who are being fed: 137" at bounding box center [435, 172] width 328 height 13
click at [433, 173] on span "Final Count including vendors who are being fed: 137" at bounding box center [352, 173] width 162 height 10
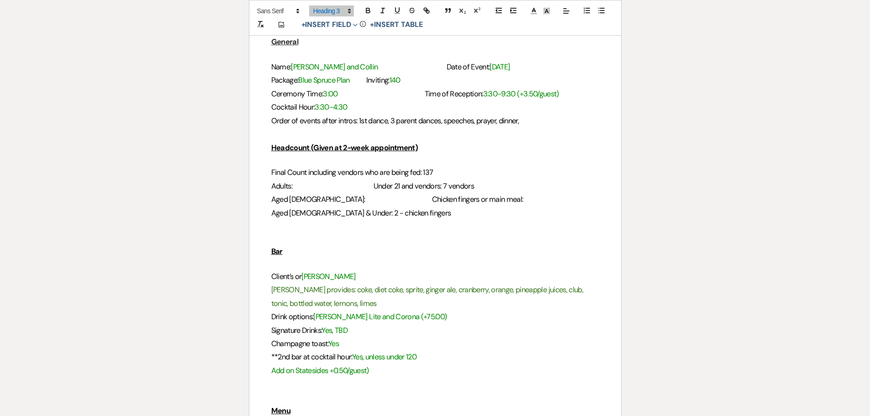
click at [419, 218] on h3 "Aged 3 & Under: 2 - chicken fingers" at bounding box center [435, 212] width 328 height 13
click at [275, 231] on h3 at bounding box center [435, 226] width 328 height 13
click at [395, 209] on h3 "Aged 3 & Under: 2 - chicken fingers" at bounding box center [435, 212] width 328 height 13
click at [304, 202] on span "Aged 4-10:" at bounding box center [318, 199] width 94 height 10
click at [315, 200] on span "Aged 4-10:" at bounding box center [318, 199] width 94 height 10
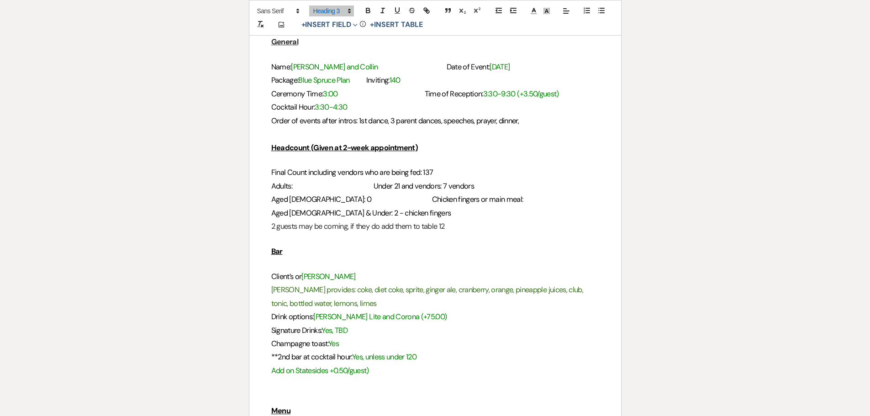
click at [498, 200] on h3 "Aged 4-10: 0 Chicken fingers or main meal:" at bounding box center [435, 199] width 328 height 13
click at [396, 200] on h3 "Aged 4-10: 0 Chicken fingers or main meal: n/a" at bounding box center [435, 199] width 328 height 13
click at [465, 186] on span "Under 21 and vendors: 7 vendors" at bounding box center [423, 186] width 101 height 10
click at [289, 182] on span "Adults:" at bounding box center [281, 186] width 21 height 10
click at [292, 187] on span "Adults:" at bounding box center [281, 186] width 21 height 10
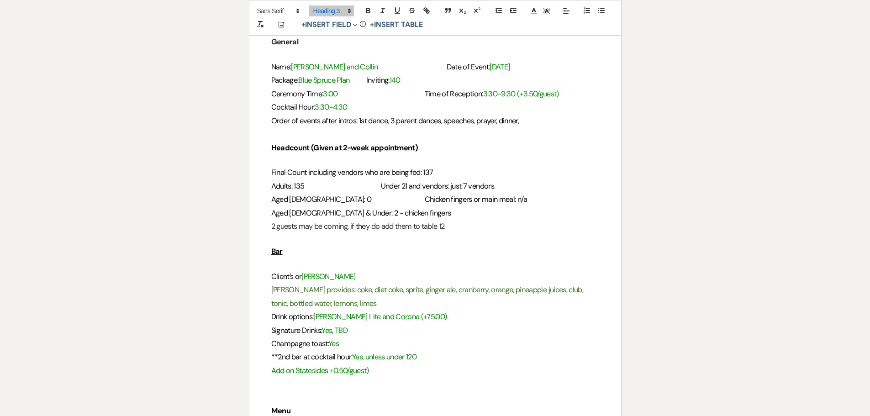
click at [404, 190] on h3 "Adults: 135 Under 21 and vendors: just 7 vendors" at bounding box center [435, 185] width 328 height 13
click at [479, 229] on h3 "2 guests may be coming, if they do add them to table 12" at bounding box center [435, 226] width 328 height 13
click at [583, 217] on h3 "Aged 3 & Under: 2 - chicken fingers" at bounding box center [435, 212] width 328 height 13
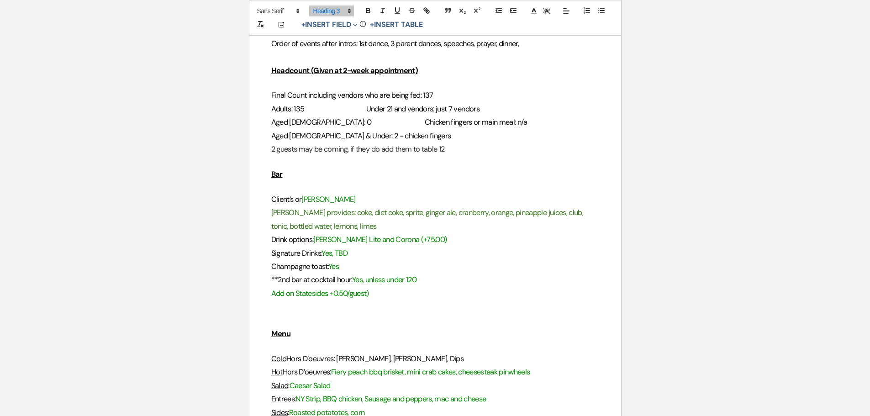
scroll to position [274, 0]
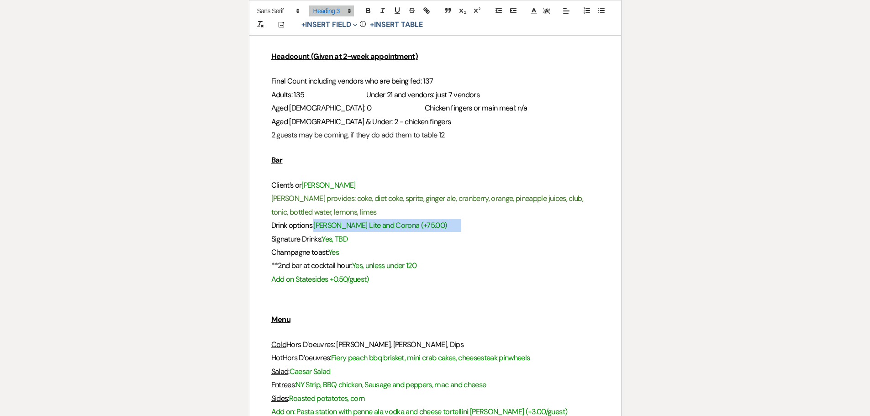
drag, startPoint x: 318, startPoint y: 222, endPoint x: 429, endPoint y: 220, distance: 110.5
click at [429, 220] on h3 "Drink options: Miller Lite and Corona (+75.00)" at bounding box center [435, 225] width 328 height 13
click at [441, 238] on h3 "Signature Drinks: Yes, TBD" at bounding box center [435, 238] width 328 height 13
drag, startPoint x: 351, startPoint y: 242, endPoint x: 326, endPoint y: 241, distance: 25.1
click at [326, 241] on span "Yes, TBD" at bounding box center [334, 239] width 26 height 10
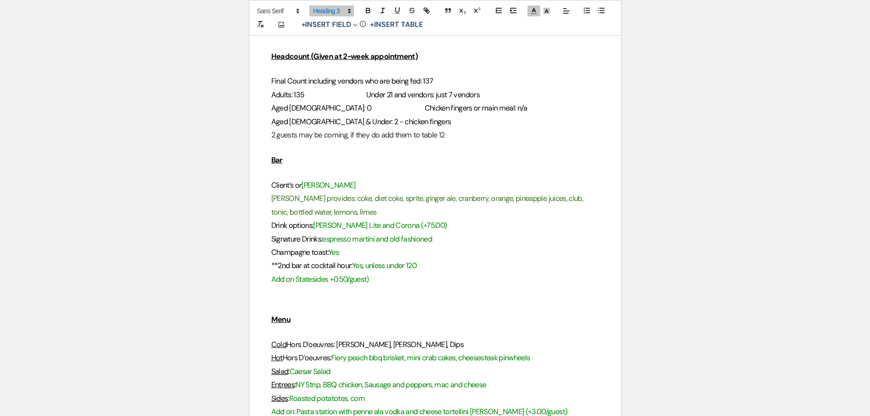
click at [340, 240] on span "espresso martini and old fashioned" at bounding box center [377, 239] width 110 height 10
click at [365, 238] on span "espresso martini and old fashioned" at bounding box center [377, 239] width 110 height 10
click at [373, 282] on h3 "Add on Statesides +0.50/guest)" at bounding box center [435, 279] width 328 height 13
click at [378, 240] on span "espresso martini and old fashioned" at bounding box center [377, 239] width 110 height 10
click at [443, 242] on span "espresso martini (vodka, espresso, kahlua, simple syrup) and old fashioned" at bounding box center [438, 239] width 232 height 10
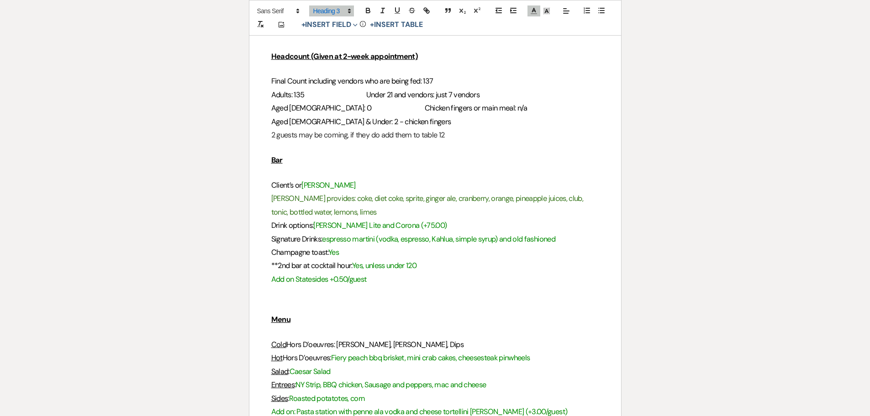
click at [520, 283] on h3 "Add on Statesides +0.50/guest" at bounding box center [435, 279] width 328 height 13
click at [437, 267] on h3 "**2nd bar at cocktail hour: Yes, unless under 120" at bounding box center [435, 265] width 328 height 13
drag, startPoint x: 423, startPoint y: 268, endPoint x: 367, endPoint y: 264, distance: 55.9
click at [367, 264] on h3 "**2nd bar at cocktail hour: Yes, unless under 120" at bounding box center [435, 265] width 328 height 13
click at [417, 287] on h3 at bounding box center [435, 292] width 328 height 13
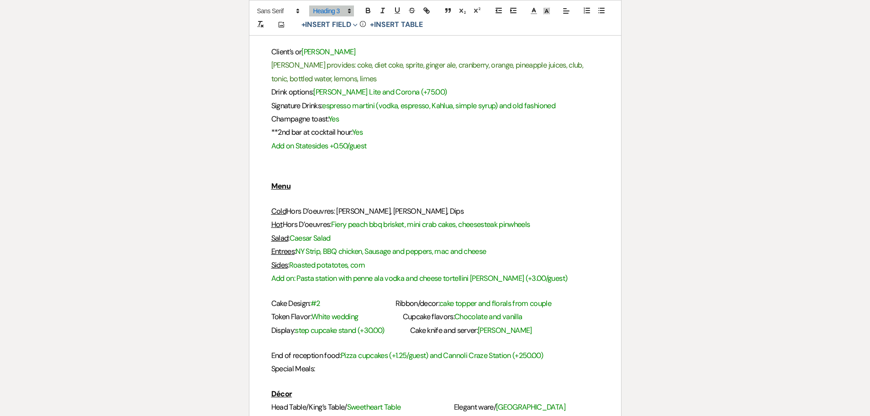
scroll to position [502, 0]
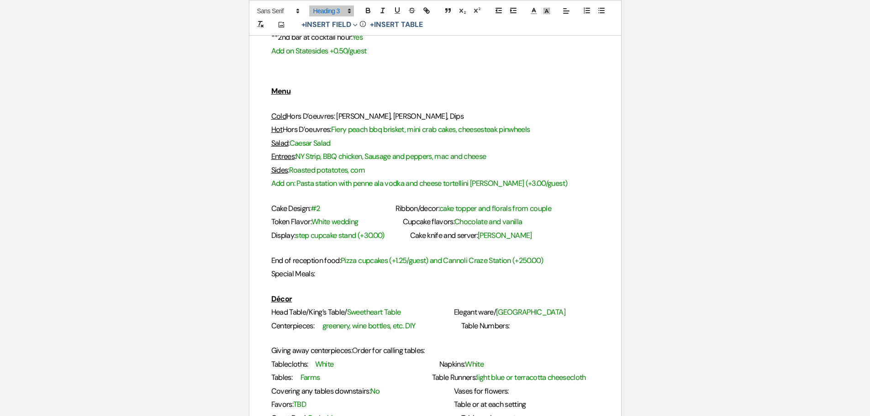
click at [402, 206] on span "Ribbon/decor:" at bounding box center [417, 209] width 44 height 10
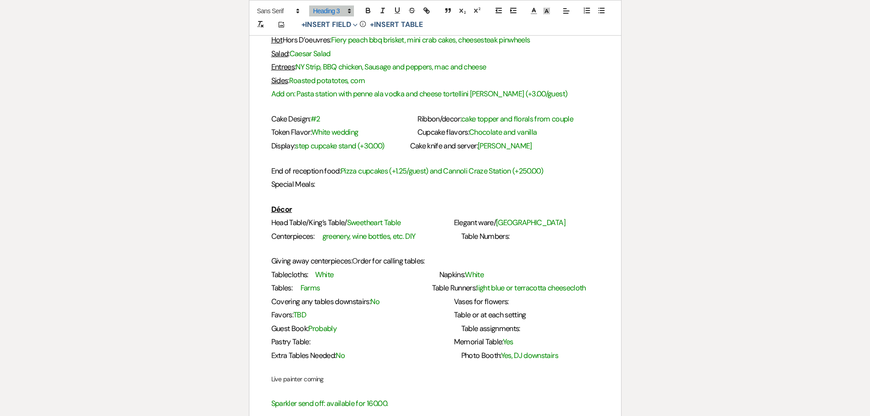
scroll to position [593, 0]
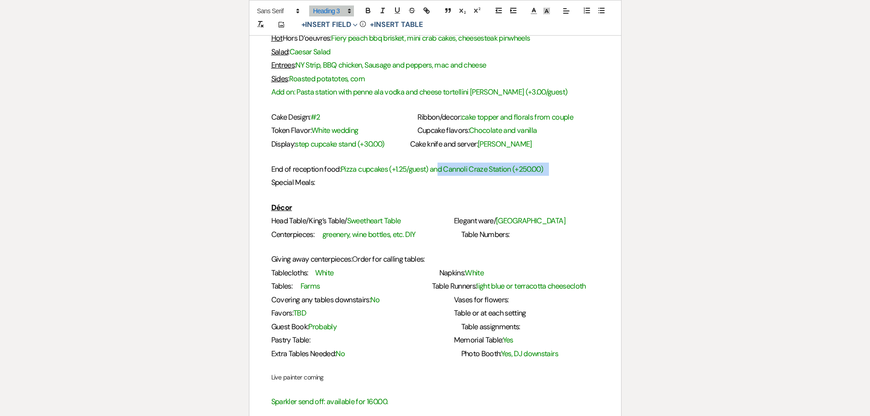
drag, startPoint x: 553, startPoint y: 167, endPoint x: 443, endPoint y: 175, distance: 110.3
click at [443, 175] on h3 "End of reception food: Pizza cupcakes (+1.25/guest) and Cannoli Craze Station (…" at bounding box center [435, 169] width 328 height 13
click at [480, 180] on h3 "Special Meals:" at bounding box center [435, 182] width 328 height 13
click at [560, 175] on h3 "End of reception food: Pizza cupcakes (+1.25/guest) and Cannoli Craze Station (…" at bounding box center [435, 169] width 328 height 13
click at [518, 166] on span "Pizza cupcakes (+1.25/guest) and Cannoli Craze Station (+250.00)" at bounding box center [442, 169] width 202 height 10
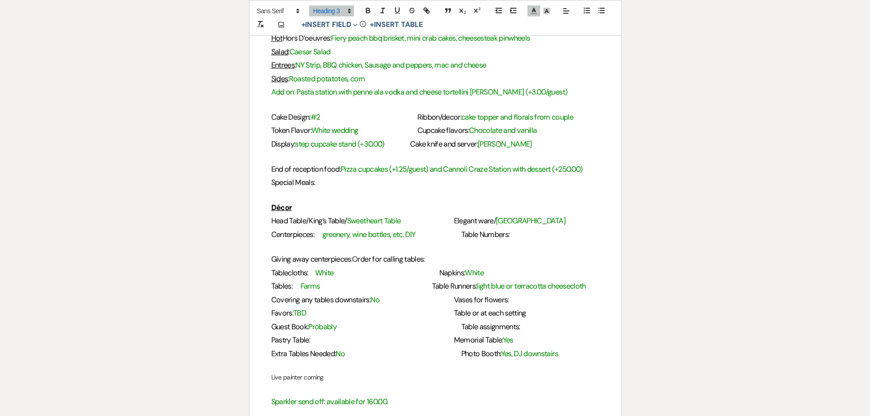
click at [324, 184] on h3 "Special Meals:" at bounding box center [435, 182] width 328 height 13
click at [461, 233] on span "Table Numbers:" at bounding box center [485, 235] width 48 height 10
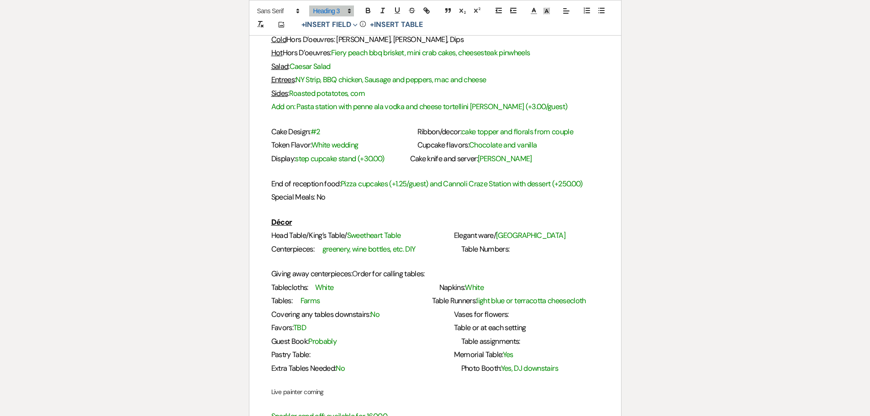
scroll to position [639, 0]
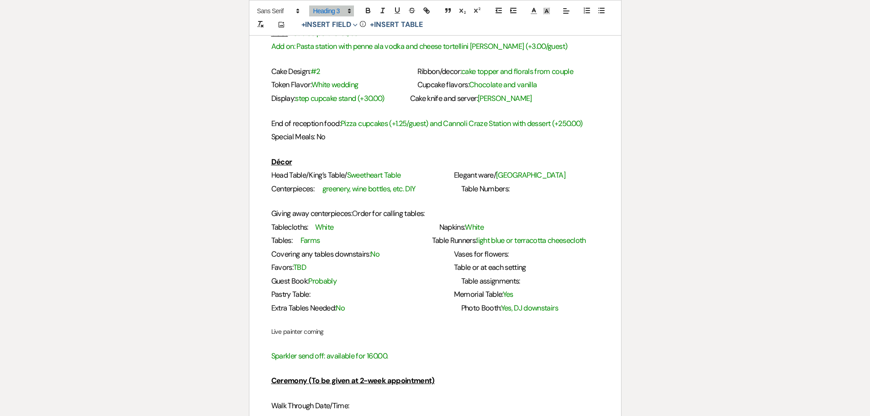
drag, startPoint x: 349, startPoint y: 176, endPoint x: 408, endPoint y: 170, distance: 59.1
click at [408, 170] on h3 "Head Table/King’s Table/ Sweetheart Table Elegant ware/ China" at bounding box center [435, 174] width 328 height 13
click at [540, 191] on h3 "Centerpieces: greenery, wine bottles, etc. DIY Table Numbers:" at bounding box center [435, 188] width 328 height 13
click at [281, 203] on p at bounding box center [435, 200] width 328 height 11
drag, startPoint x: 461, startPoint y: 201, endPoint x: 269, endPoint y: 199, distance: 191.7
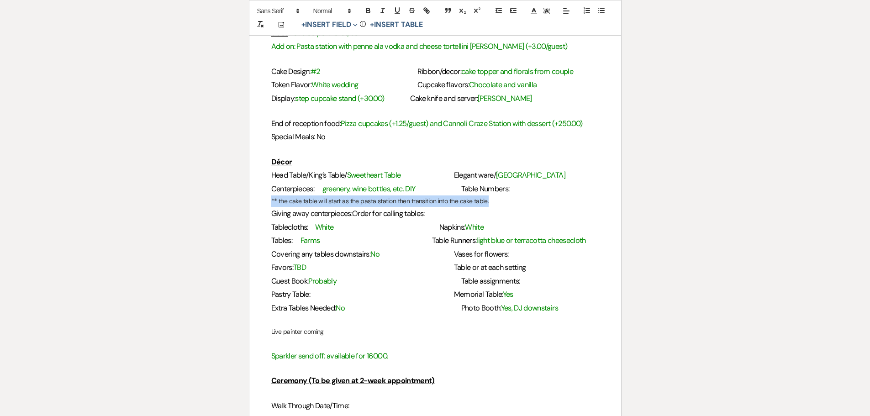
click at [269, 199] on div "2024 Details Worksheet General Name: Cayleigh and Collin Date of Event: 10/10/2…" at bounding box center [435, 237] width 372 height 1437
click at [341, 7] on span at bounding box center [331, 10] width 45 height 11
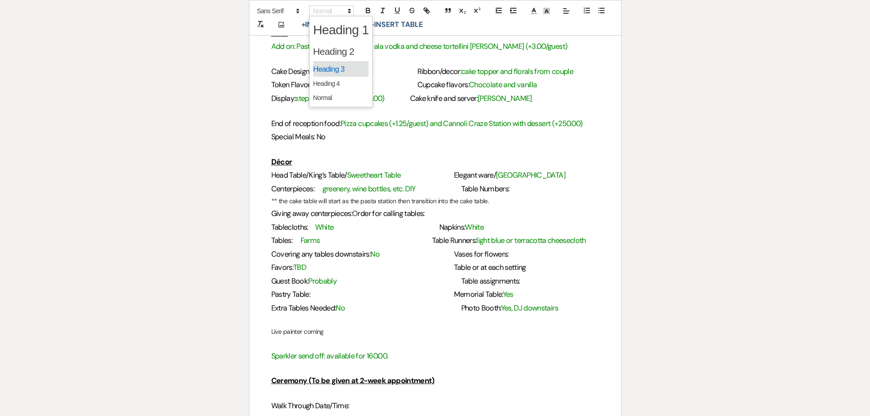
click at [341, 65] on span at bounding box center [341, 69] width 56 height 16
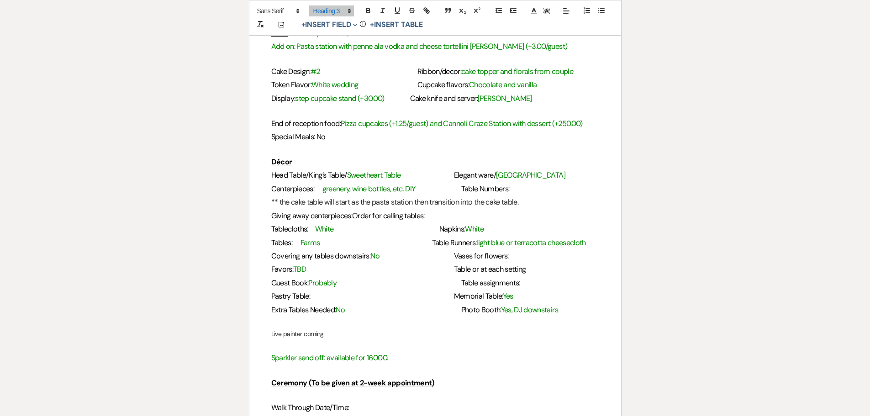
click at [550, 215] on h3 "Giving away centerpieces: O rder for calling tables:" at bounding box center [435, 215] width 328 height 13
click at [527, 201] on h3 "** the cake table will start as the pasta station then transition into the cake…" at bounding box center [435, 201] width 328 height 13
drag, startPoint x: 513, startPoint y: 241, endPoint x: 474, endPoint y: 242, distance: 38.8
click at [476, 242] on span "light blue or terracotta cheesecloth" at bounding box center [530, 243] width 109 height 10
click at [421, 247] on h3 "Tables: Farms Table Runners: terracotta cheesecloth" at bounding box center [435, 242] width 328 height 13
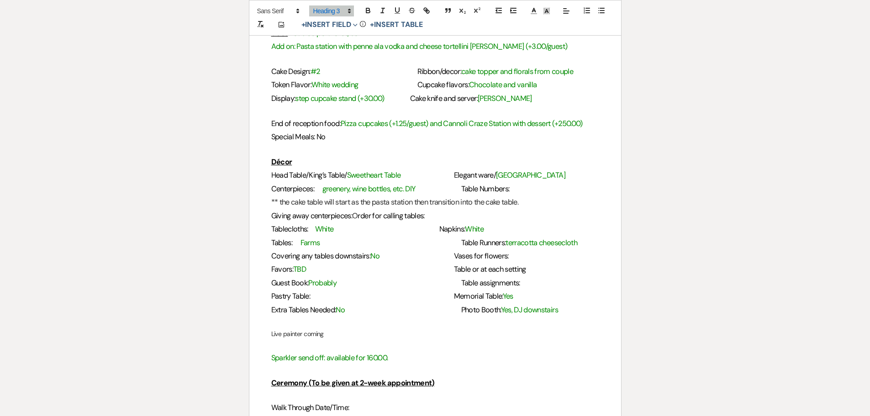
click at [460, 255] on span "Vases for flowers:" at bounding box center [481, 256] width 55 height 10
click at [449, 242] on h3 "Tables: Farms Table Runners: terracotta cheesecloth" at bounding box center [435, 242] width 328 height 13
click at [439, 228] on span "Napkins:" at bounding box center [452, 229] width 26 height 10
click at [448, 220] on h3 "Giving away centerpieces: O rder for calling tables:" at bounding box center [435, 215] width 328 height 13
click at [461, 232] on span "Napkins:" at bounding box center [474, 229] width 26 height 10
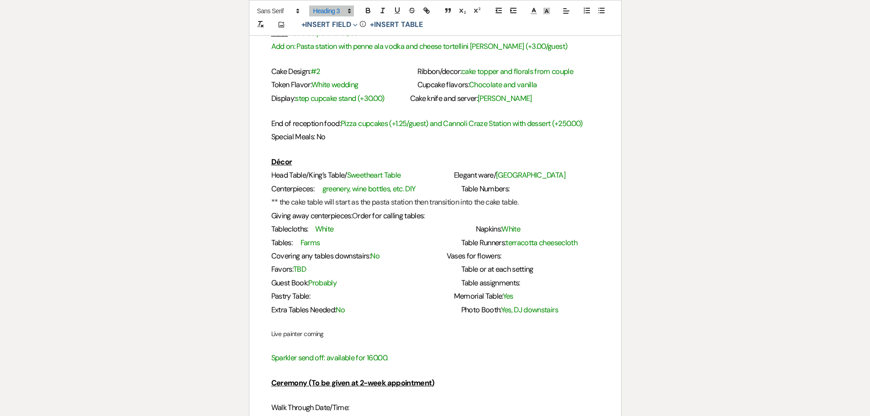
click at [450, 241] on h3 "Tables: Farms Table Runners: terracotta cheesecloth" at bounding box center [435, 242] width 328 height 13
click at [450, 254] on h3 "Covering any tables downstairs: No Vases for flowers:" at bounding box center [435, 255] width 328 height 13
click at [449, 265] on h3 "Favors: TBD Table or at each setting" at bounding box center [435, 268] width 328 height 13
click at [449, 278] on h3 "Guest Book: Probably Table assignments:" at bounding box center [435, 282] width 328 height 13
click at [444, 297] on h3 "Pastry Table: Memorial Table: Yes" at bounding box center [435, 295] width 328 height 13
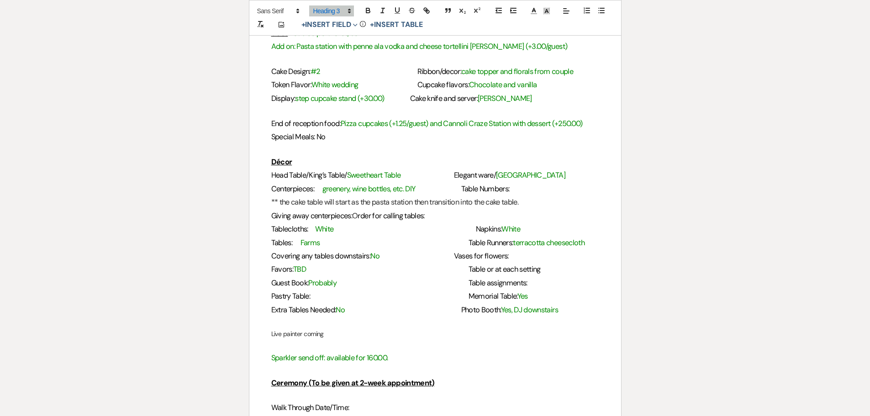
click at [444, 309] on h3 "Extra Tables Needed: No Photo Booth: Yes, DJ downstairs" at bounding box center [435, 309] width 328 height 13
click at [517, 187] on h3 "Centerpieces: greenery, wine bottles, etc. DIY Table Numbers:" at bounding box center [435, 188] width 328 height 13
drag, startPoint x: 362, startPoint y: 215, endPoint x: 261, endPoint y: 215, distance: 101.3
click at [261, 215] on div "2024 Details Worksheet General Name: Cayleigh and Collin Date of Event: 10/10/2…" at bounding box center [435, 238] width 372 height 1439
click at [371, 216] on h3 "O rder for calling tables:" at bounding box center [435, 215] width 328 height 13
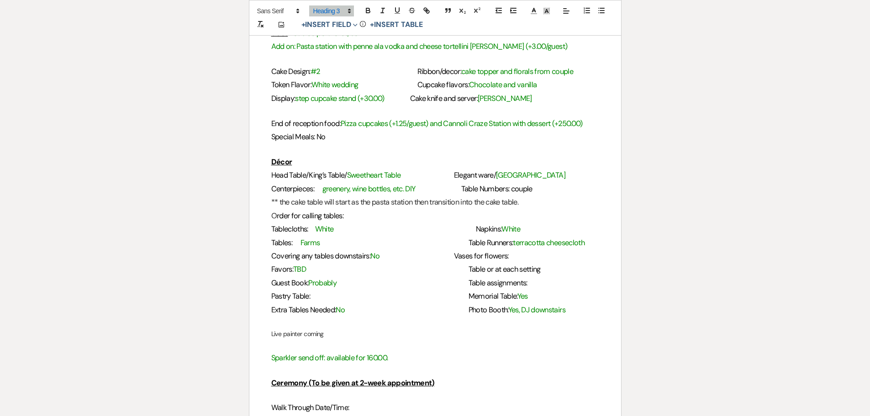
click at [351, 216] on h3 "O rder for calling tables:" at bounding box center [435, 215] width 328 height 13
click at [357, 221] on h3 "O rder for calling tables: b+g, parents, then numerical" at bounding box center [435, 215] width 328 height 13
click at [540, 220] on h3 "O rder for calling tables: b+g (bring plate to their table), parents, then nume…" at bounding box center [435, 215] width 328 height 13
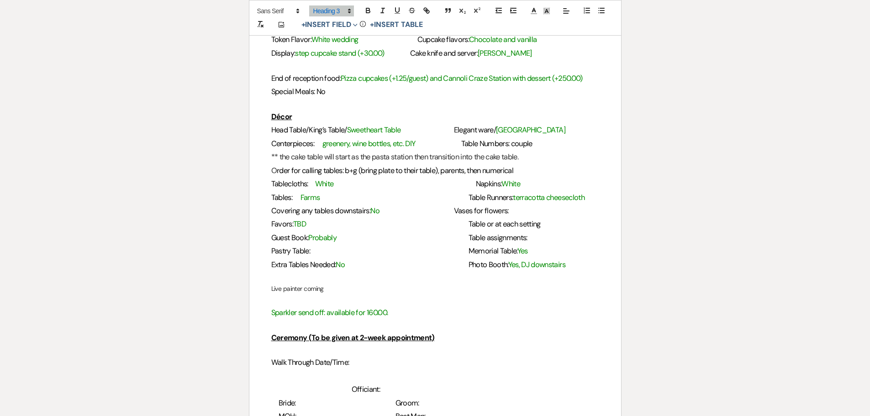
scroll to position [685, 0]
click at [383, 211] on h3 "Covering any tables downstairs: No Vases for flowers:" at bounding box center [435, 210] width 328 height 13
click at [379, 212] on span "No" at bounding box center [374, 210] width 9 height 10
click at [451, 215] on h3 "Covering any tables downstairs: No Vases for flowers:" at bounding box center [435, 210] width 328 height 13
click at [519, 210] on h3 "Covering any tables downstairs: No Vases for flowers:" at bounding box center [435, 210] width 328 height 13
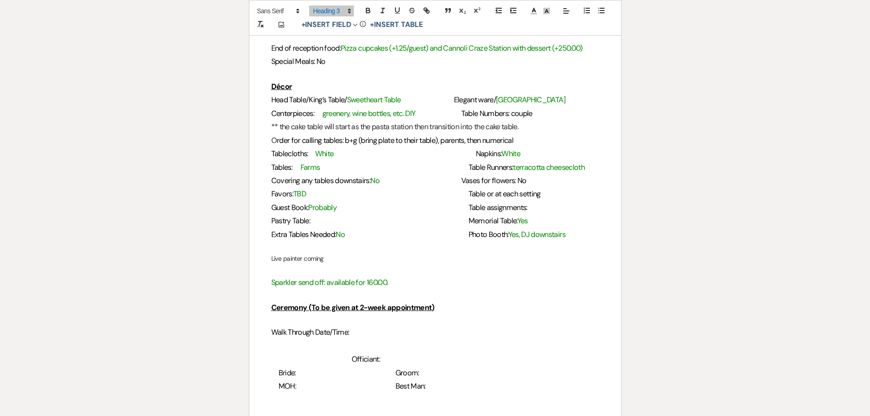
scroll to position [730, 0]
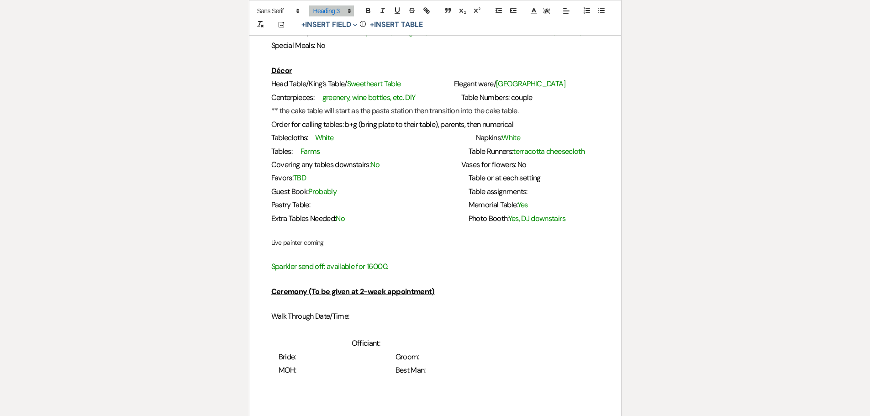
click at [312, 178] on span at bounding box center [330, 178] width 44 height 10
click at [306, 181] on span "TBD" at bounding box center [299, 178] width 13 height 10
click at [301, 179] on span "TBD" at bounding box center [299, 178] width 13 height 10
click at [301, 177] on span "TBD" at bounding box center [299, 178] width 13 height 10
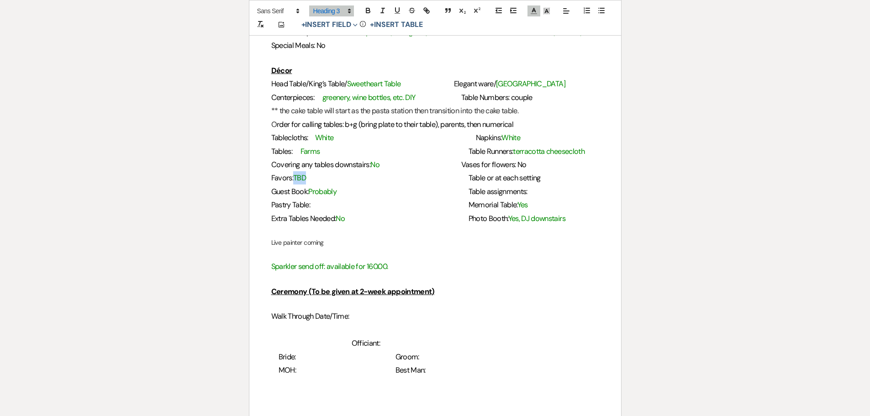
drag, startPoint x: 296, startPoint y: 178, endPoint x: 309, endPoint y: 178, distance: 13.2
click at [309, 178] on h3 "Favors: TBD Table or at each setting" at bounding box center [435, 177] width 328 height 13
drag, startPoint x: 559, startPoint y: 179, endPoint x: 481, endPoint y: 175, distance: 78.2
click at [481, 175] on h3 "Favors: No, in the hotel bags Table or at each setting" at bounding box center [435, 177] width 328 height 13
drag, startPoint x: 342, startPoint y: 192, endPoint x: 313, endPoint y: 194, distance: 29.8
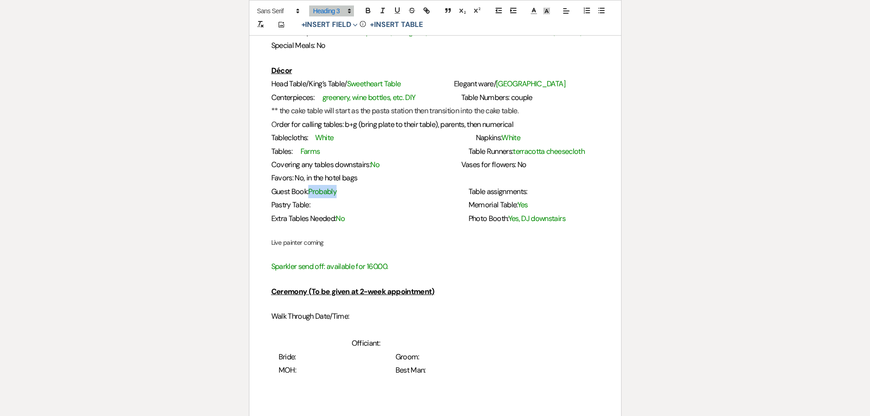
click at [313, 194] on h3 "Guest Book: Probably Table assignments:" at bounding box center [435, 191] width 328 height 13
click at [317, 192] on span "Yes" at bounding box center [313, 192] width 10 height 10
click at [527, 189] on h3 "Guest Book: polaroid station Table assignments:" at bounding box center [435, 191] width 328 height 13
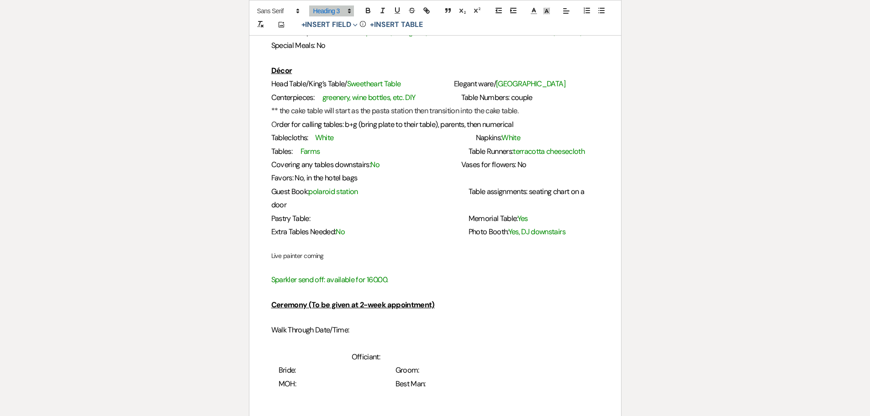
click at [321, 214] on span at bounding box center [320, 219] width 20 height 10
click at [312, 214] on span at bounding box center [320, 219] width 20 height 10
click at [517, 214] on span "Yes" at bounding box center [522, 219] width 10 height 10
click at [438, 225] on h3 "Extra Tables Needed: No Photo Booth: Yes, DJ downstairs" at bounding box center [435, 231] width 328 height 13
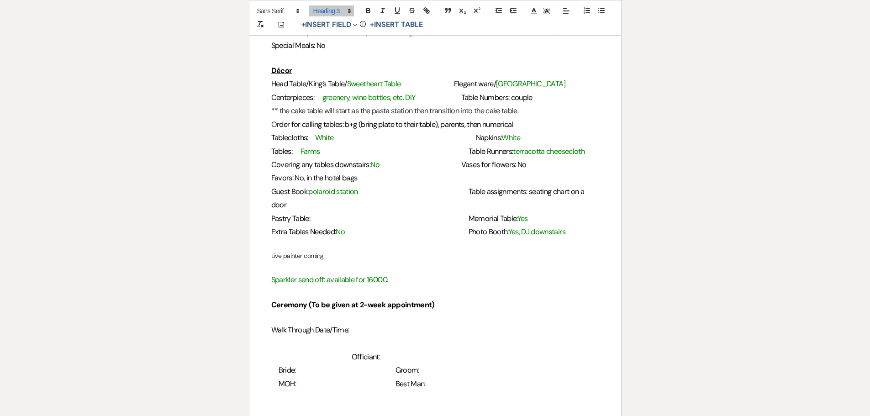
click at [521, 214] on span "Yes" at bounding box center [522, 219] width 10 height 10
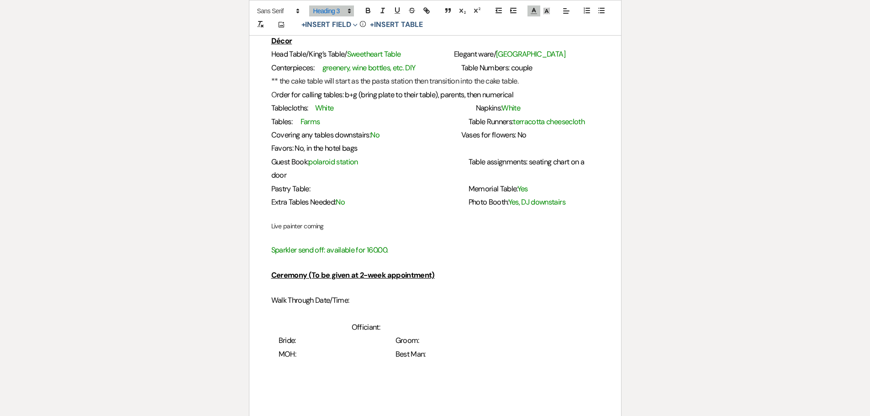
scroll to position [776, 0]
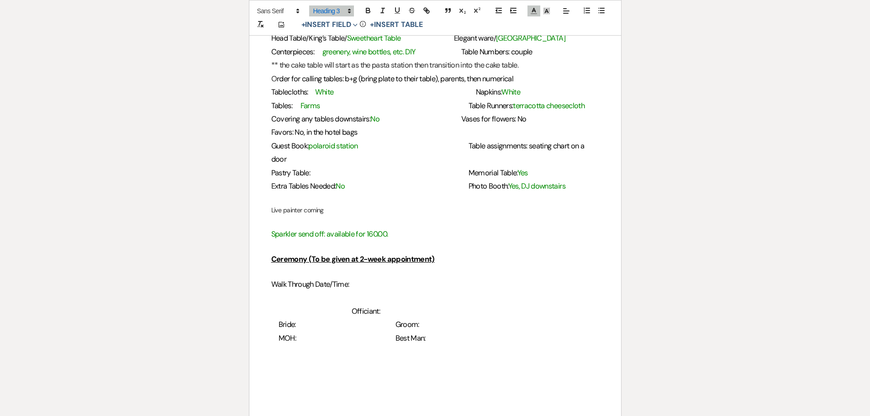
click at [519, 168] on span "Yes" at bounding box center [522, 173] width 10 height 10
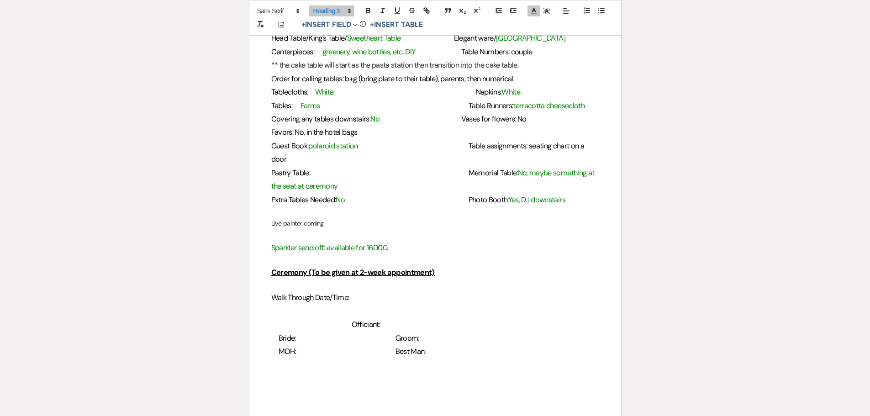
click at [459, 166] on h3 "Pastry Table: Memorial Table: No, maybe something at the seat at ceremony" at bounding box center [435, 179] width 328 height 27
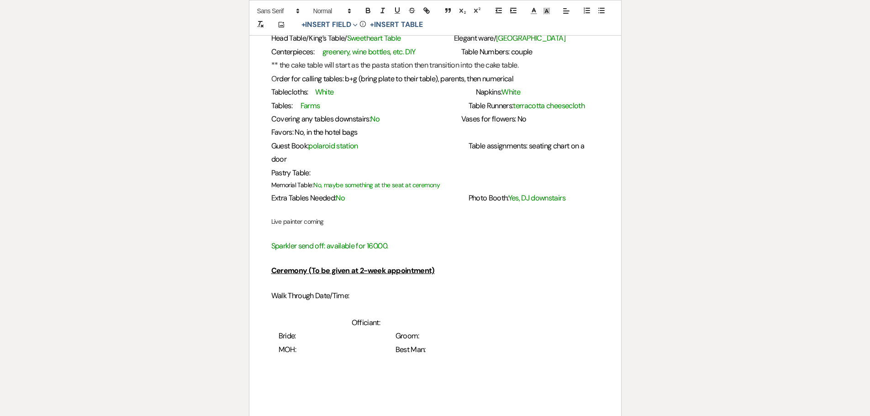
click at [438, 179] on p "Memorial Table: No, maybe something at the seat at ceremony" at bounding box center [435, 184] width 328 height 11
click at [349, 11] on icon at bounding box center [349, 11] width 8 height 8
click at [340, 72] on span at bounding box center [341, 69] width 56 height 16
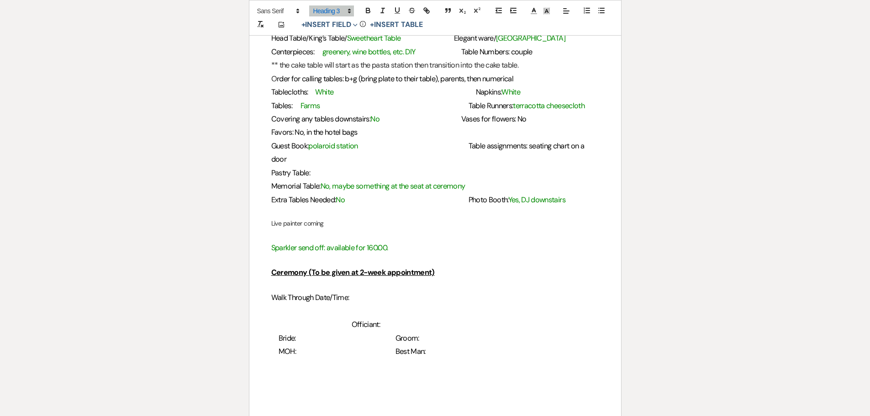
click at [320, 168] on span at bounding box center [320, 173] width 20 height 10
click at [313, 168] on span at bounding box center [320, 173] width 20 height 10
click at [345, 195] on span "No" at bounding box center [340, 200] width 9 height 10
click at [364, 206] on p at bounding box center [435, 211] width 328 height 11
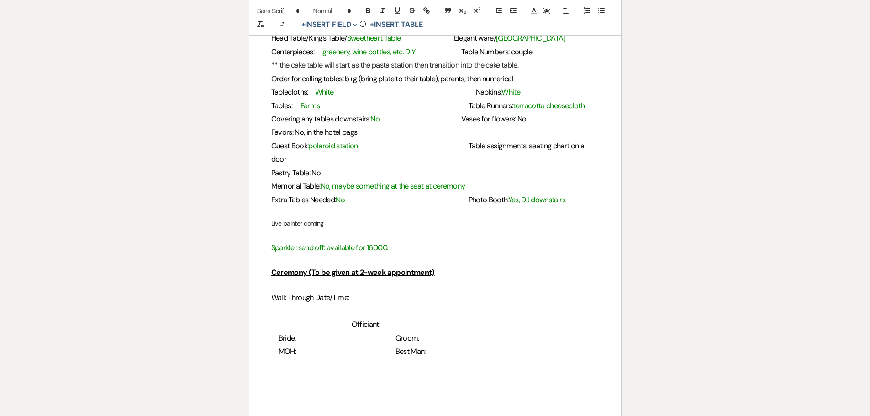
click at [352, 195] on span at bounding box center [363, 200] width 36 height 10
drag, startPoint x: 269, startPoint y: 212, endPoint x: 332, endPoint y: 212, distance: 62.5
click at [332, 212] on div "2024 Details Worksheet General Name: Cayleigh and Collin Date of Event: 10/10/2…" at bounding box center [435, 115] width 372 height 1466
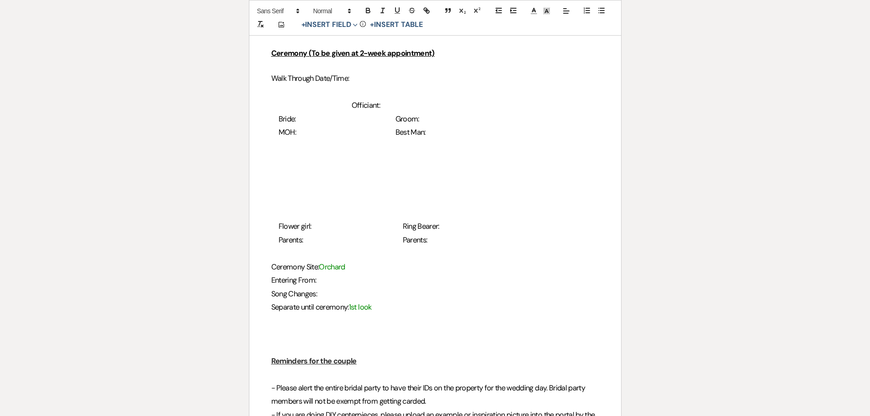
scroll to position [1050, 0]
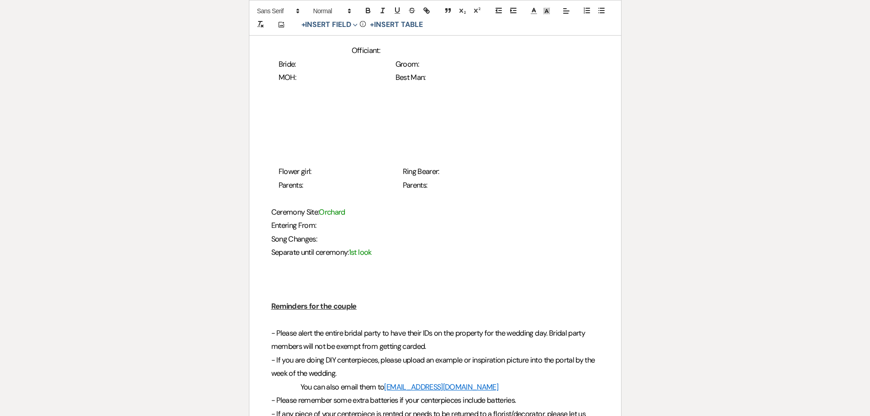
click at [278, 259] on h3 at bounding box center [435, 265] width 328 height 13
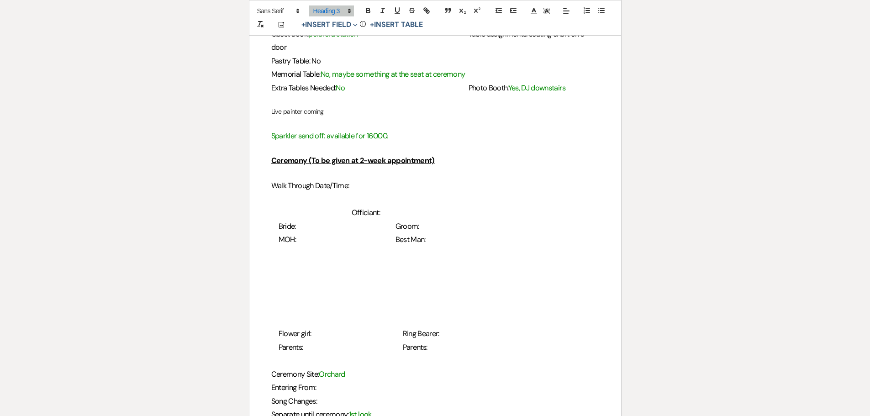
scroll to position [822, 0]
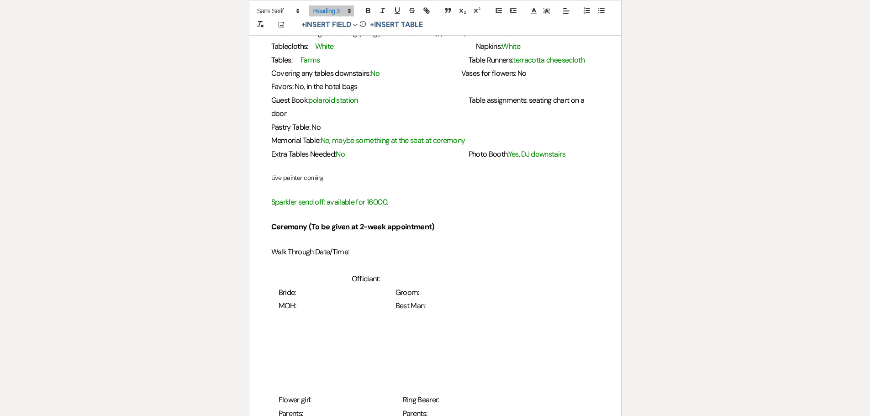
click at [310, 172] on p "Live painter coming" at bounding box center [435, 177] width 328 height 11
click at [312, 172] on p "Live painter coming" at bounding box center [435, 177] width 328 height 11
click at [330, 8] on span at bounding box center [331, 10] width 45 height 11
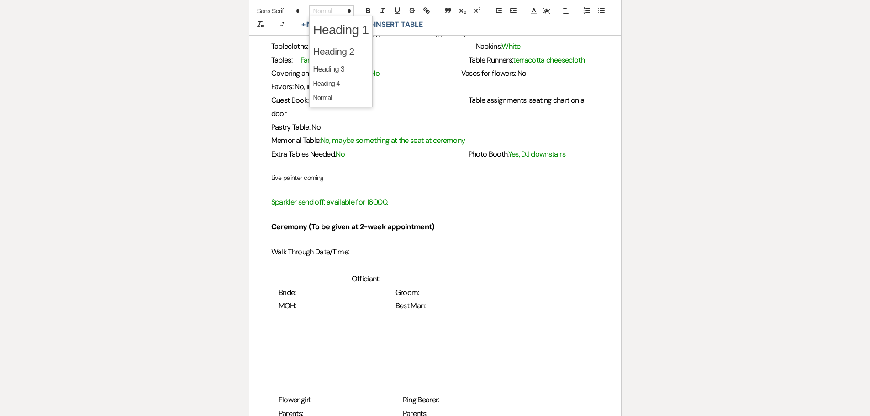
click at [334, 69] on span at bounding box center [341, 69] width 56 height 16
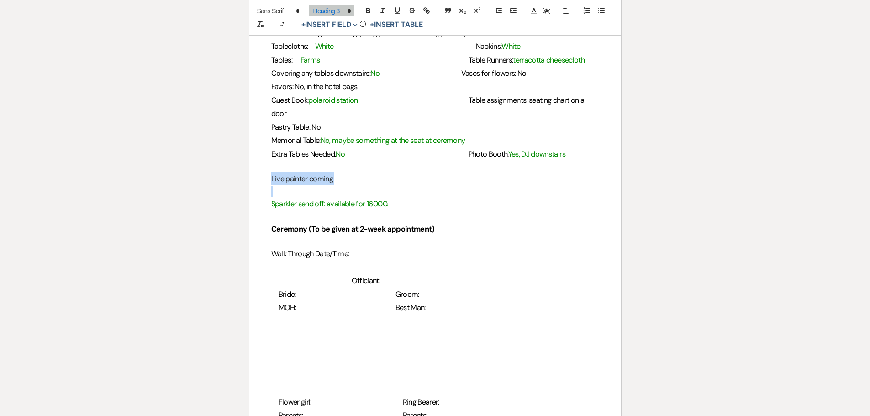
click at [335, 172] on h3 "Live painter coming" at bounding box center [435, 178] width 328 height 13
click at [336, 172] on h3 "Live painter coming" at bounding box center [435, 178] width 328 height 13
click at [397, 197] on h3 "Sparkler send off: available for 160.00." at bounding box center [435, 203] width 328 height 13
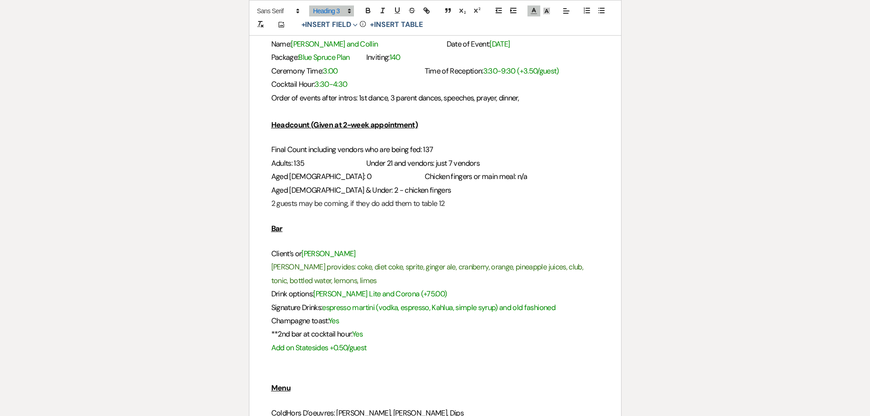
scroll to position [183, 0]
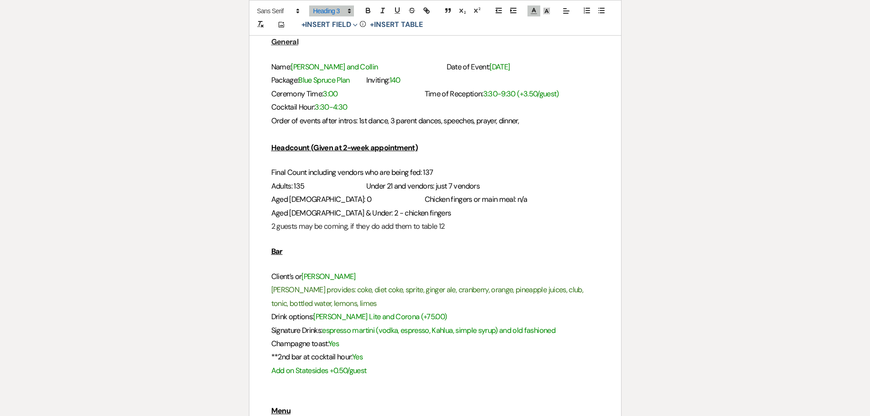
click at [505, 115] on h3 "Order of events after intros: 1st dance, 3 parent dances, speeches, prayer, din…" at bounding box center [435, 120] width 328 height 13
click at [534, 124] on h3 "Order of events after intros: 1st dance, 3 parent dances, speeches, prayer, din…" at bounding box center [435, 120] width 328 height 13
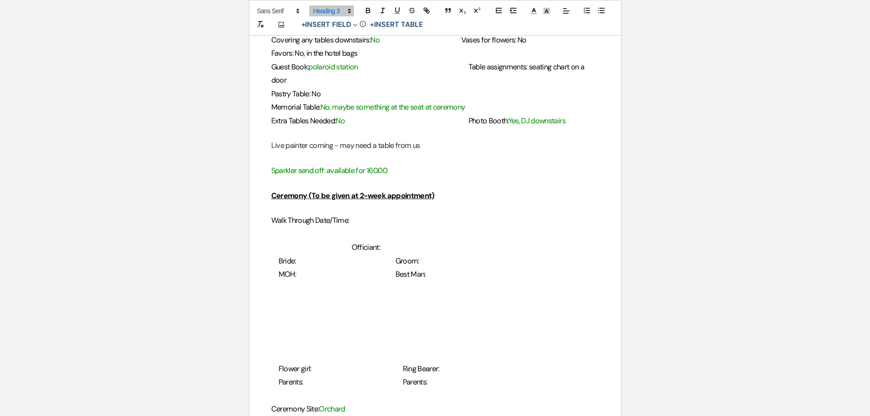
scroll to position [913, 0]
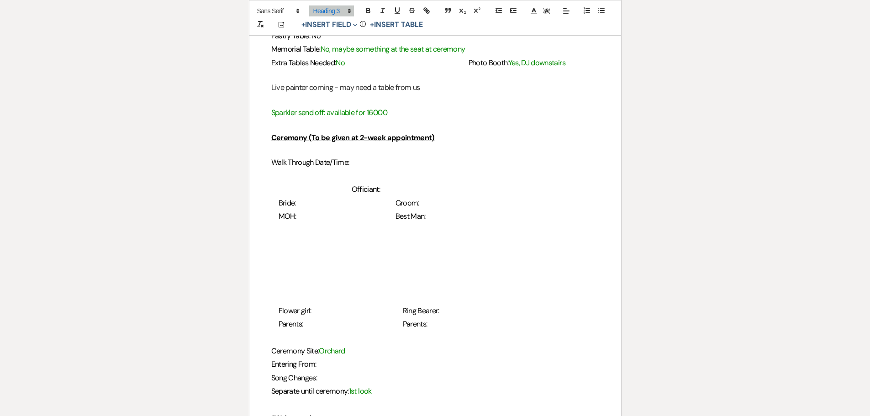
click at [342, 144] on p at bounding box center [435, 149] width 328 height 11
click at [362, 156] on h3 "Walk Through Date/Time:" at bounding box center [435, 162] width 328 height 13
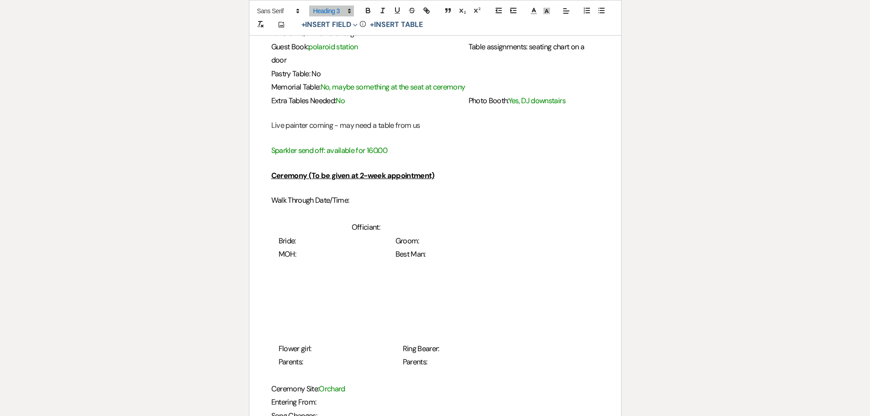
scroll to position [959, 0]
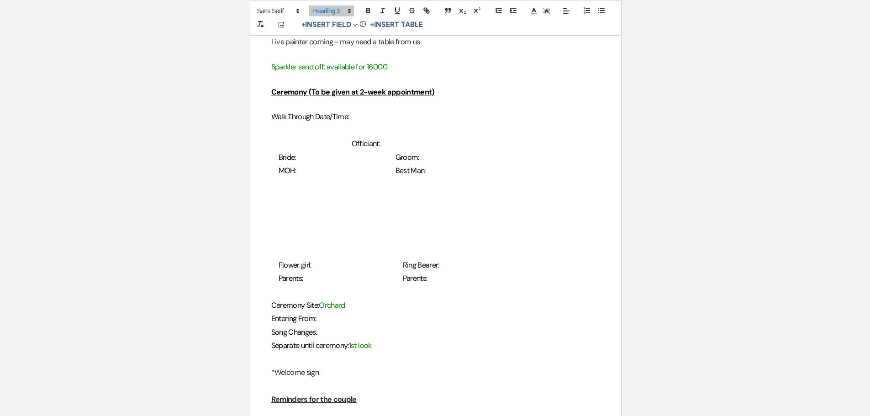
click at [378, 339] on h3 "Separate until ceremony: 1st look" at bounding box center [435, 345] width 328 height 13
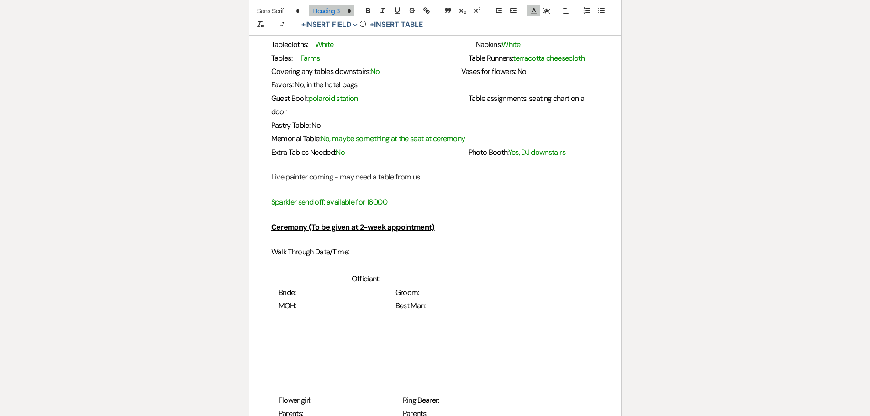
scroll to position [867, 0]
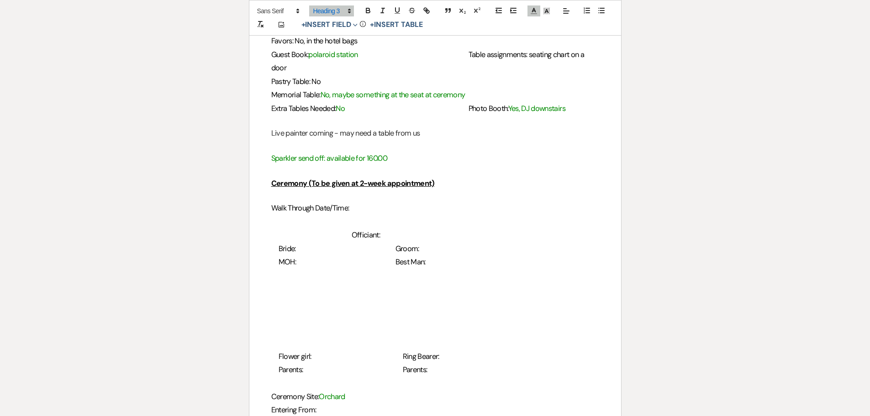
click at [360, 201] on h3 "Walk Through Date/Time:" at bounding box center [435, 207] width 328 height 13
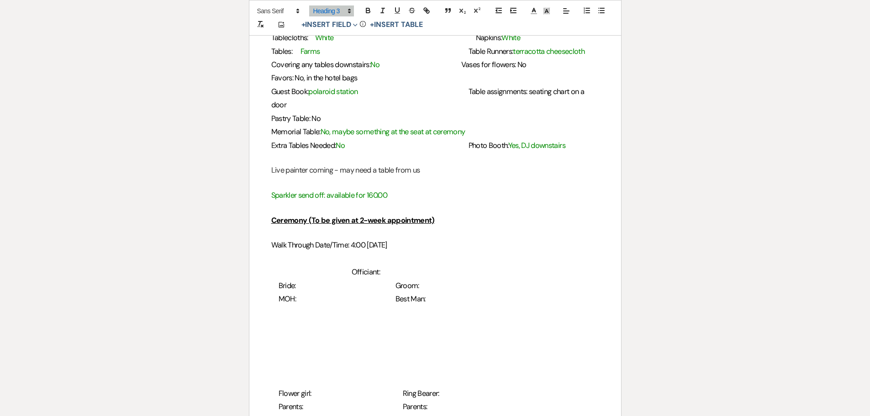
scroll to position [913, 0]
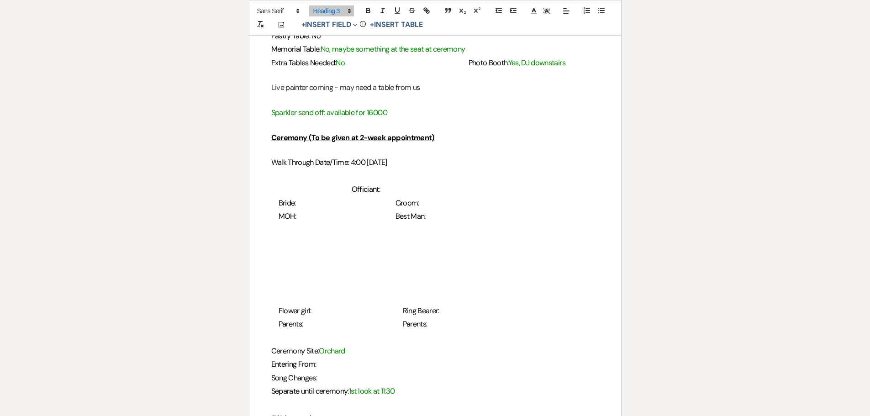
click at [382, 196] on h3 "Bride: Groom:" at bounding box center [435, 202] width 328 height 13
click at [380, 183] on h3 "Officiant:" at bounding box center [435, 189] width 328 height 13
click at [294, 196] on h3 "Bride: Groom:" at bounding box center [435, 202] width 328 height 13
click at [510, 183] on h3 "Officiant: Brad" at bounding box center [435, 189] width 328 height 13
click at [477, 198] on span "Groom:" at bounding box center [466, 203] width 24 height 10
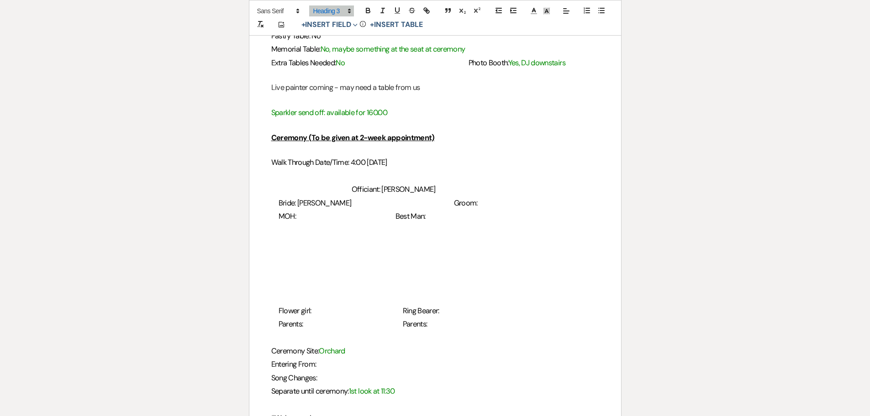
click at [498, 196] on h3 "Bride: Caryleigh Groom:" at bounding box center [435, 202] width 328 height 13
click at [296, 211] on span "MOH:" at bounding box center [286, 216] width 17 height 10
click at [285, 223] on h3 at bounding box center [435, 229] width 328 height 13
click at [282, 198] on span "Bride: Caryleigh" at bounding box center [314, 203] width 73 height 10
click at [299, 223] on h3 at bounding box center [435, 229] width 328 height 13
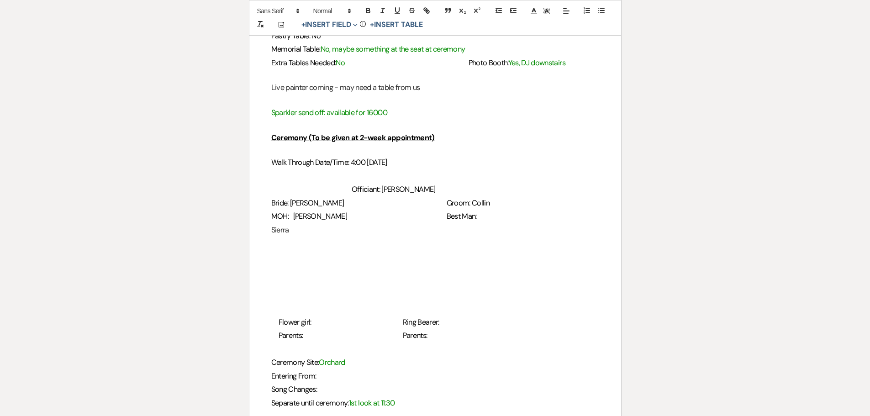
click at [460, 198] on span "Groom: Collin" at bounding box center [467, 203] width 43 height 10
click at [271, 236] on p at bounding box center [435, 241] width 328 height 11
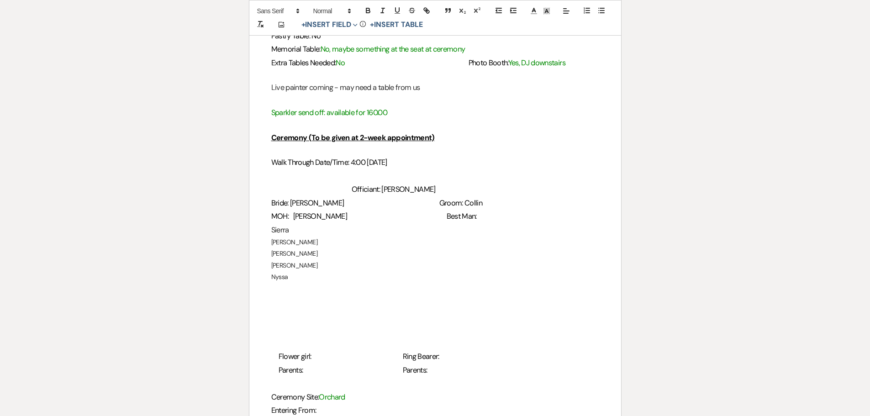
click at [483, 210] on h3 "MOH: Brittany Best Man:" at bounding box center [435, 216] width 328 height 13
click at [351, 223] on h3 "Sierra" at bounding box center [435, 229] width 328 height 13
drag, startPoint x: 262, startPoint y: 221, endPoint x: 368, endPoint y: 140, distance: 133.1
click at [349, 262] on div "2024 Details Worksheet General Name: Cayleigh and Collin Date of Event: 10/10/2…" at bounding box center [435, 2] width 372 height 1514
click at [328, 8] on span at bounding box center [331, 10] width 45 height 11
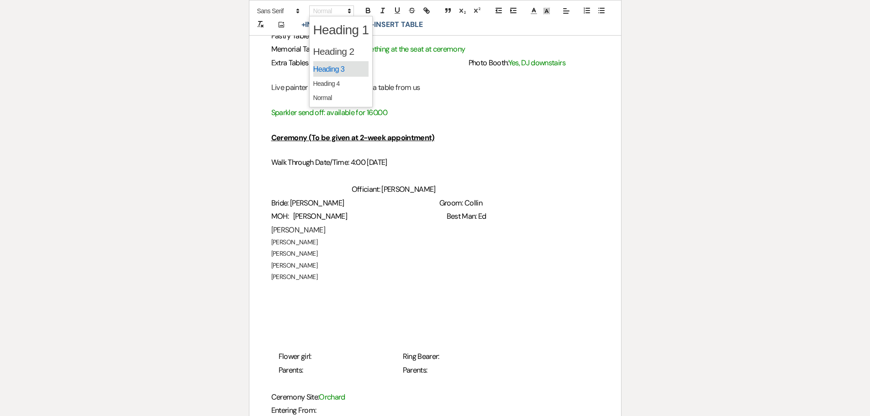
click at [348, 67] on span at bounding box center [341, 69] width 56 height 16
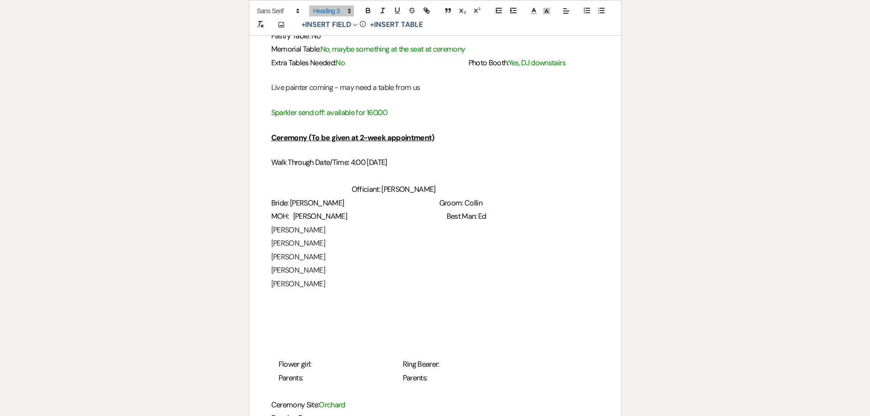
drag, startPoint x: 321, startPoint y: 219, endPoint x: 311, endPoint y: 208, distance: 14.9
click at [320, 223] on h3 "Sierra Mike" at bounding box center [435, 229] width 328 height 13
click at [310, 210] on h3 "MOH: Brittany Best Man: Ed" at bounding box center [435, 216] width 328 height 13
click at [312, 223] on h3 "Sierra Mike" at bounding box center [435, 229] width 328 height 13
click at [320, 236] on h3 "Madelyn Riley" at bounding box center [435, 242] width 328 height 13
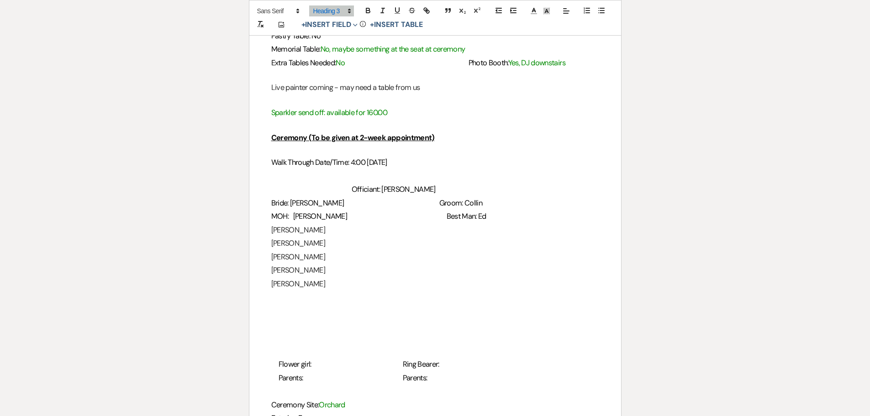
click at [311, 250] on h3 "Paige Alex" at bounding box center [435, 256] width 328 height 13
click at [319, 250] on h3 "Paige Alex" at bounding box center [435, 256] width 328 height 13
click at [315, 263] on h3 "Natalie Hasher" at bounding box center [435, 269] width 328 height 13
click at [313, 277] on h3 "Nyssa Barbosa" at bounding box center [435, 283] width 328 height 13
click at [282, 317] on h3 at bounding box center [435, 323] width 328 height 13
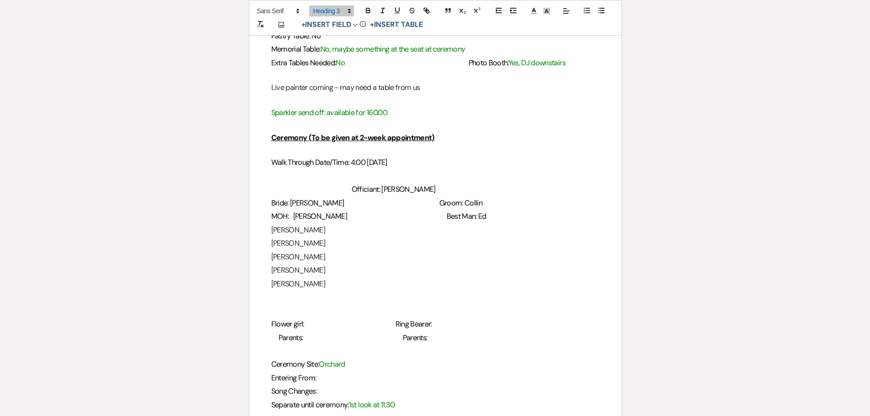
click at [273, 331] on h3 "Parents: Parents:" at bounding box center [435, 337] width 328 height 13
click at [304, 319] on span "Flower girl:" at bounding box center [287, 324] width 33 height 10
click at [519, 319] on span "Ring Bearer:" at bounding box center [537, 324] width 37 height 10
click at [506, 317] on h3 "Flower girl: Charlie and Harper Ring Bearer:" at bounding box center [435, 323] width 328 height 13
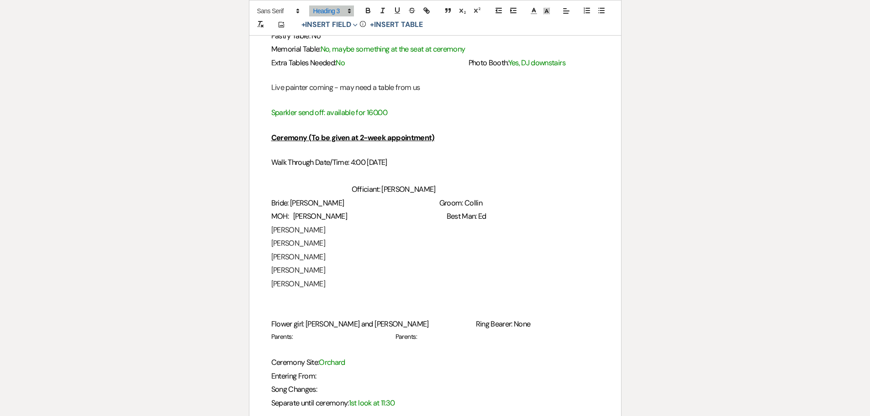
click at [275, 342] on h3 at bounding box center [435, 348] width 328 height 13
click at [329, 342] on p "Bride with Walter" at bounding box center [435, 347] width 328 height 11
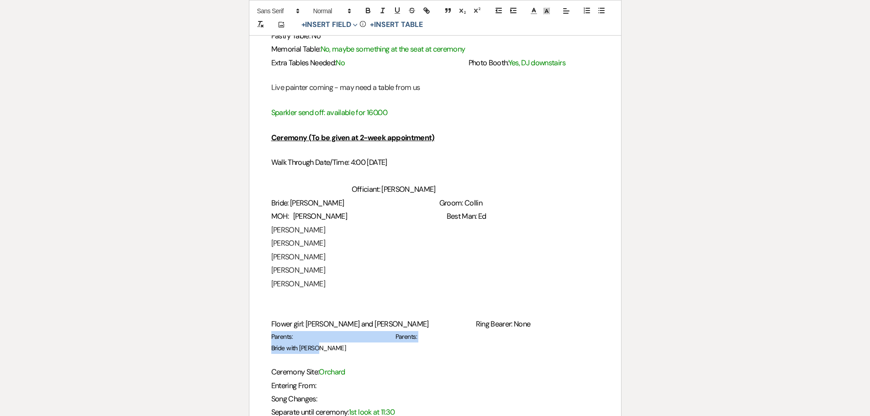
drag, startPoint x: 270, startPoint y: 325, endPoint x: 349, endPoint y: 339, distance: 80.3
click at [347, 9] on icon at bounding box center [349, 11] width 8 height 8
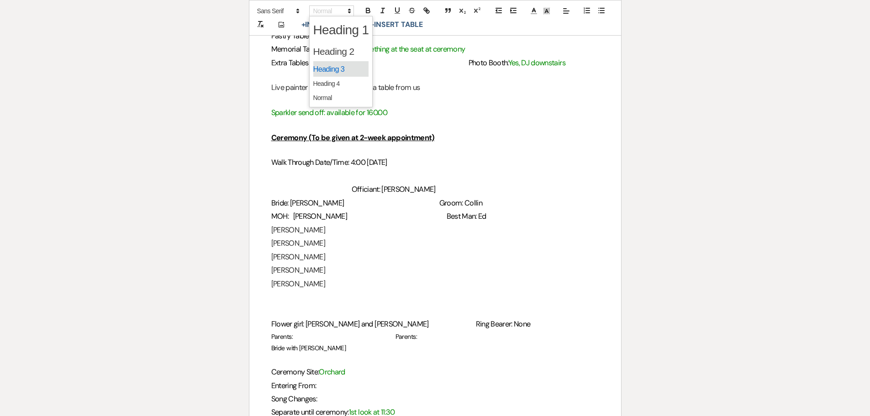
click at [342, 65] on span at bounding box center [341, 69] width 56 height 16
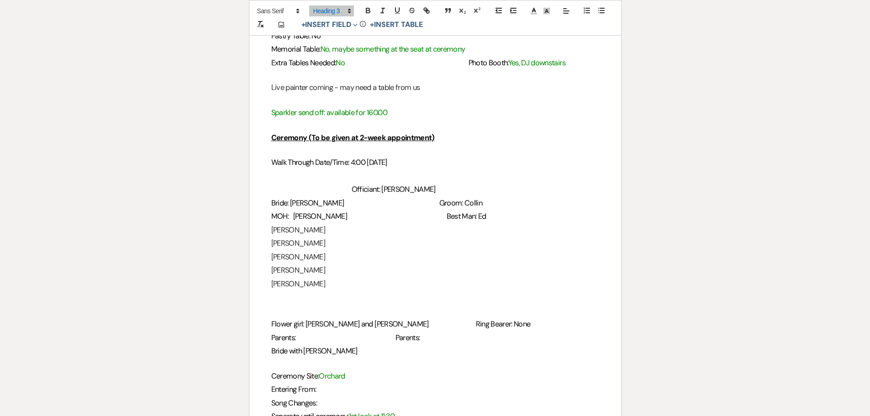
click at [336, 344] on h3 "Bride with Walter" at bounding box center [435, 350] width 328 height 13
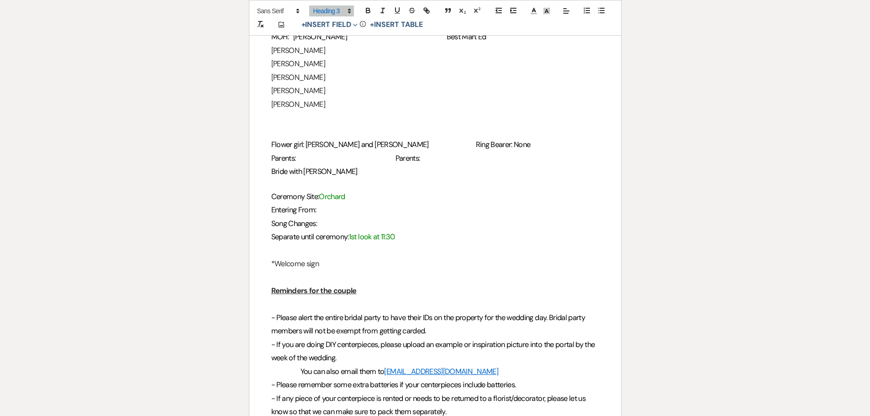
scroll to position [1096, 0]
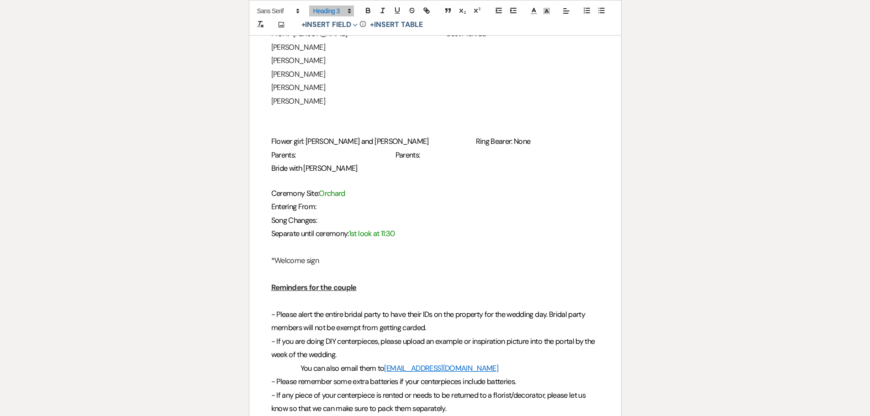
click at [330, 254] on h3 "*Welcome sign" at bounding box center [435, 260] width 328 height 13
click at [325, 241] on h3 at bounding box center [435, 247] width 328 height 13
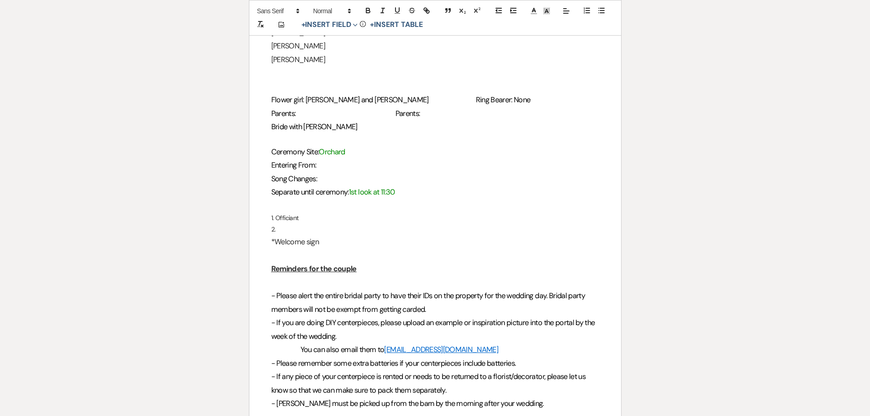
scroll to position [1141, 0]
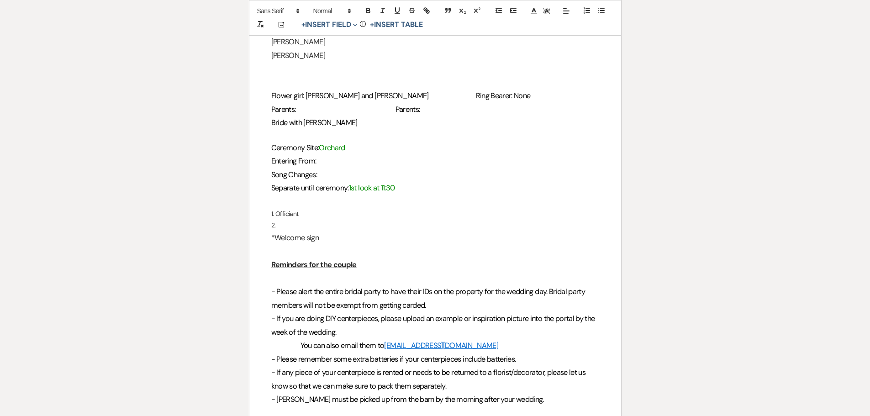
click at [305, 208] on p "1. Officiant" at bounding box center [435, 213] width 328 height 11
click at [289, 220] on p "2." at bounding box center [435, 225] width 328 height 11
click at [300, 208] on p "1. Officiant" at bounding box center [435, 213] width 328 height 11
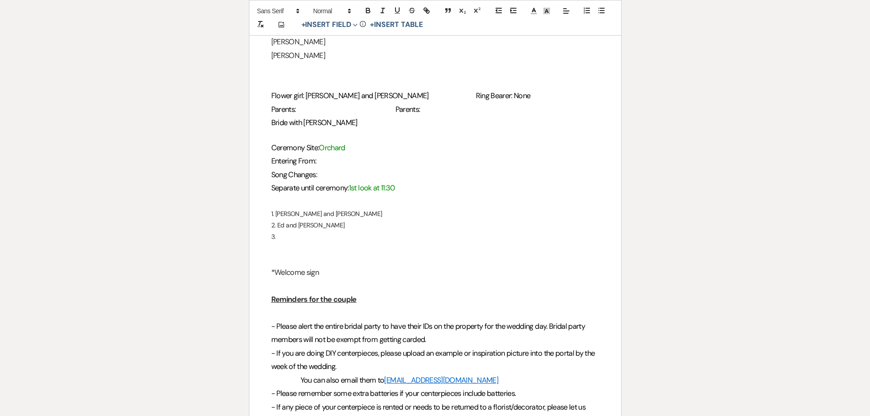
click at [287, 231] on p "3." at bounding box center [435, 236] width 328 height 11
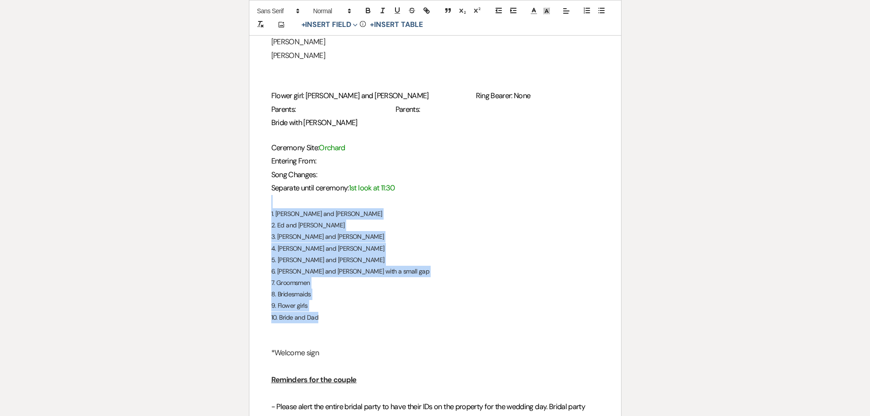
drag, startPoint x: 328, startPoint y: 304, endPoint x: 258, endPoint y: 193, distance: 131.5
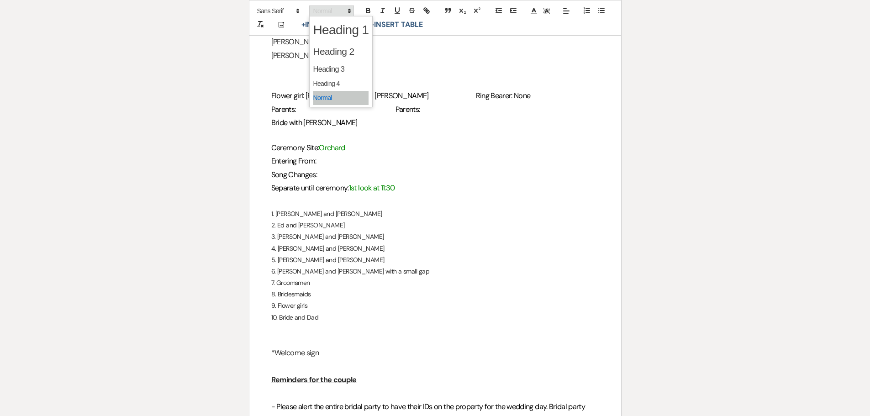
click at [335, 11] on span at bounding box center [331, 10] width 45 height 11
click at [322, 67] on span at bounding box center [341, 69] width 56 height 16
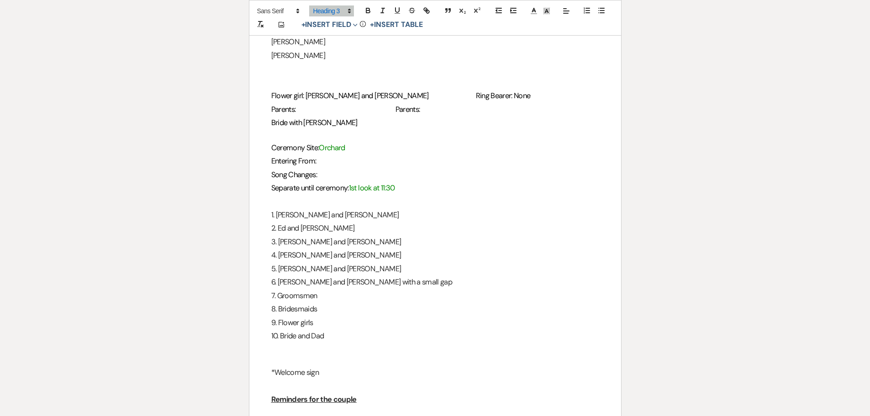
click at [351, 329] on h3 "10. Bride and Dad" at bounding box center [435, 335] width 328 height 13
click at [323, 154] on h3 "Entering From:" at bounding box center [435, 160] width 328 height 13
click at [330, 168] on h3 "Song Changes:" at bounding box center [435, 174] width 328 height 13
click at [320, 170] on span "Song Changes: before the groom, before bride" at bounding box center [343, 175] width 144 height 10
click at [327, 154] on h3 "Entering From:" at bounding box center [435, 160] width 328 height 13
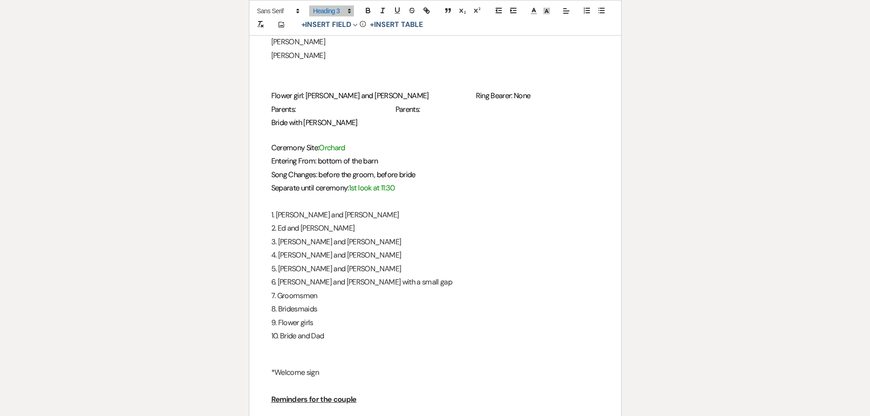
click at [420, 105] on span "Parents:" at bounding box center [407, 110] width 25 height 10
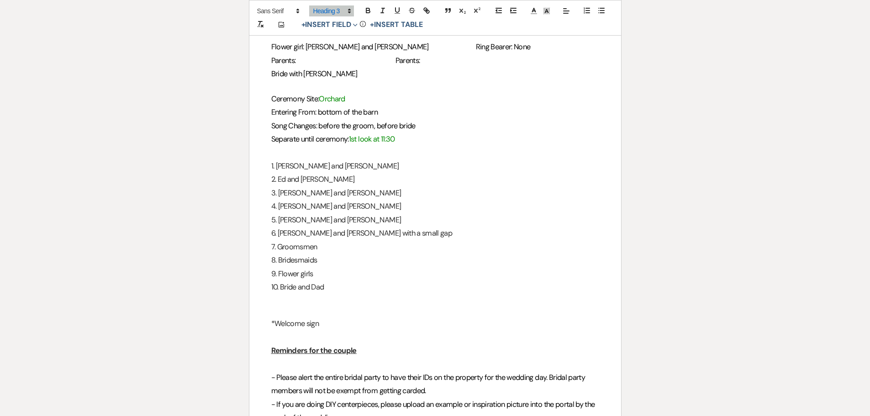
scroll to position [1278, 0]
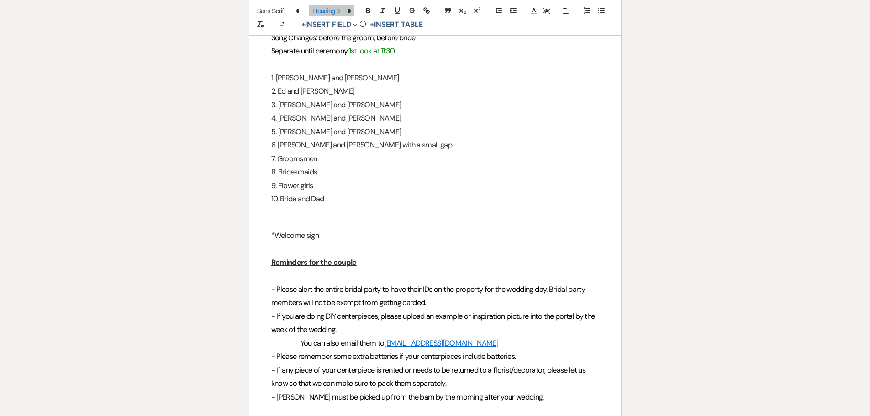
click at [320, 206] on p at bounding box center [435, 211] width 328 height 11
drag, startPoint x: 322, startPoint y: 212, endPoint x: 322, endPoint y: 220, distance: 7.3
click at [322, 217] on p at bounding box center [435, 222] width 328 height 11
click at [322, 229] on h3 "*Welcome sign" at bounding box center [435, 235] width 328 height 13
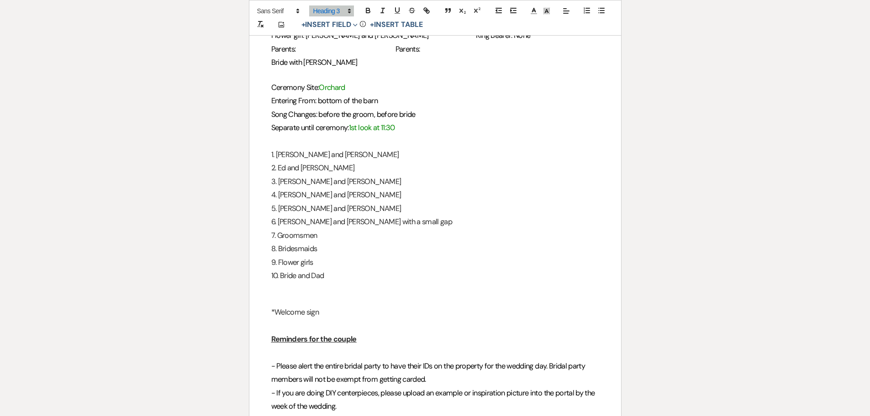
scroll to position [1187, 0]
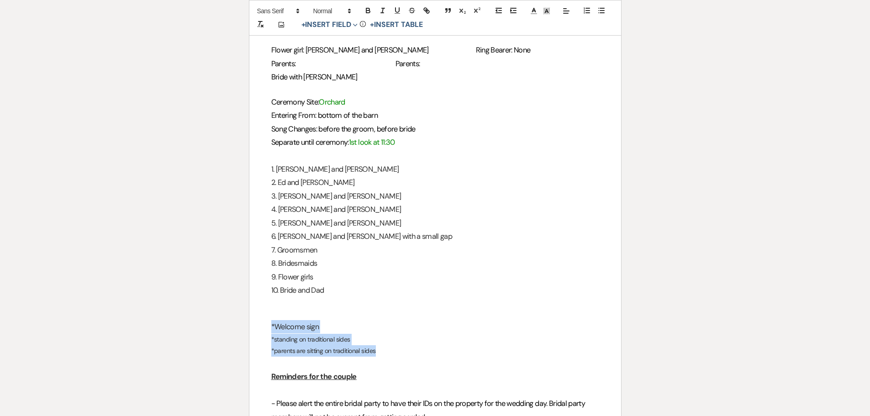
drag, startPoint x: 387, startPoint y: 337, endPoint x: 268, endPoint y: 314, distance: 121.0
click at [335, 15] on span at bounding box center [331, 10] width 45 height 11
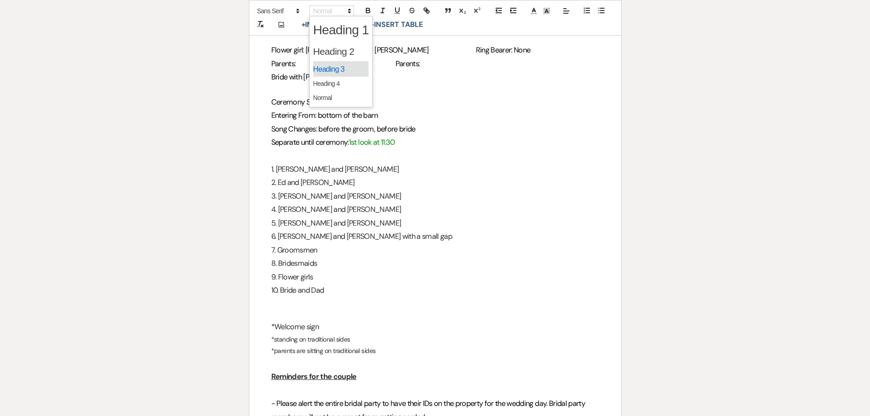
click at [351, 70] on span at bounding box center [341, 69] width 56 height 16
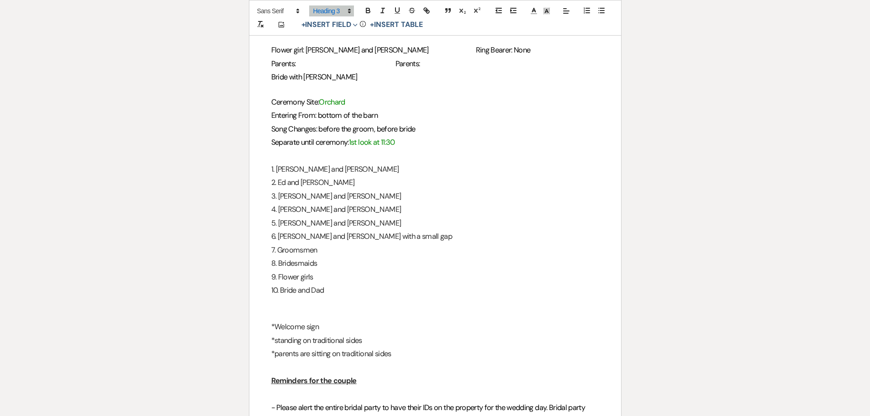
click at [412, 334] on h3 "*standing on traditional sides" at bounding box center [435, 340] width 328 height 13
click at [412, 347] on h3 "*parents are sitting on traditional sides" at bounding box center [435, 353] width 328 height 13
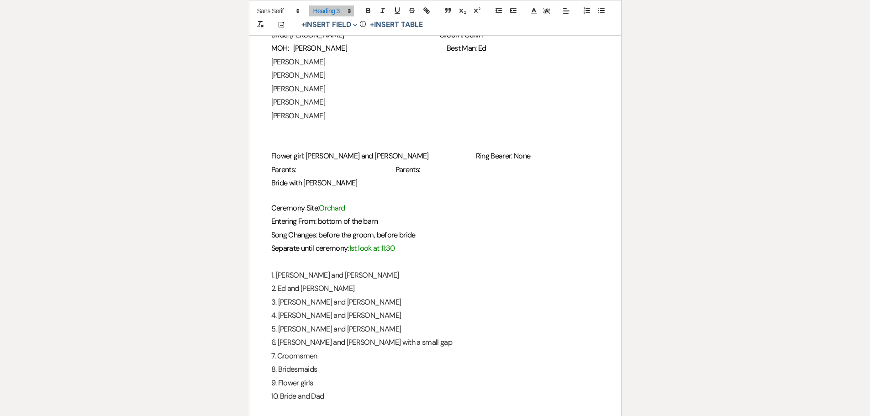
scroll to position [1050, 0]
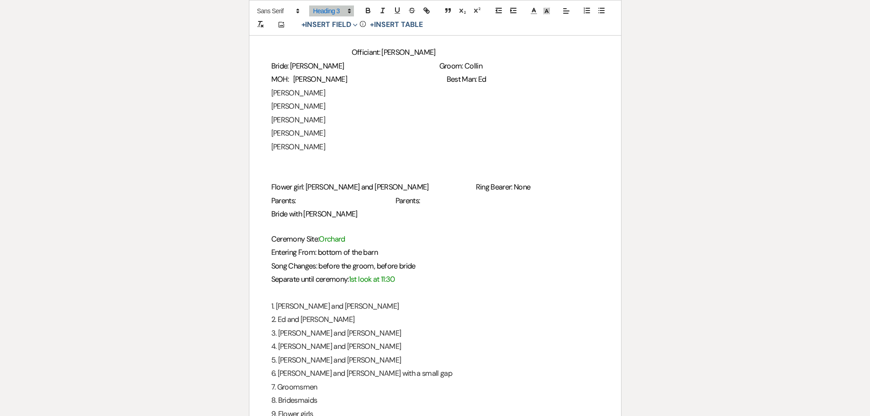
click at [420, 196] on span "Parents:" at bounding box center [407, 201] width 25 height 10
click at [302, 61] on span "Bride: Caryleigh" at bounding box center [307, 66] width 73 height 10
click at [412, 220] on p at bounding box center [435, 225] width 328 height 11
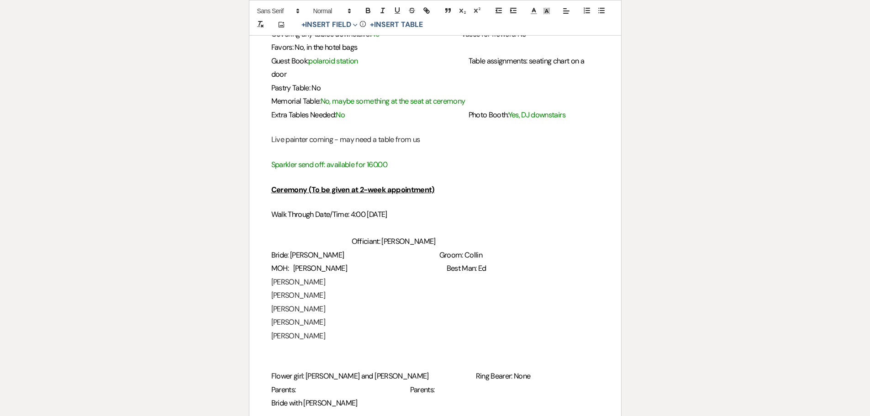
scroll to position [959, 0]
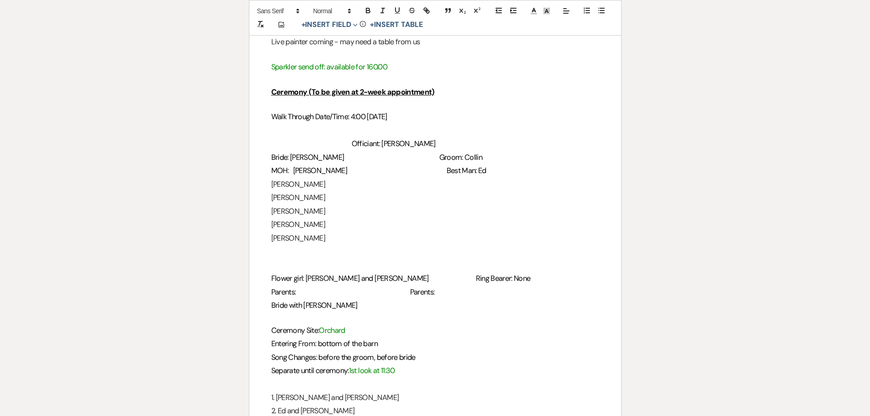
click at [369, 112] on span "Walk Through Date/Time: 4:00 10/9" at bounding box center [329, 117] width 116 height 10
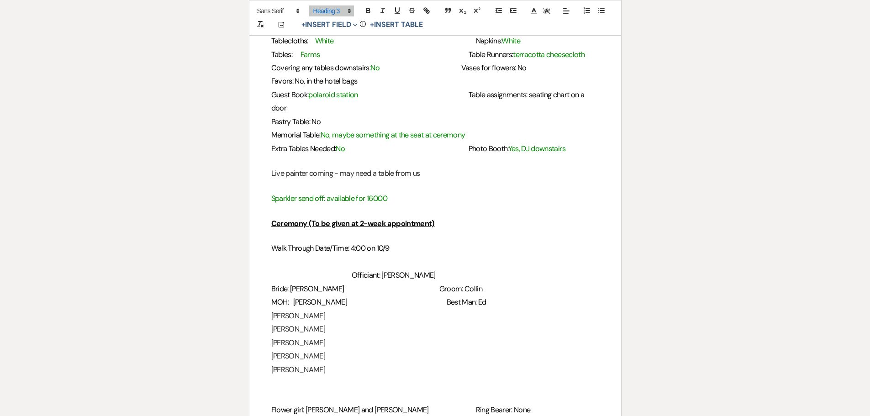
scroll to position [913, 0]
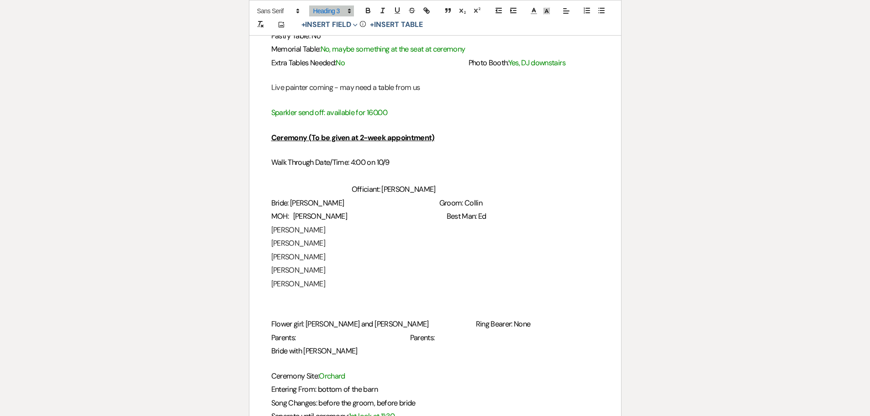
click at [657, 274] on div "Printer Print Add Photo + Insert Field Expand Standard Field Smart Field Signat…" at bounding box center [434, 63] width 657 height 1775
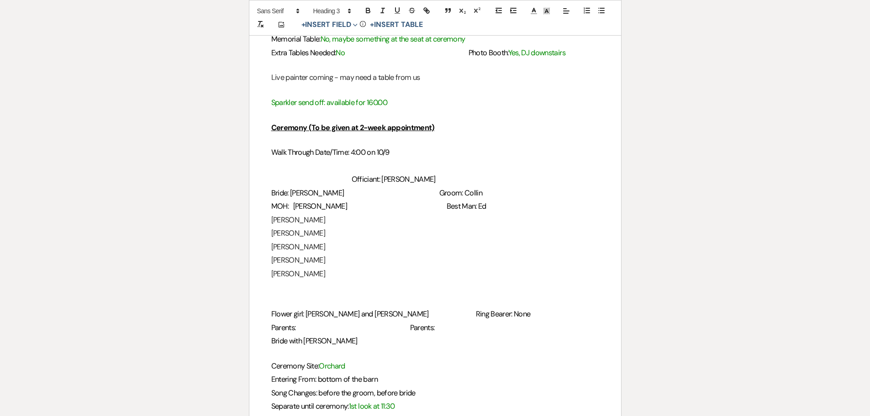
scroll to position [867, 0]
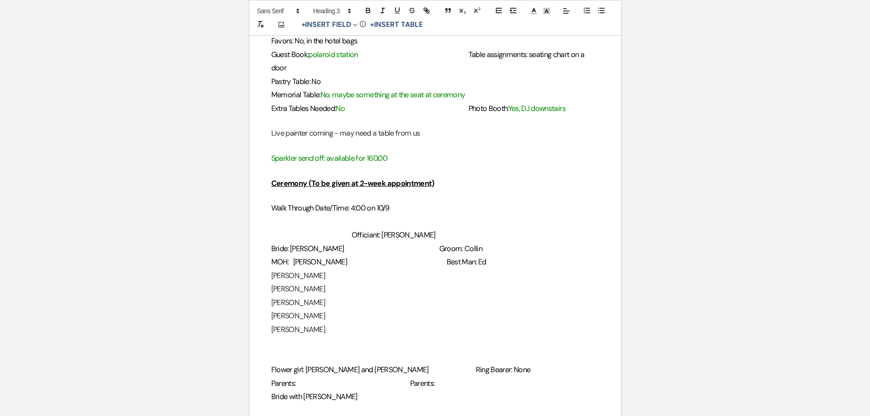
click at [404, 201] on h3 "Walk Through Date/Time: 4:00 on 10/9" at bounding box center [435, 207] width 328 height 13
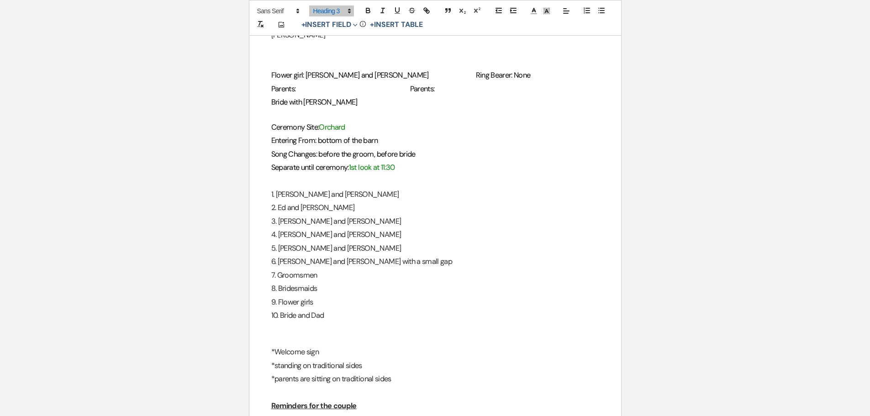
scroll to position [1233, 0]
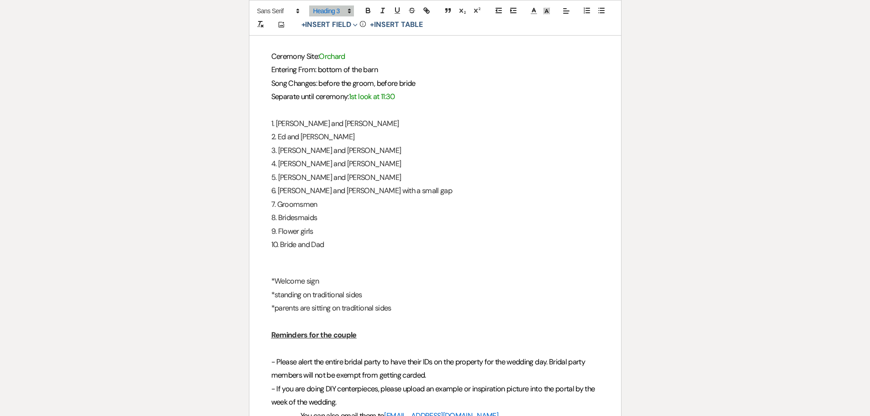
click at [397, 301] on h3 "*parents are sitting on traditional sides" at bounding box center [435, 307] width 328 height 13
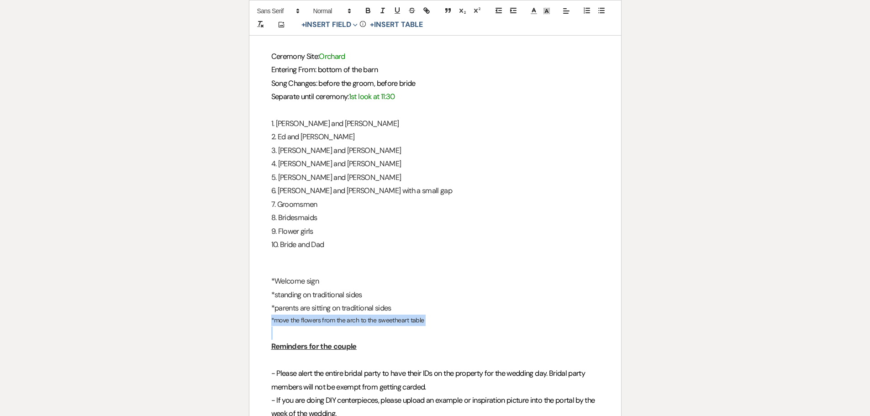
drag, startPoint x: 430, startPoint y: 299, endPoint x: 299, endPoint y: 313, distance: 132.7
click at [299, 315] on p "*move the flowers from the arch to the sweetheart table" at bounding box center [435, 320] width 328 height 11
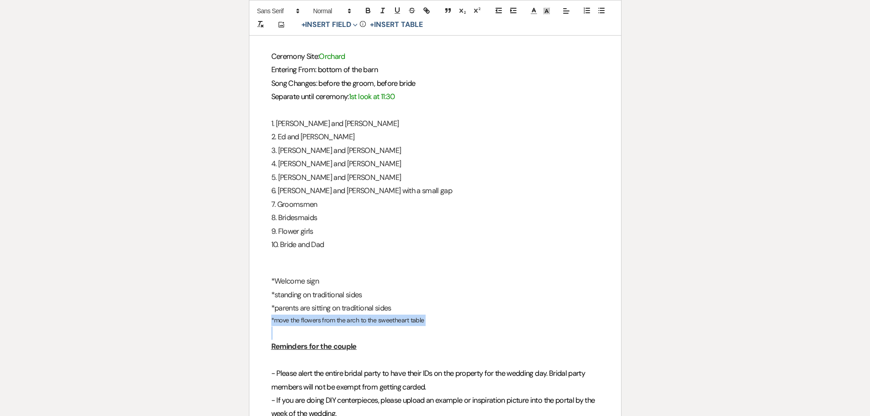
click at [425, 326] on h3 at bounding box center [435, 332] width 328 height 13
drag, startPoint x: 351, startPoint y: 306, endPoint x: 241, endPoint y: 305, distance: 109.6
click at [336, 5] on div "Add Photo + Insert Field Expand Standard Field Smart Field Signature Field Init…" at bounding box center [435, 18] width 373 height 36
drag, startPoint x: 422, startPoint y: 305, endPoint x: 270, endPoint y: 311, distance: 151.7
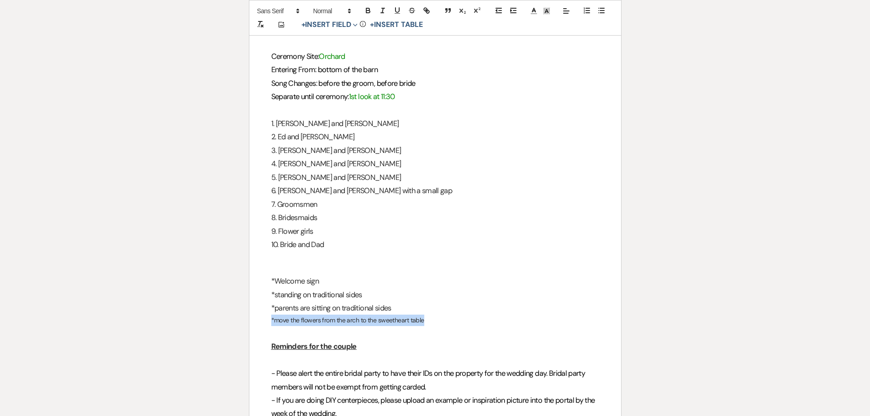
click at [331, 9] on span at bounding box center [331, 10] width 45 height 11
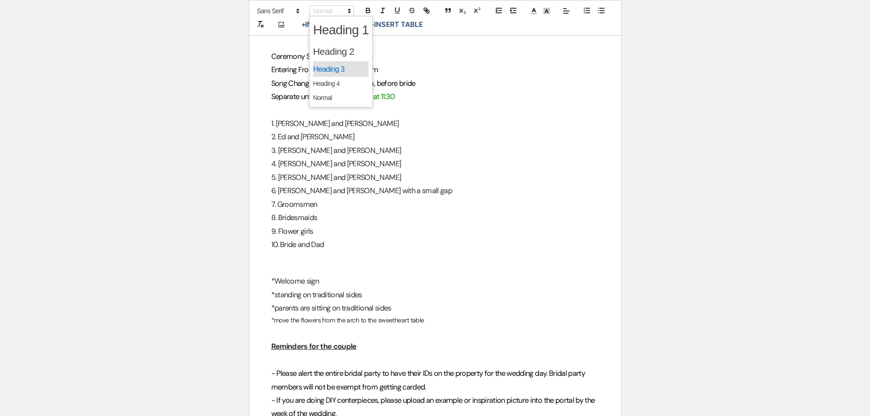
click at [348, 70] on span at bounding box center [341, 69] width 56 height 16
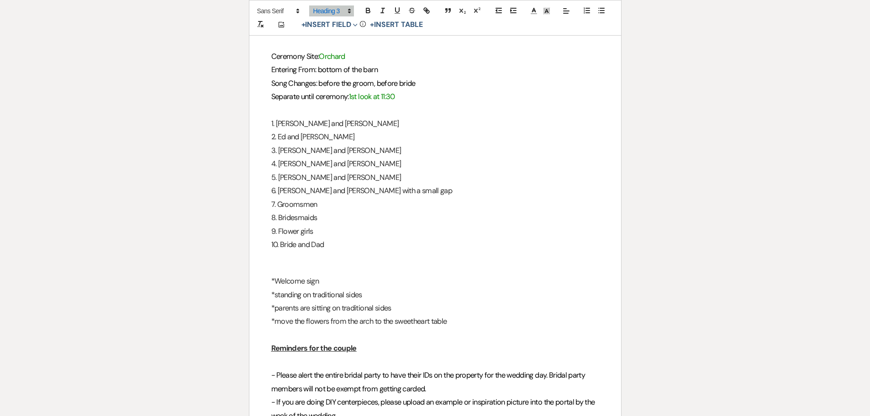
click at [507, 328] on h3 at bounding box center [435, 334] width 328 height 13
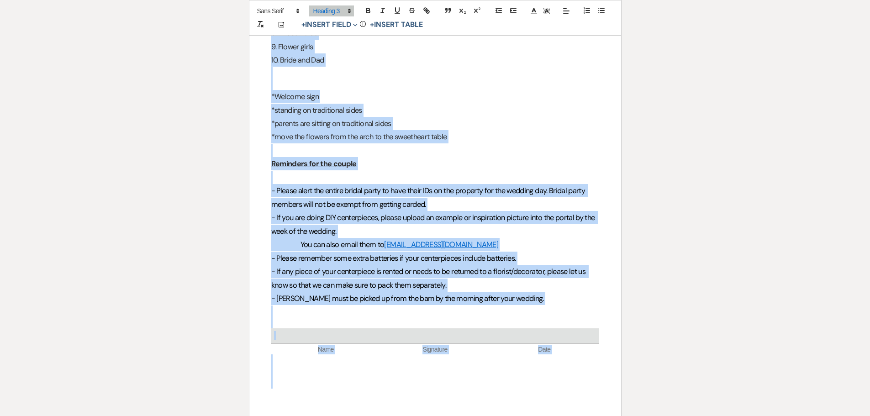
scroll to position [1507, 0]
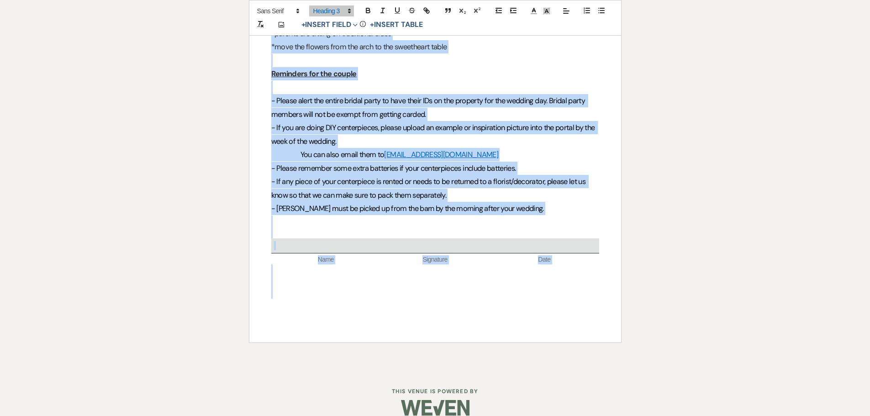
drag, startPoint x: 271, startPoint y: 226, endPoint x: 581, endPoint y: 380, distance: 345.8
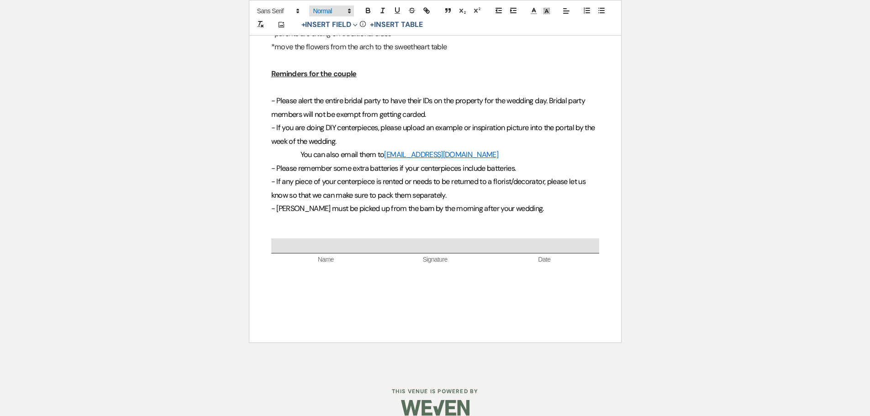
click at [322, 11] on span at bounding box center [331, 10] width 45 height 11
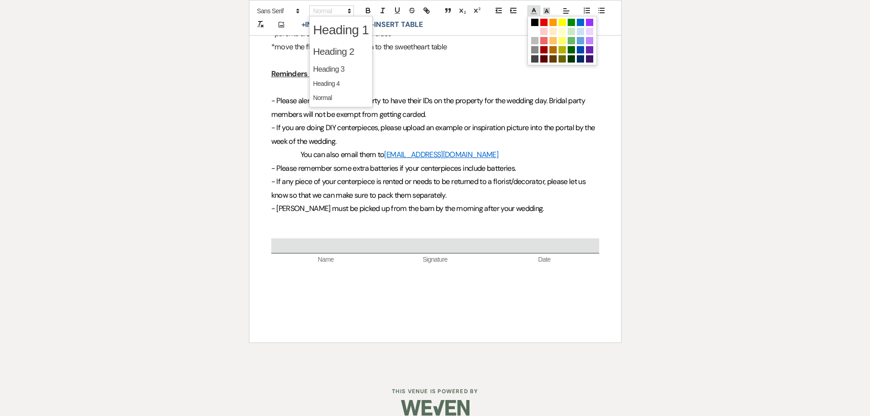
click at [535, 16] on span at bounding box center [533, 10] width 13 height 11
click at [534, 23] on span at bounding box center [534, 22] width 7 height 7
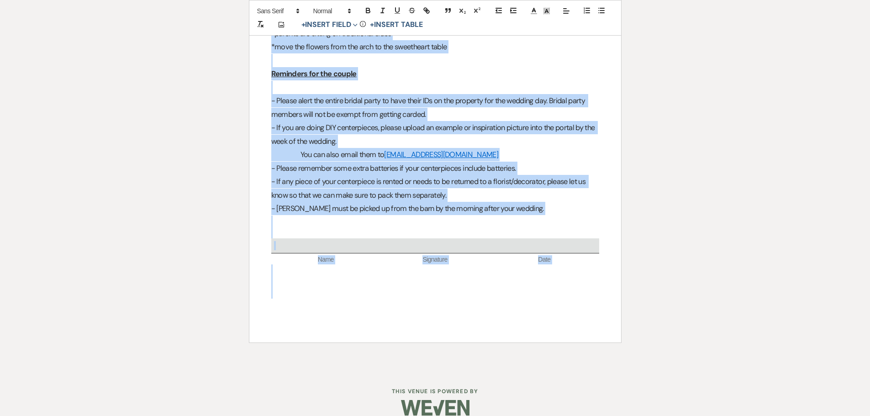
click at [499, 255] on span "Date" at bounding box center [543, 259] width 109 height 9
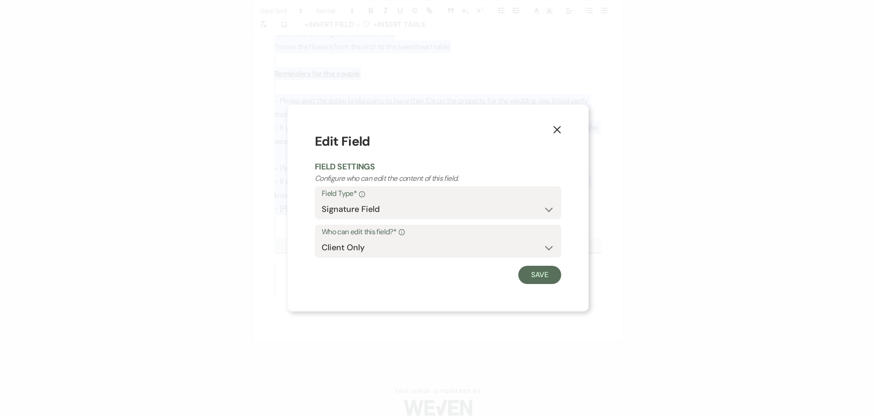
click at [562, 136] on button "X" at bounding box center [558, 129] width 14 height 16
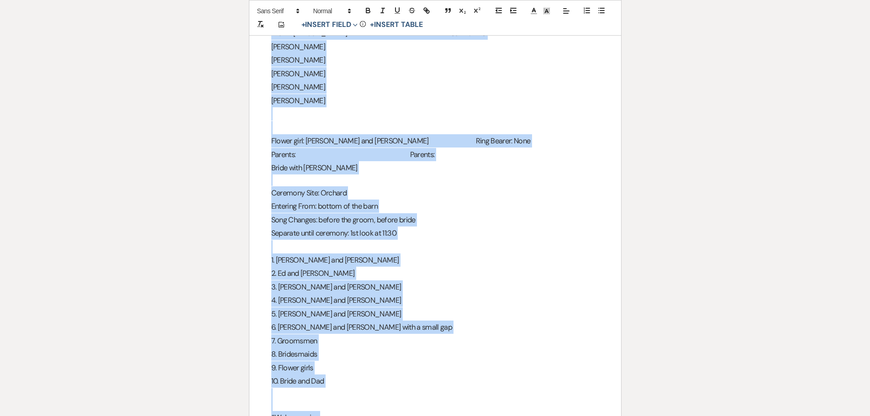
click at [513, 199] on h3 "Entering From: bottom of the barn" at bounding box center [435, 205] width 328 height 13
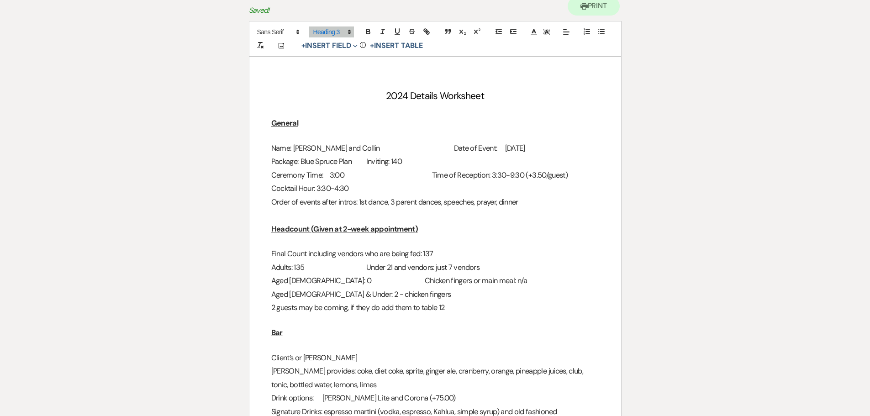
scroll to position [0, 0]
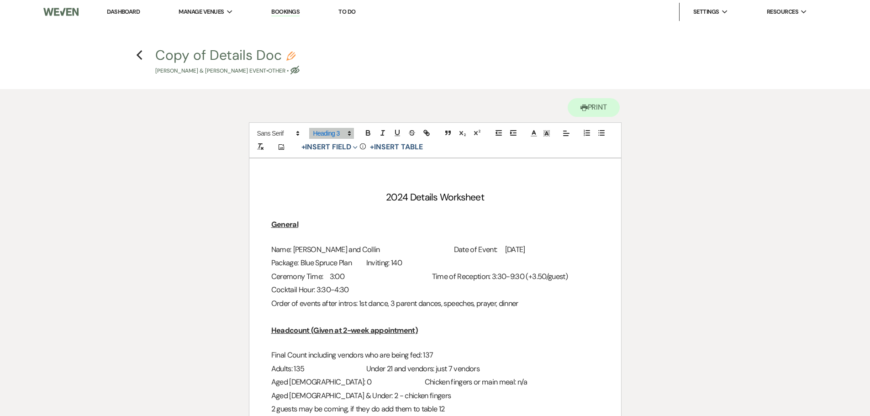
click at [288, 54] on use "button" at bounding box center [290, 56] width 9 height 9
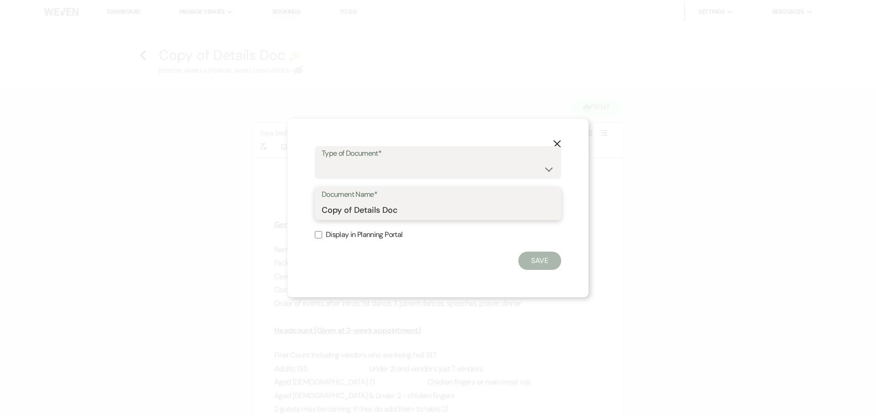
drag, startPoint x: 351, startPoint y: 210, endPoint x: 301, endPoint y: 203, distance: 50.4
click at [301, 203] on div "X Type of Document* Special Event Insurance Vendor Certificate of Insurance Con…" at bounding box center [438, 208] width 301 height 178
type input "Final Details Doc"
drag, startPoint x: 320, startPoint y: 237, endPoint x: 324, endPoint y: 226, distance: 12.0
click at [320, 237] on input "Display in Planning Portal" at bounding box center [318, 234] width 7 height 7
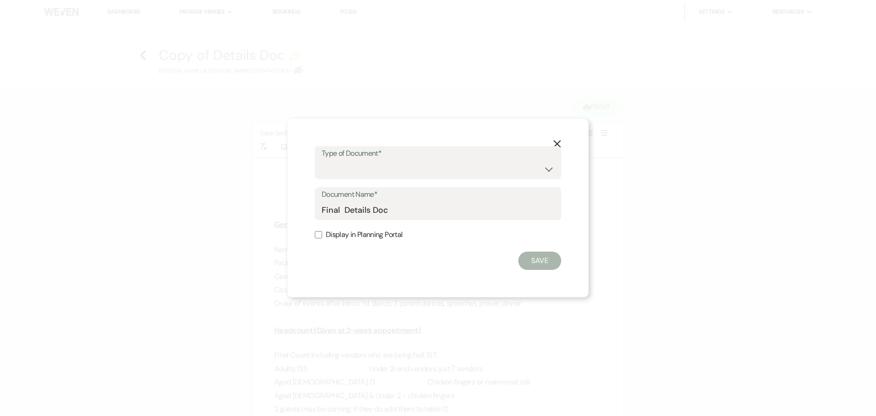
checkbox input "true"
click at [349, 174] on select "Special Event Insurance Vendor Certificate of Insurance Contracts / Rental Agre…" at bounding box center [438, 169] width 233 height 18
select select "0"
click at [322, 160] on select "Special Event Insurance Vendor Certificate of Insurance Contracts / Rental Agre…" at bounding box center [438, 169] width 233 height 18
click at [552, 258] on button "Save" at bounding box center [540, 261] width 43 height 18
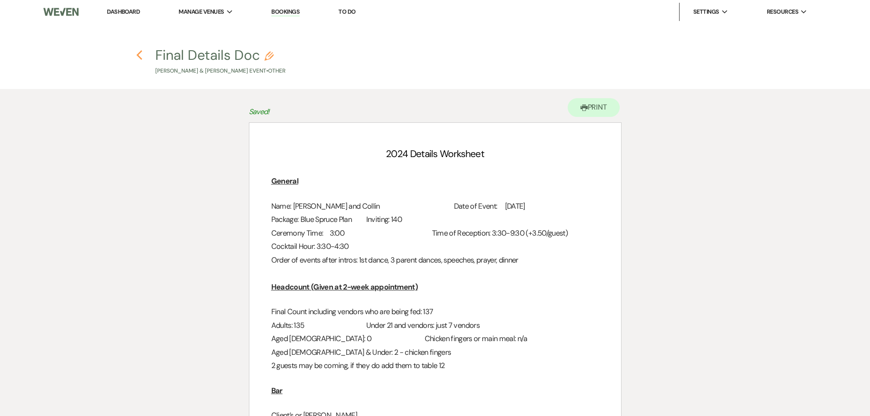
click at [141, 52] on use "button" at bounding box center [139, 55] width 6 height 10
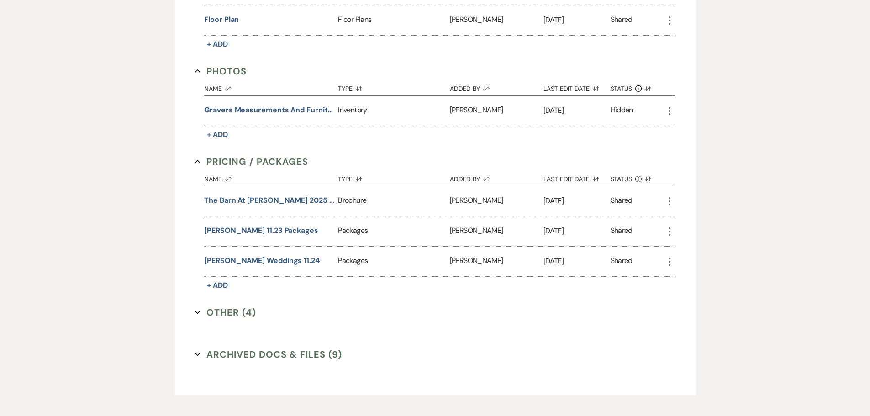
scroll to position [661, 0]
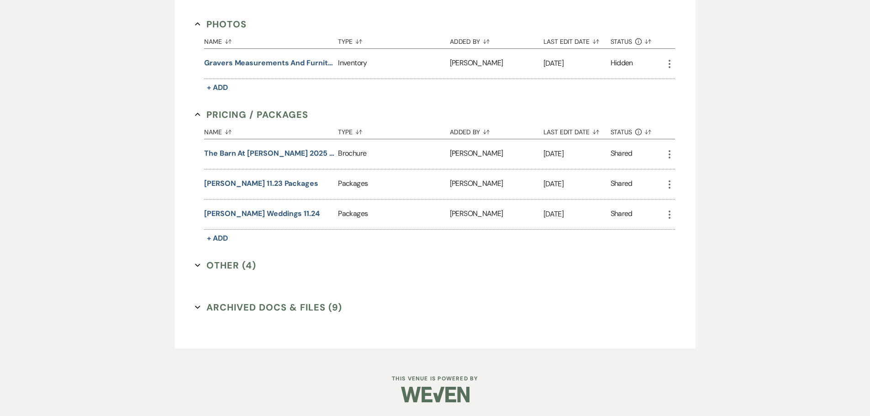
click at [226, 269] on button "Other (4) Expand" at bounding box center [225, 265] width 61 height 14
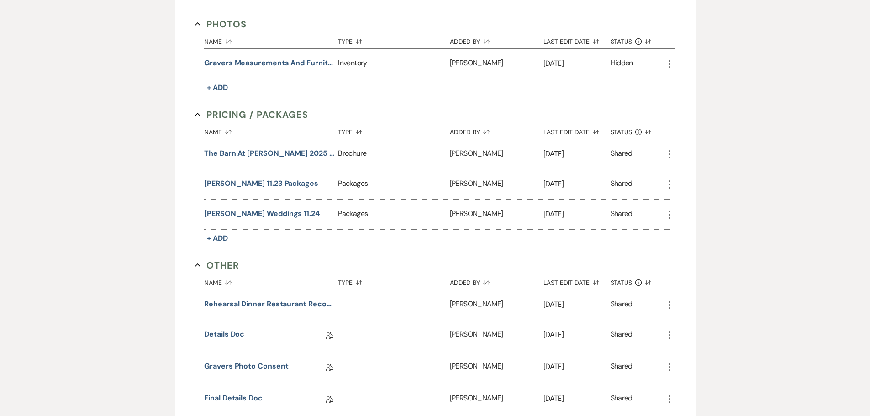
click at [238, 397] on link "Final Details Doc" at bounding box center [233, 400] width 58 height 14
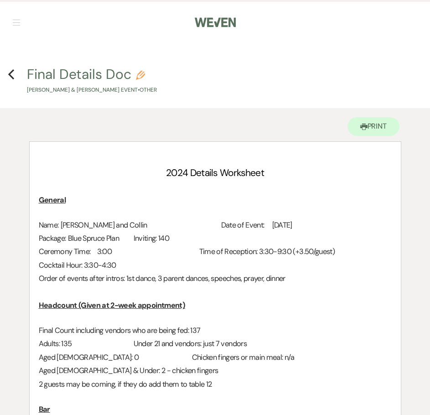
click at [15, 77] on h4 "Previous Final Details Doc Pencil Cayleigh Newman & Collin Fahey's Event • Other" at bounding box center [215, 80] width 430 height 30
click at [11, 79] on icon "Previous" at bounding box center [11, 74] width 7 height 11
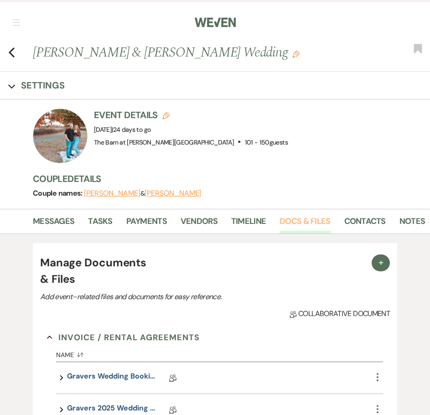
click at [300, 220] on link "Docs & Files" at bounding box center [305, 224] width 51 height 19
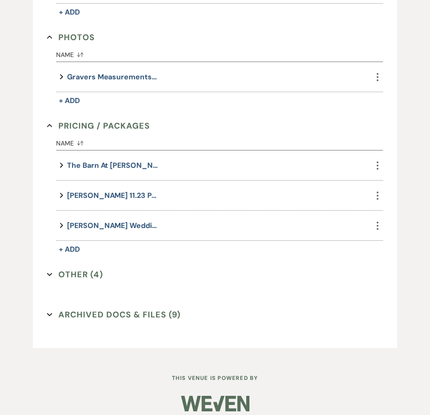
scroll to position [703, 0]
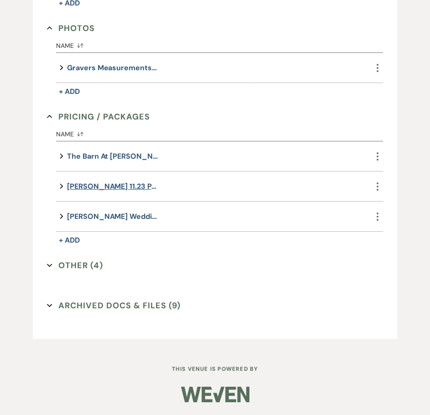
click at [146, 186] on button "Capriotti's 11.23 Packages" at bounding box center [112, 186] width 91 height 12
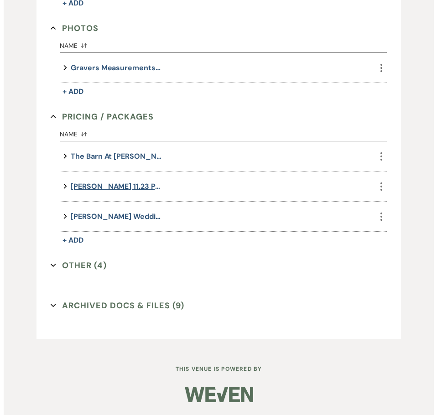
scroll to position [703, 0]
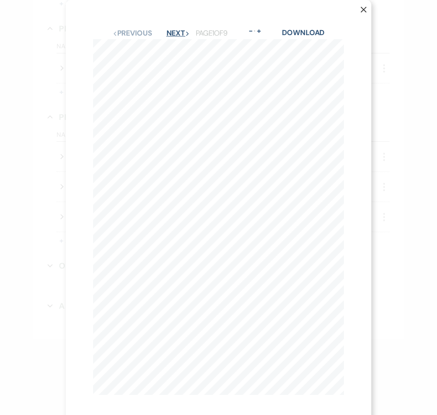
click at [175, 31] on button "Next Next" at bounding box center [179, 33] width 24 height 7
click at [176, 31] on button "Next Next" at bounding box center [178, 33] width 24 height 7
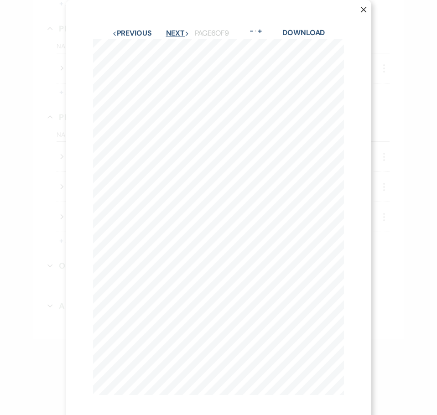
click at [176, 31] on button "Next Next" at bounding box center [178, 33] width 24 height 7
click at [361, 13] on icon "X" at bounding box center [364, 9] width 6 height 6
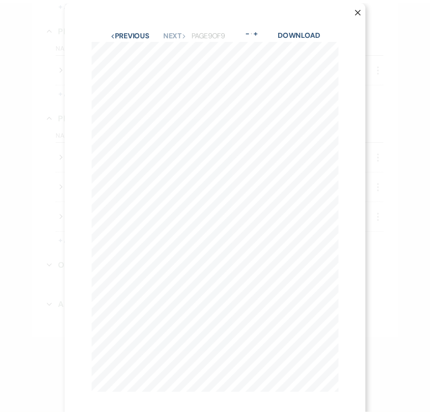
scroll to position [703, 0]
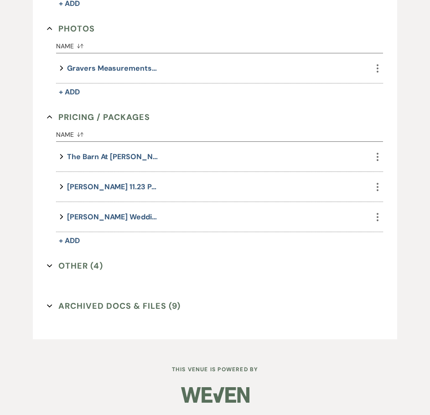
click at [72, 271] on button "Other (4) Expand" at bounding box center [75, 266] width 56 height 14
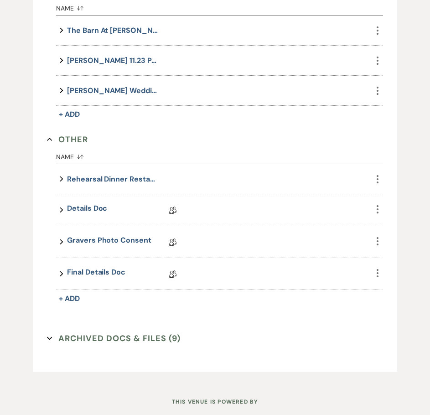
scroll to position [862, 0]
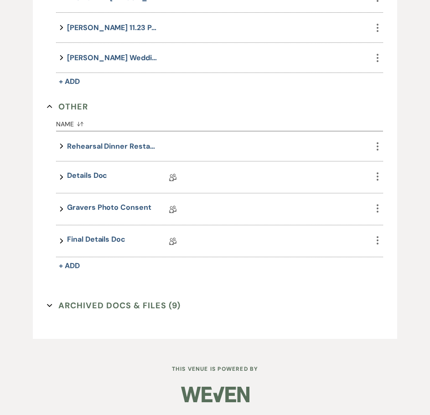
click at [91, 232] on div "Expand Final Details Doc Collab Doc" at bounding box center [214, 241] width 316 height 31
click at [91, 237] on link "Final Details Doc" at bounding box center [96, 241] width 58 height 14
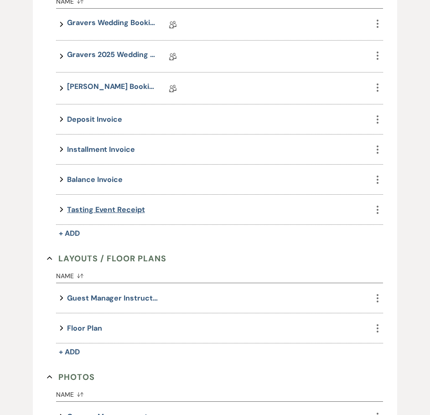
scroll to position [338, 0]
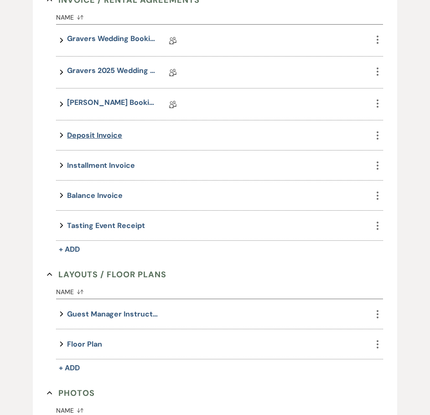
click at [108, 139] on button "Deposit invoice" at bounding box center [94, 135] width 55 height 12
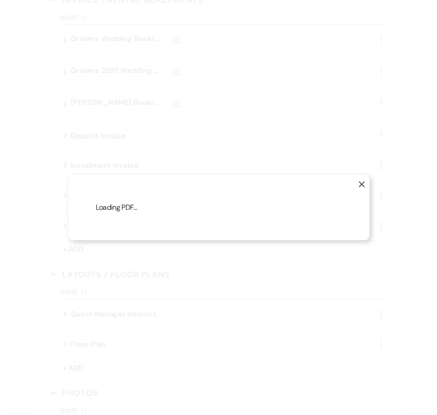
scroll to position [339, 0]
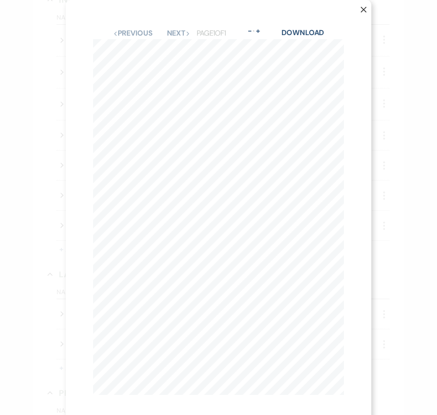
click at [361, 11] on icon "X" at bounding box center [364, 9] width 6 height 6
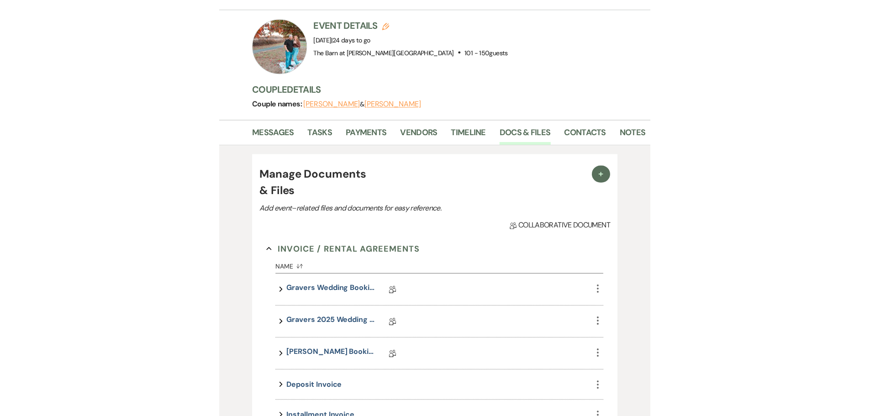
scroll to position [18, 0]
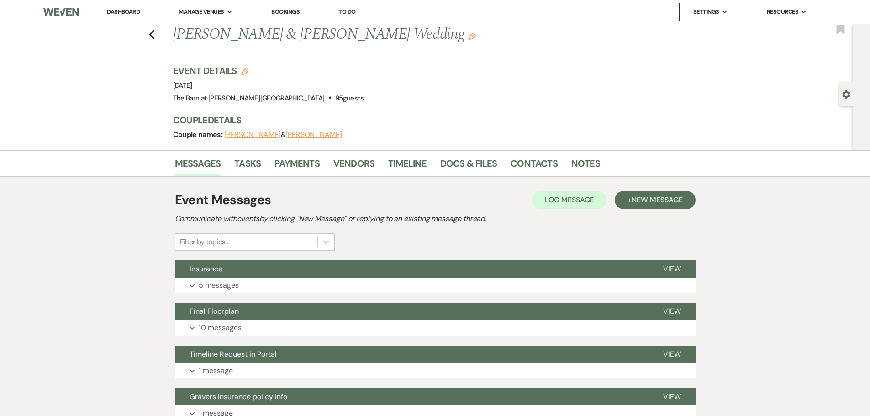
click at [130, 15] on link "Dashboard" at bounding box center [123, 12] width 33 height 8
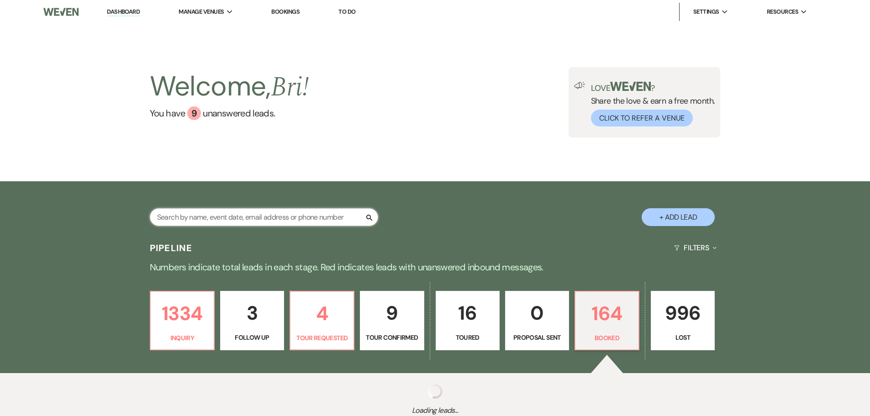
click at [194, 218] on input "text" at bounding box center [264, 217] width 228 height 18
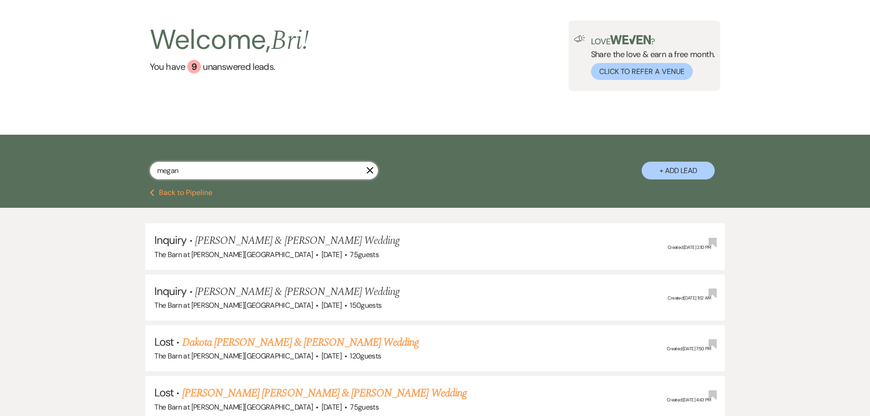
scroll to position [46, 0]
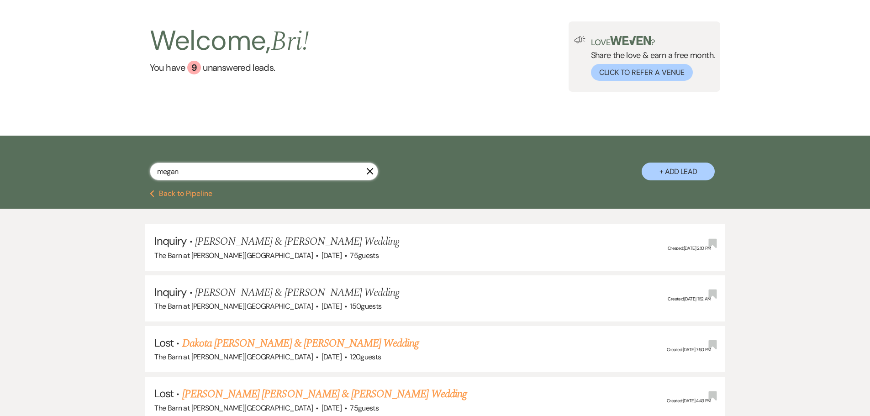
click at [203, 166] on input "megan" at bounding box center [264, 172] width 228 height 18
type input "atkinson"
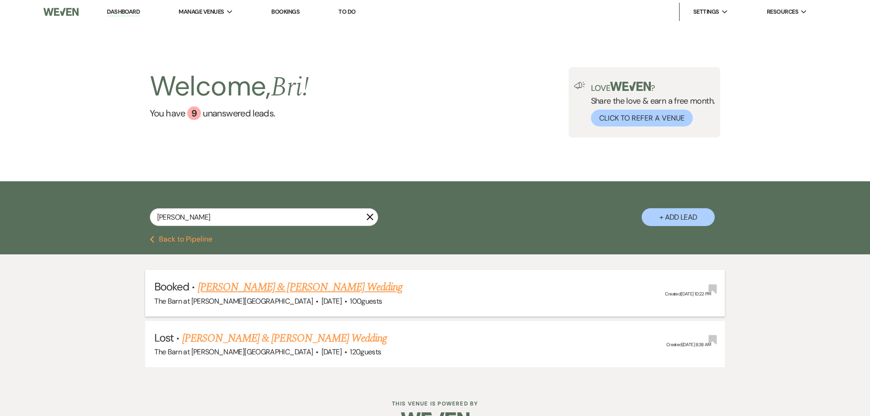
click at [298, 289] on link "[PERSON_NAME] & [PERSON_NAME] Wedding" at bounding box center [300, 287] width 205 height 16
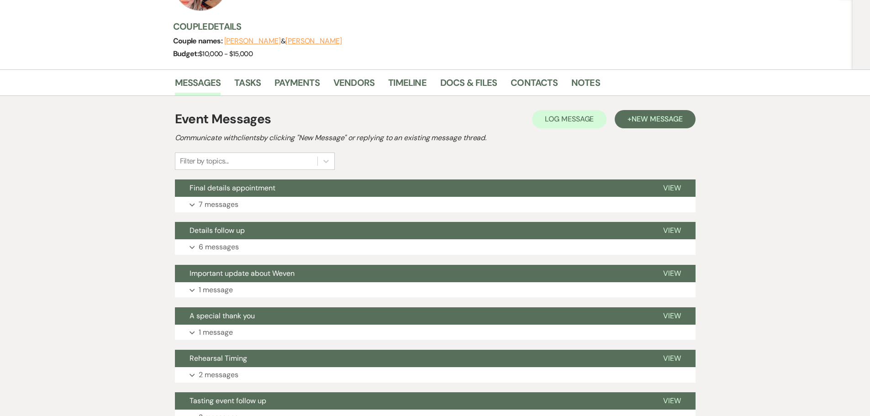
scroll to position [137, 0]
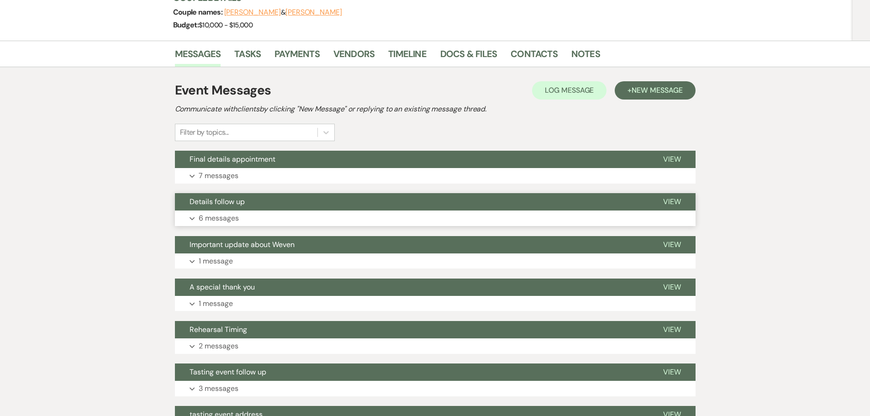
click at [346, 222] on button "Expand 6 messages" at bounding box center [435, 218] width 520 height 16
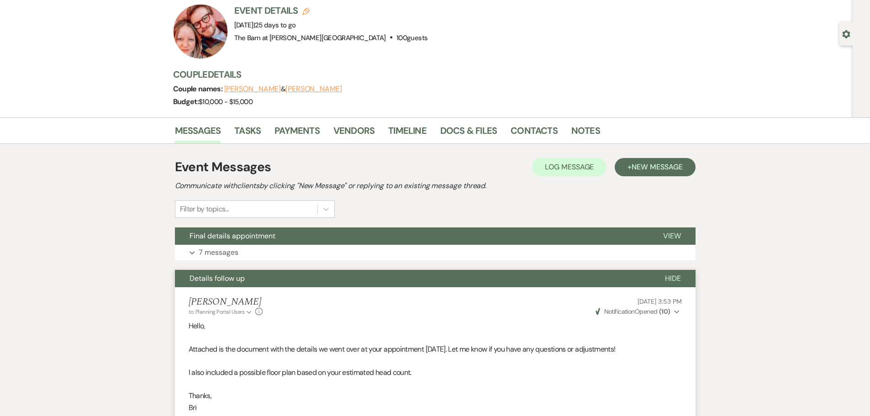
scroll to position [0, 0]
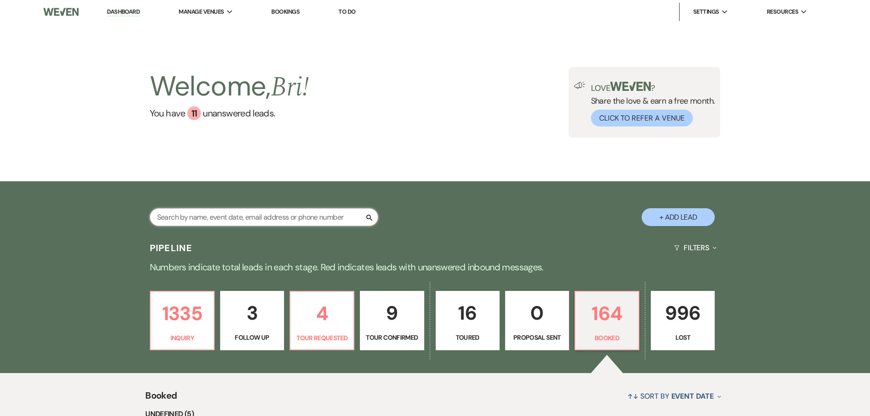
click at [213, 212] on input "text" at bounding box center [264, 217] width 228 height 18
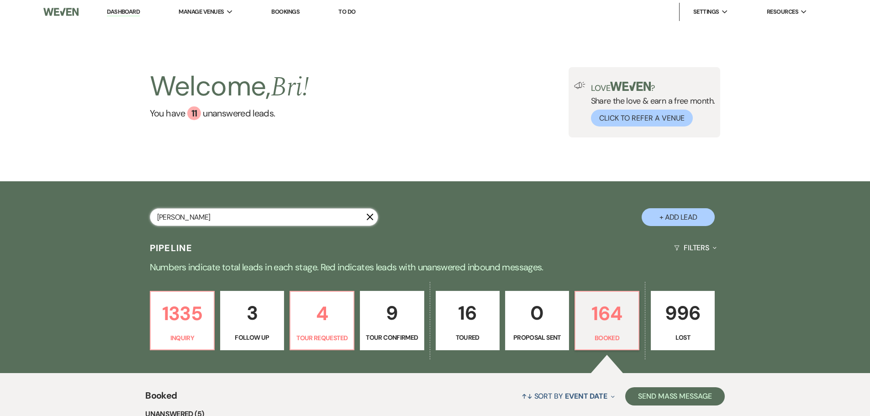
type input "bowers"
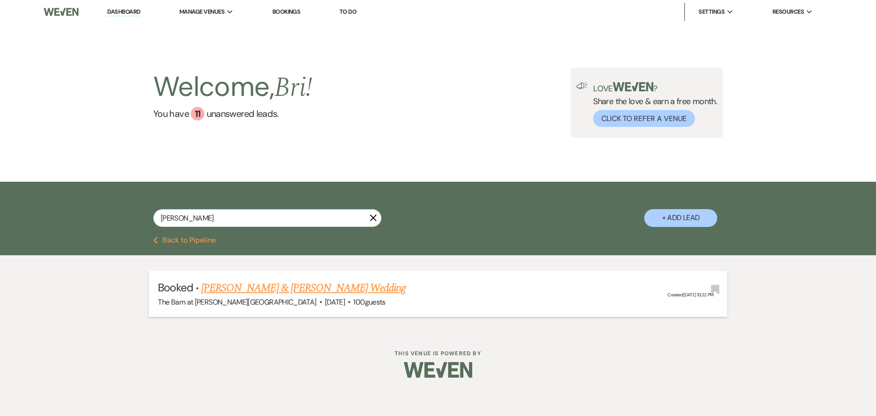
click at [316, 280] on link "[PERSON_NAME] & [PERSON_NAME] Wedding" at bounding box center [303, 288] width 205 height 16
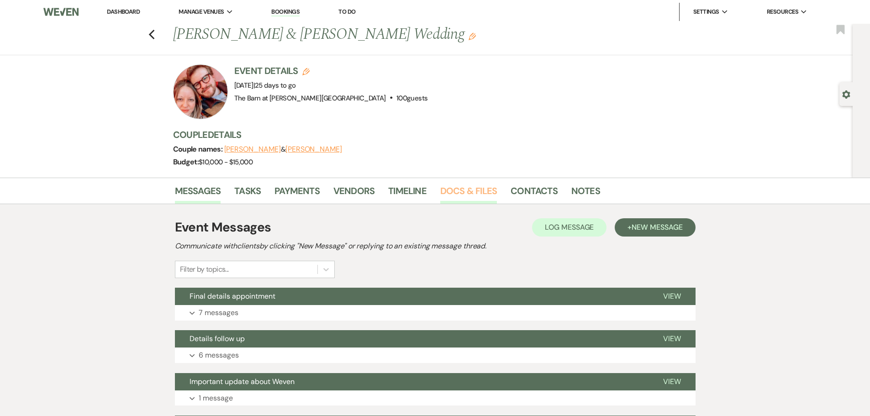
click at [467, 194] on link "Docs & Files" at bounding box center [468, 194] width 57 height 20
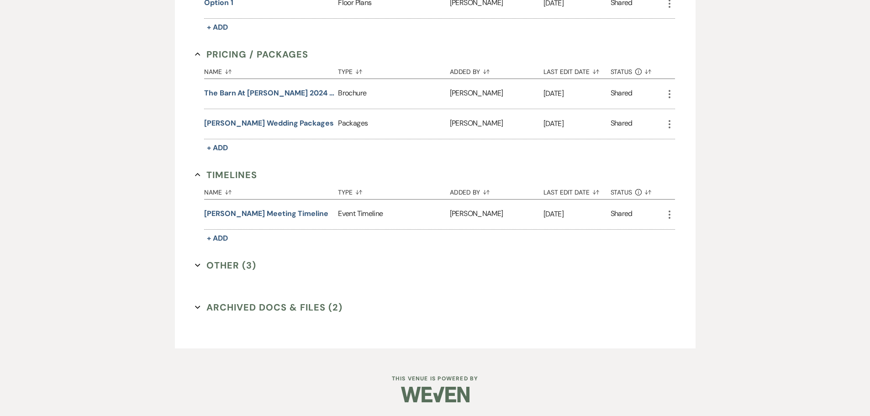
click at [234, 262] on button "Other (3) Expand" at bounding box center [225, 265] width 61 height 14
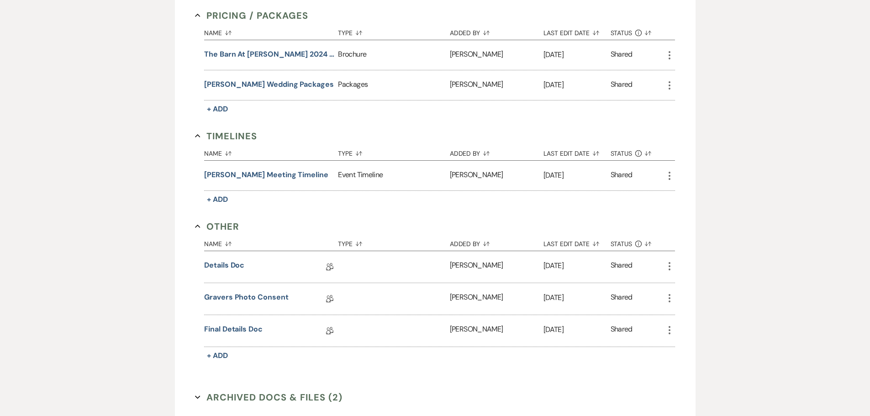
scroll to position [743, 0]
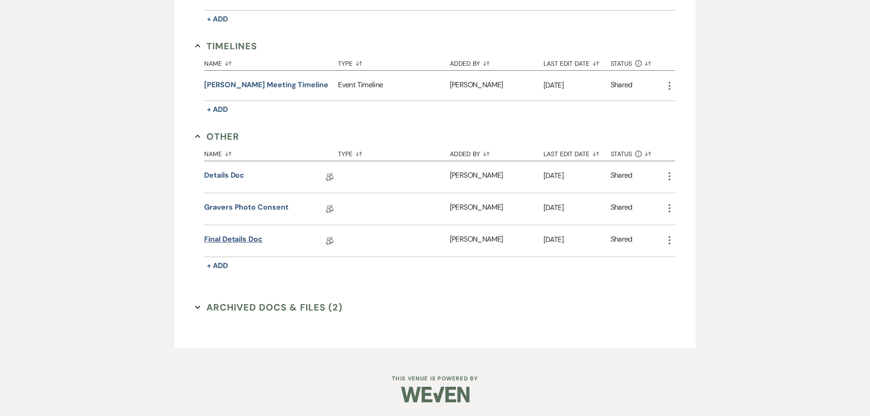
click at [232, 242] on link "Final Details Doc" at bounding box center [233, 241] width 58 height 14
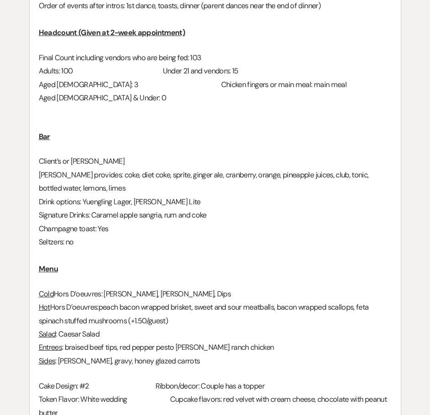
scroll to position [274, 0]
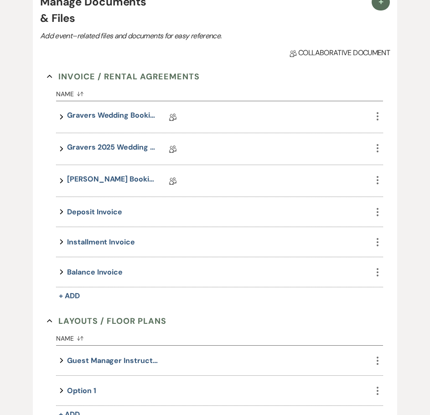
scroll to position [656, 0]
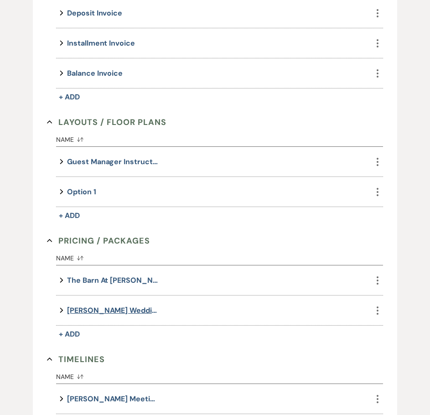
click at [122, 311] on button "[PERSON_NAME] Wedding Packages" at bounding box center [112, 310] width 91 height 12
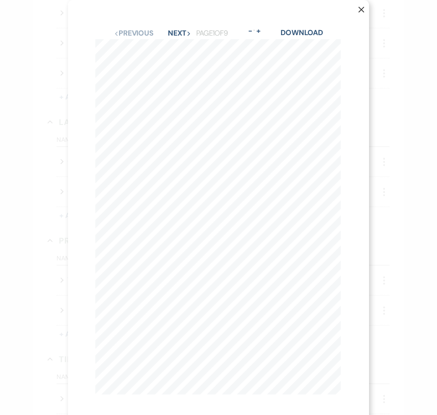
scroll to position [14, 0]
click at [177, 23] on button "Next Next" at bounding box center [180, 26] width 24 height 7
click at [174, 30] on button "Next Next" at bounding box center [180, 33] width 24 height 7
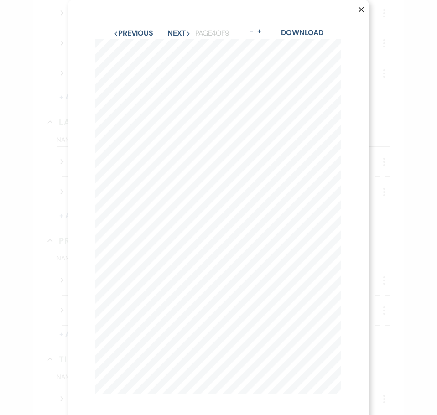
click at [174, 30] on button "Next Next" at bounding box center [180, 33] width 24 height 7
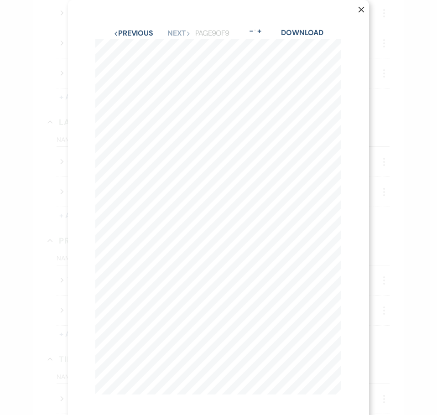
drag, startPoint x: 355, startPoint y: 10, endPoint x: 347, endPoint y: 17, distance: 10.7
click at [358, 10] on icon "X" at bounding box center [361, 9] width 6 height 6
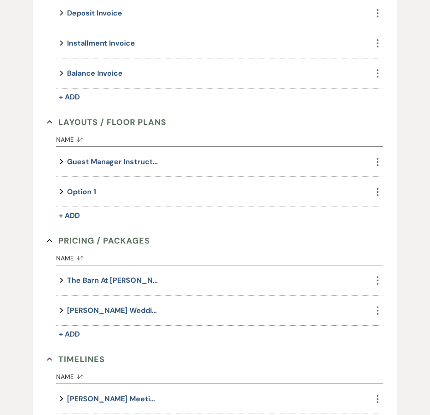
scroll to position [656, 0]
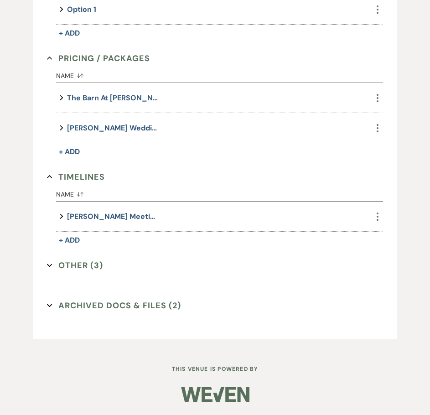
click at [75, 268] on button "Other (3) Expand" at bounding box center [75, 266] width 56 height 14
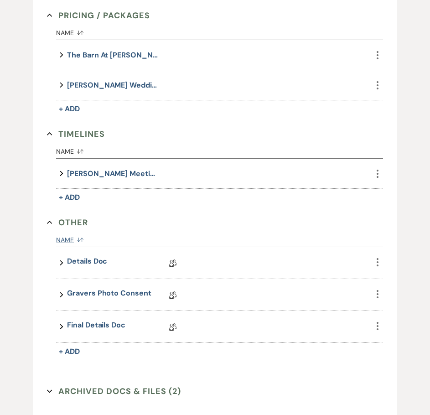
scroll to position [784, 0]
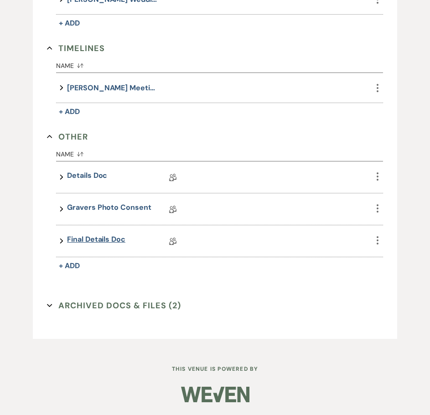
click at [103, 241] on link "Final Details Doc" at bounding box center [96, 241] width 58 height 14
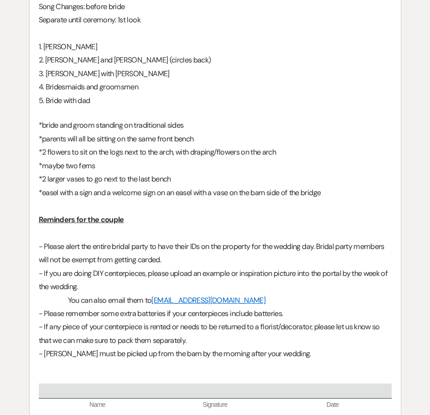
scroll to position [1366, 0]
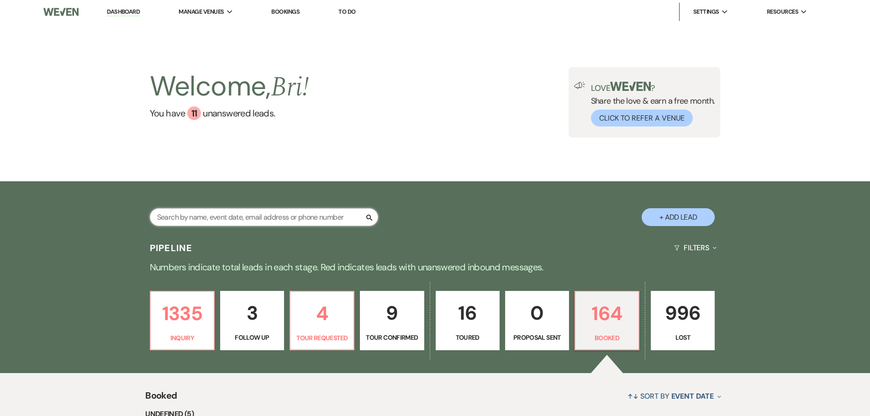
click at [316, 215] on input "text" at bounding box center [264, 217] width 228 height 18
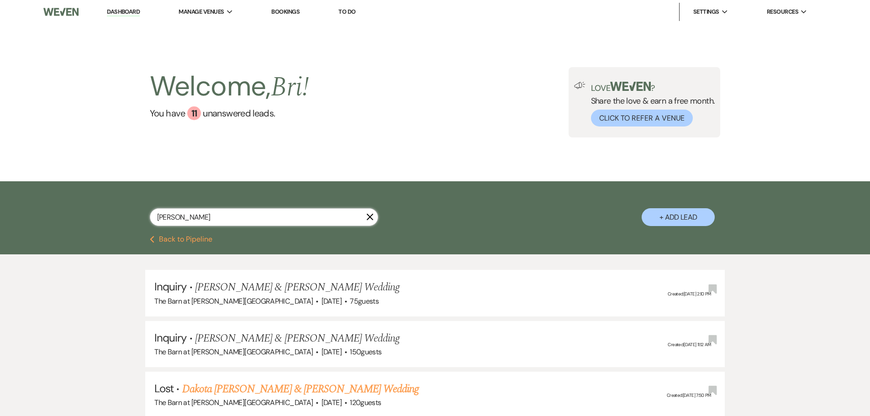
type input "[PERSON_NAME]"
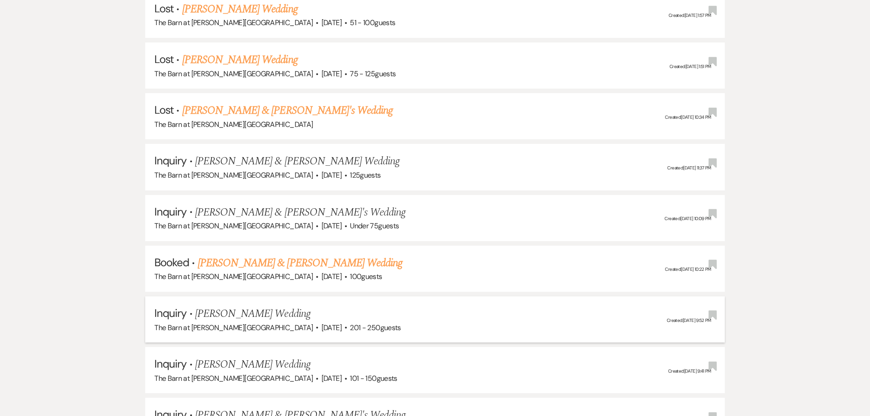
scroll to position [639, 0]
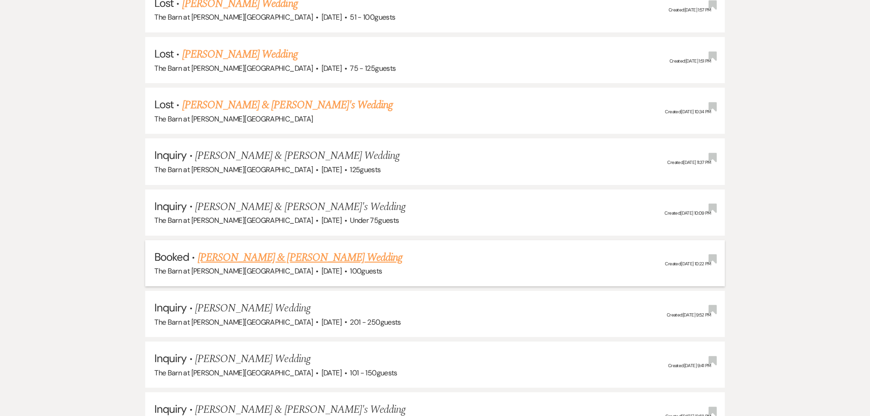
click at [286, 256] on link "[PERSON_NAME] & [PERSON_NAME] Wedding" at bounding box center [300, 257] width 205 height 16
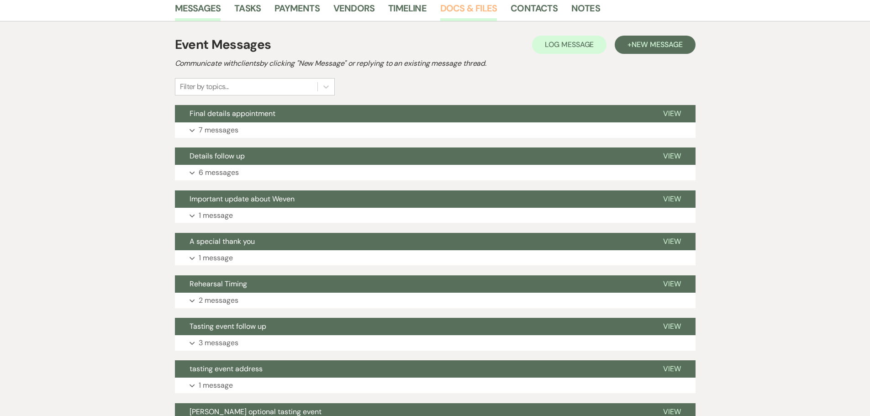
click at [478, 8] on link "Docs & Files" at bounding box center [468, 11] width 57 height 20
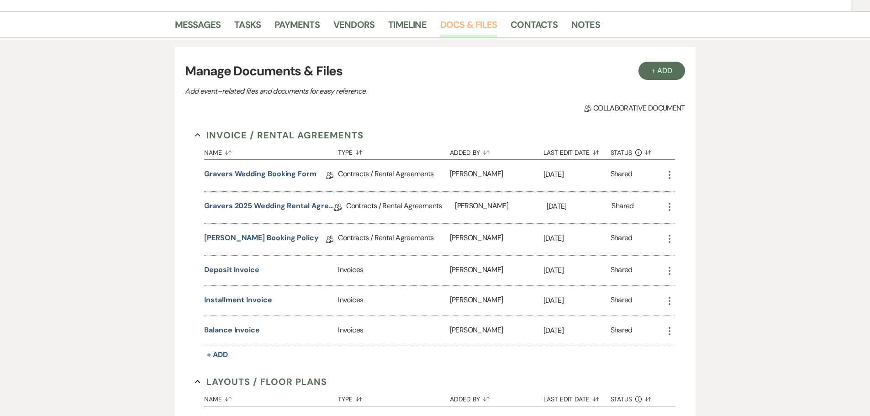
scroll to position [66, 0]
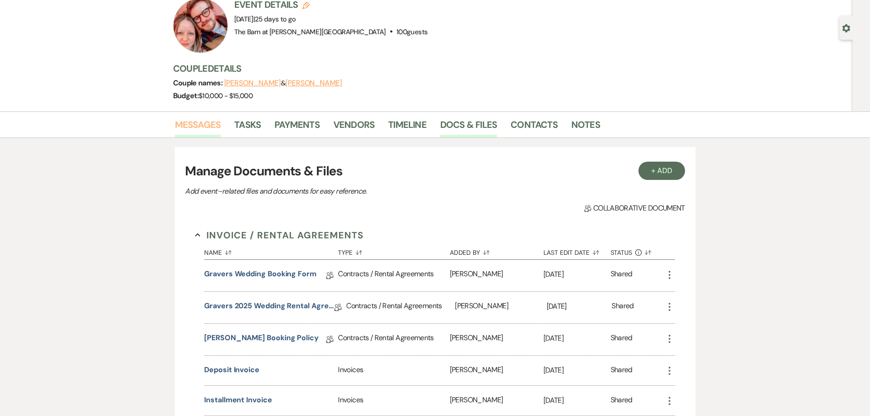
click at [192, 134] on link "Messages" at bounding box center [198, 127] width 46 height 20
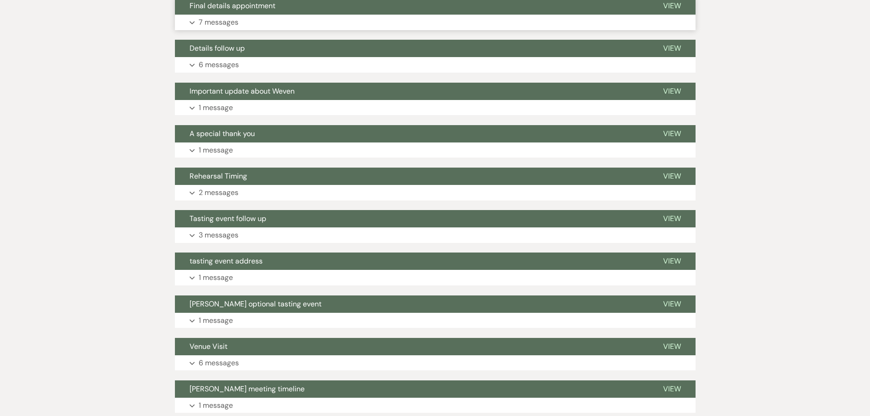
scroll to position [294, 0]
